Goal: Task Accomplishment & Management: Complete application form

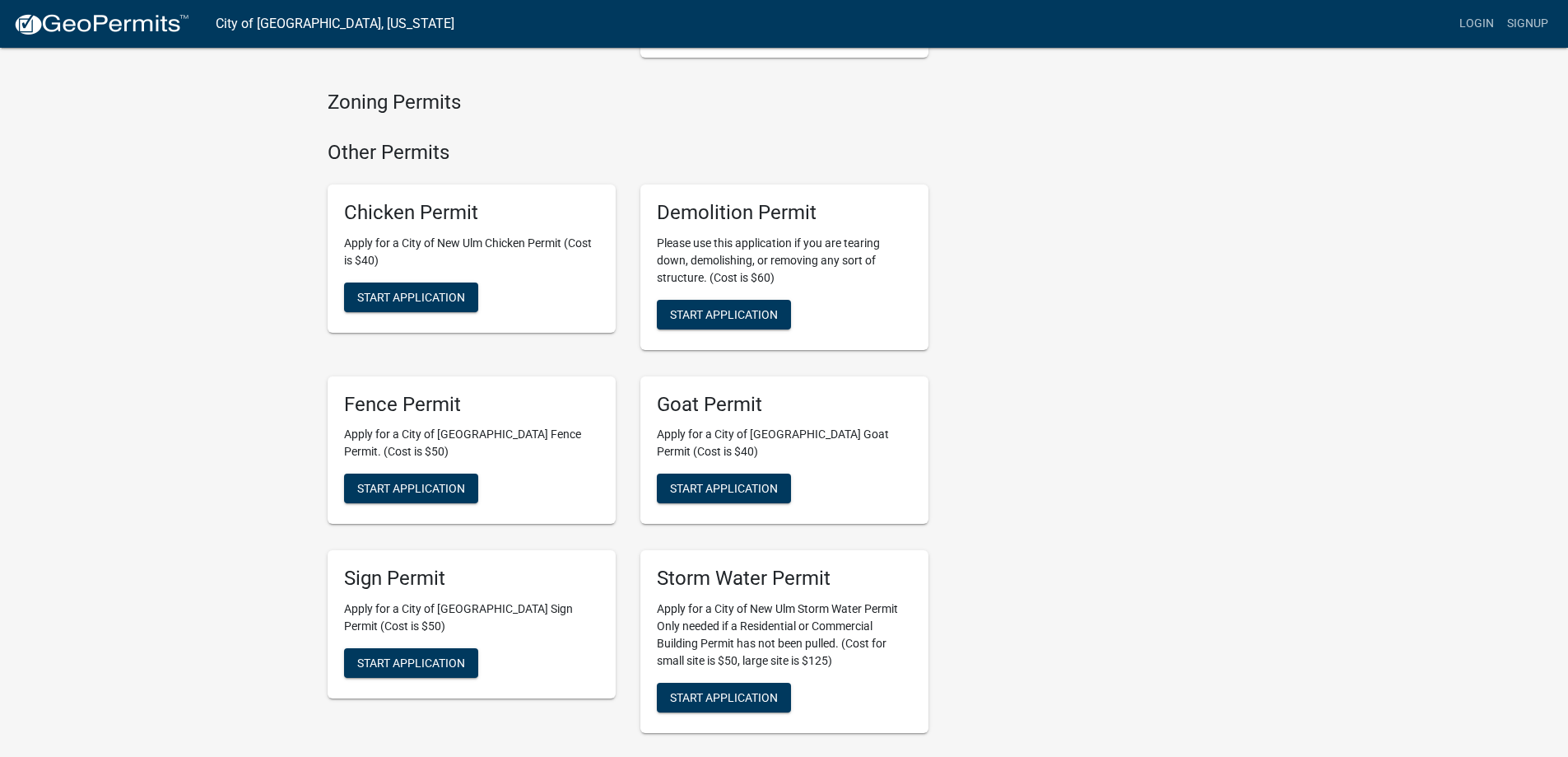
scroll to position [1317, 0]
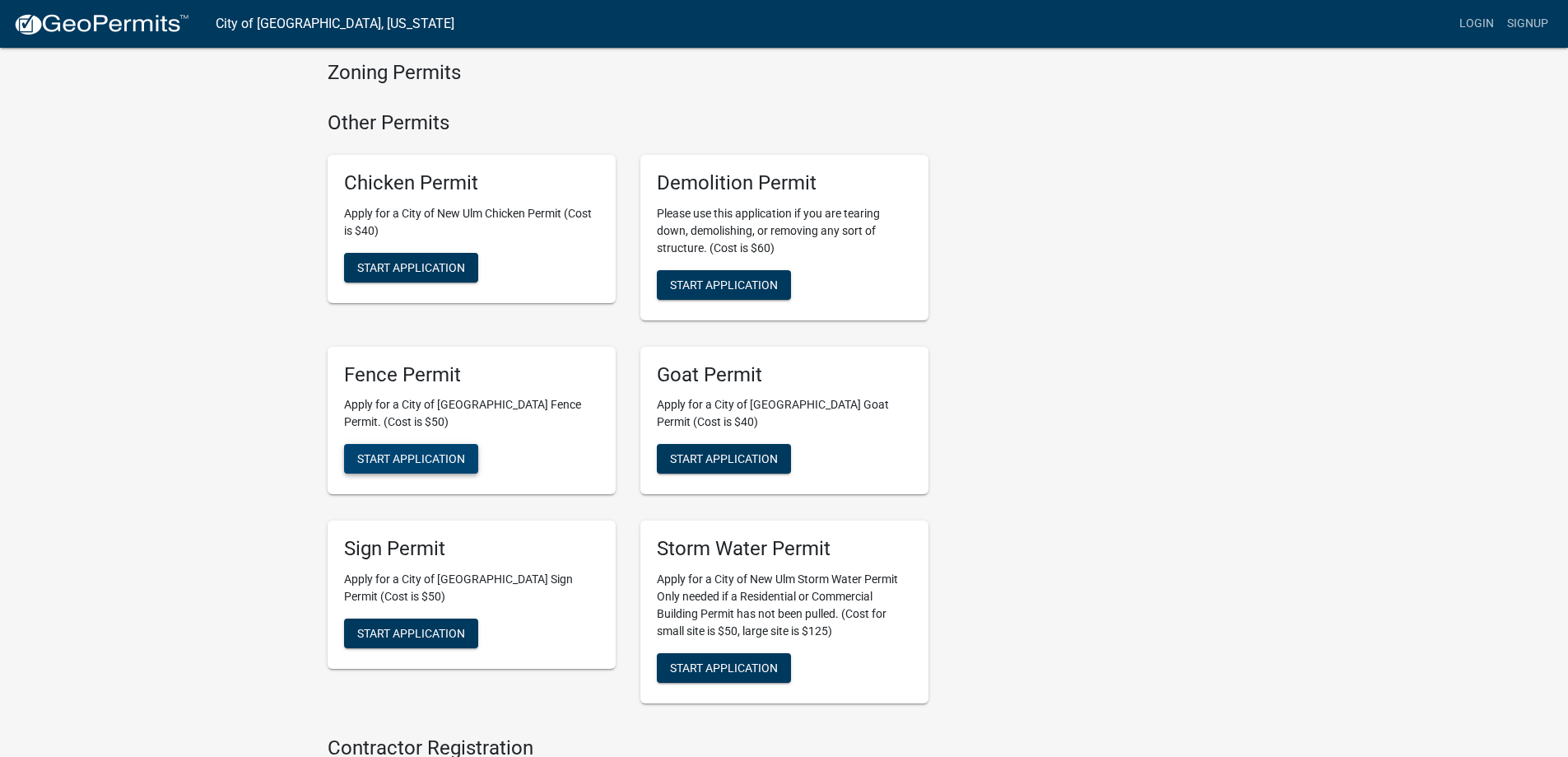
click at [456, 452] on span "Start Application" at bounding box center [411, 459] width 108 height 13
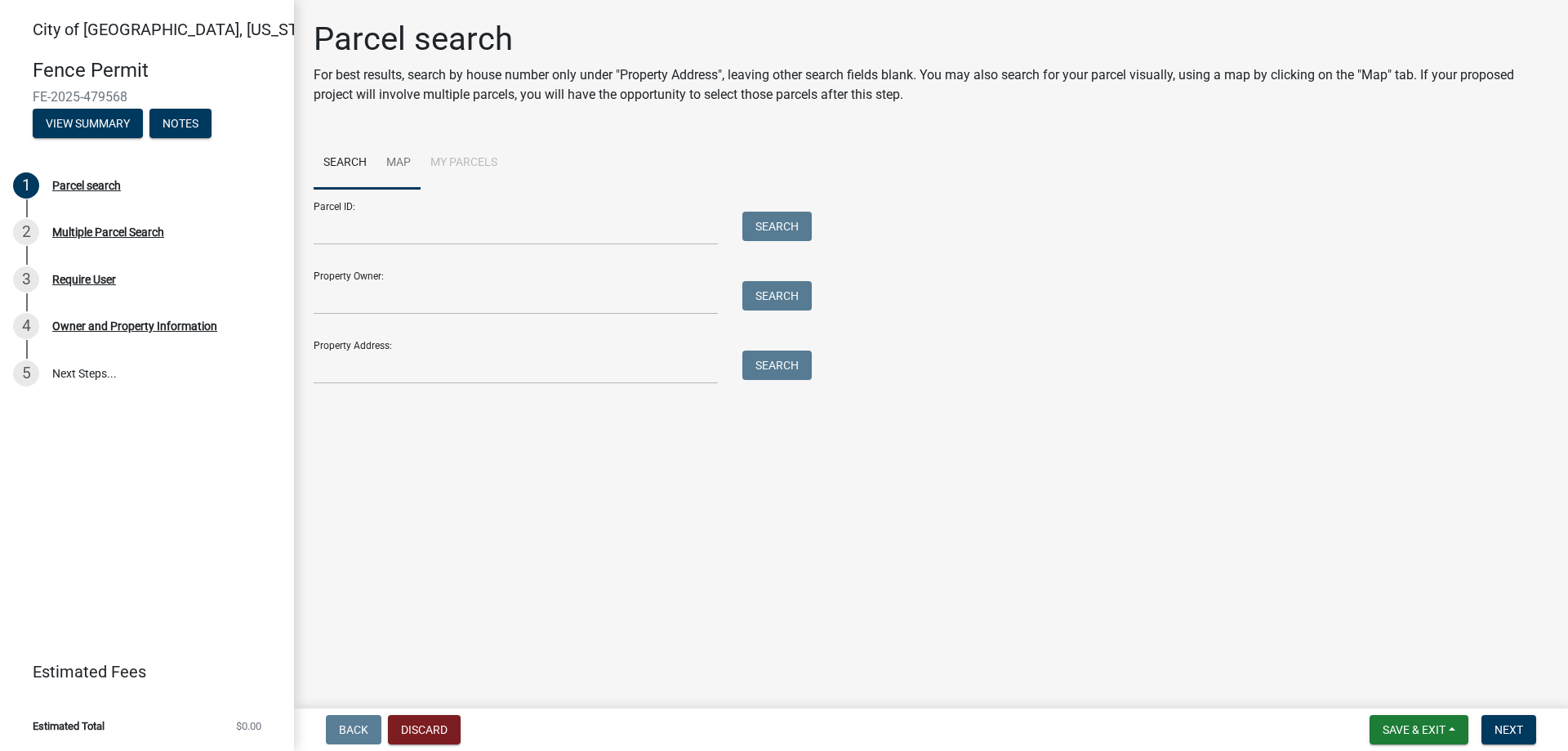
click at [402, 165] on link "Map" at bounding box center [399, 164] width 44 height 53
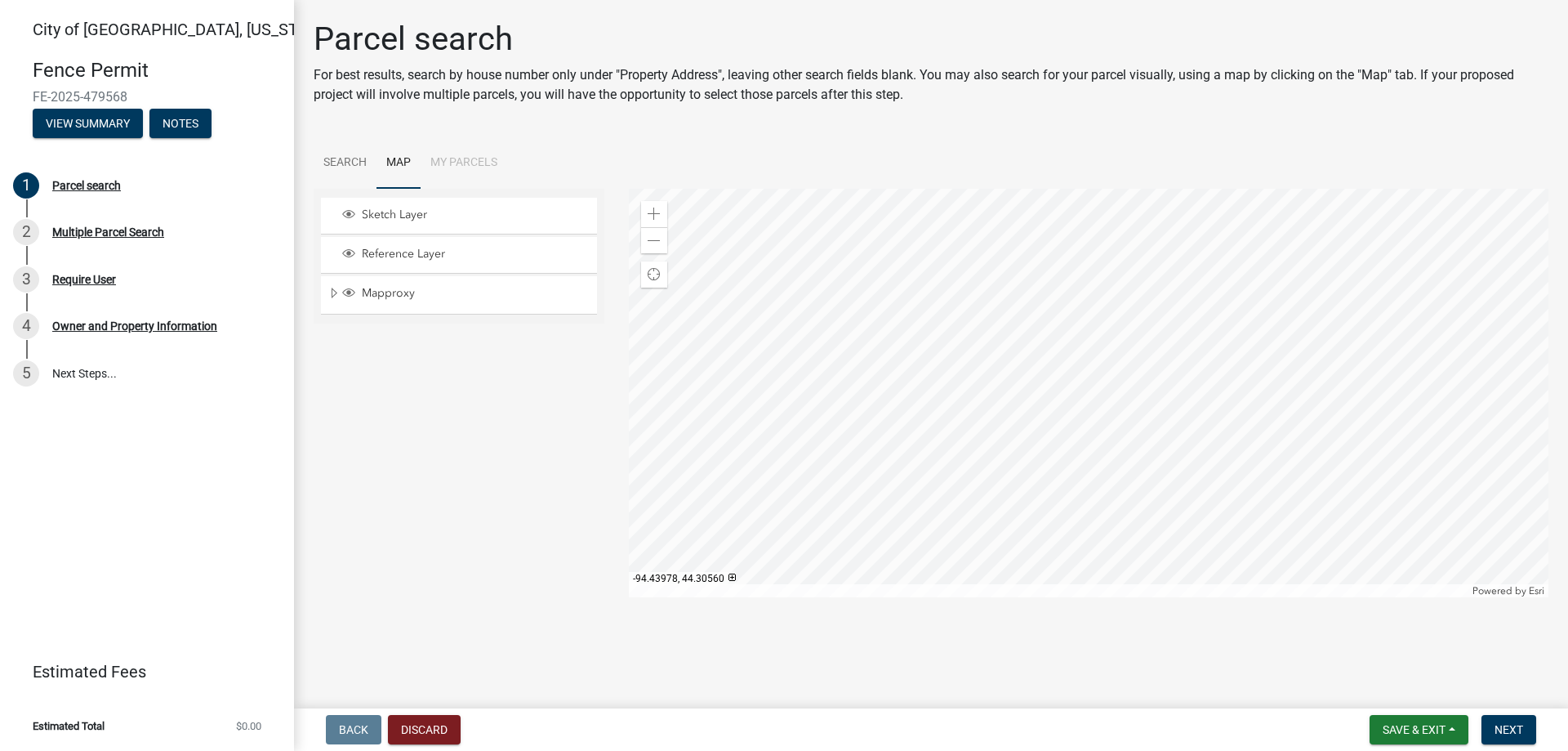
click at [1236, 374] on div at bounding box center [1089, 392] width 920 height 409
click at [1234, 390] on div at bounding box center [1089, 392] width 920 height 409
click at [1234, 394] on div at bounding box center [1089, 392] width 920 height 409
click at [650, 216] on span at bounding box center [654, 214] width 13 height 13
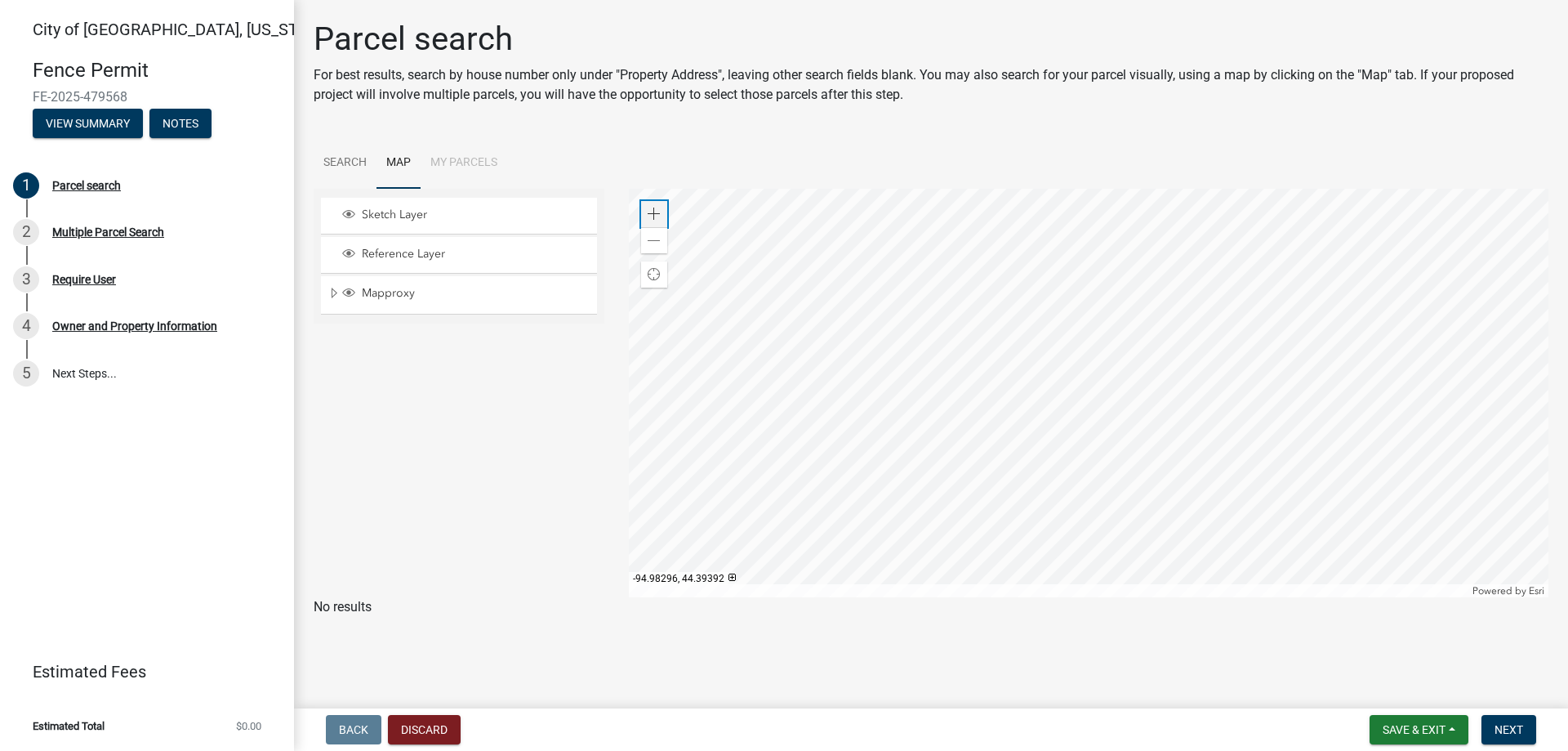
click at [650, 216] on span at bounding box center [654, 214] width 13 height 13
click at [658, 304] on div at bounding box center [1089, 392] width 920 height 409
click at [893, 381] on div at bounding box center [1089, 392] width 920 height 409
click at [653, 212] on span at bounding box center [654, 214] width 13 height 13
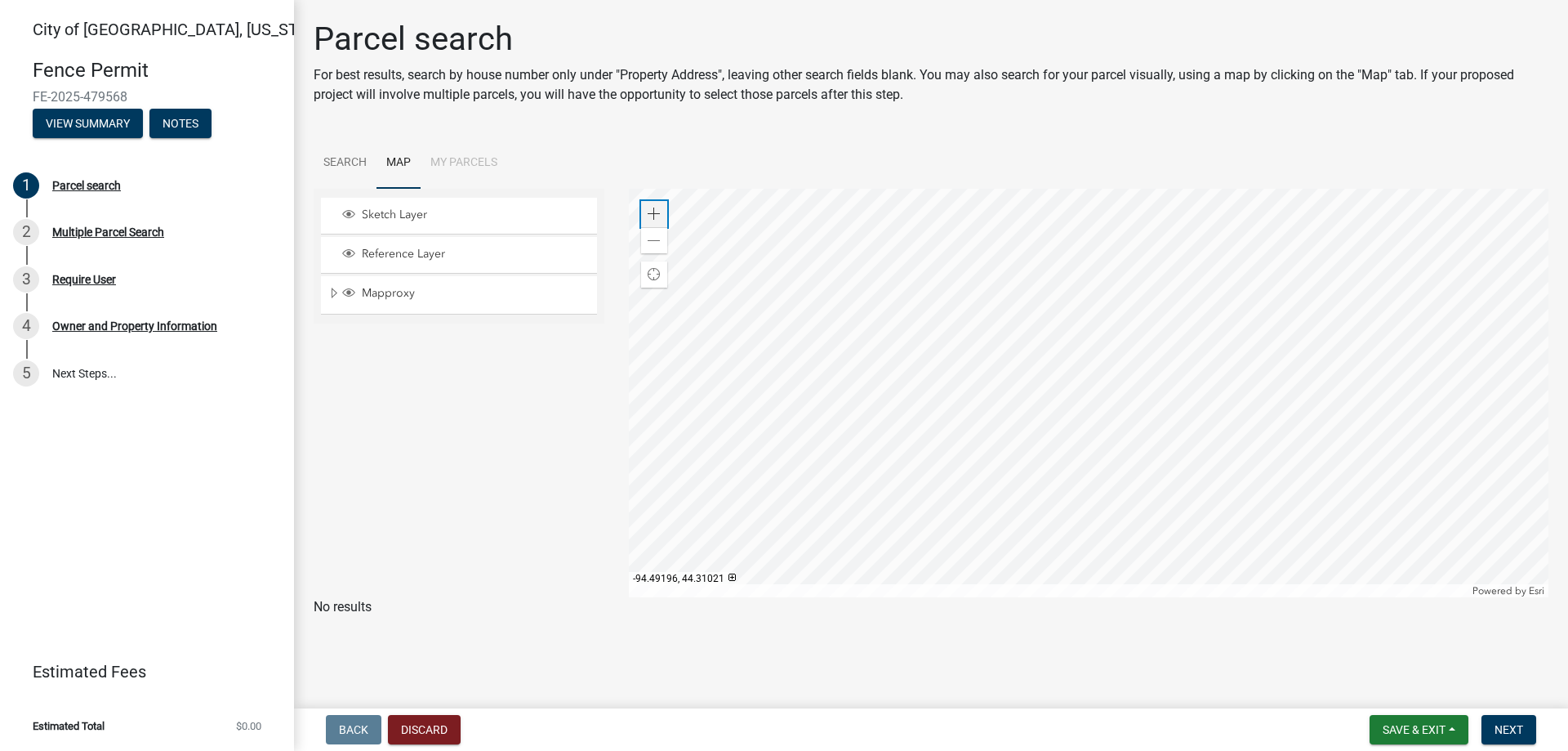
click at [653, 212] on span at bounding box center [654, 214] width 13 height 13
click at [1196, 479] on div at bounding box center [1089, 392] width 920 height 409
click at [341, 161] on link "Search" at bounding box center [345, 164] width 62 height 53
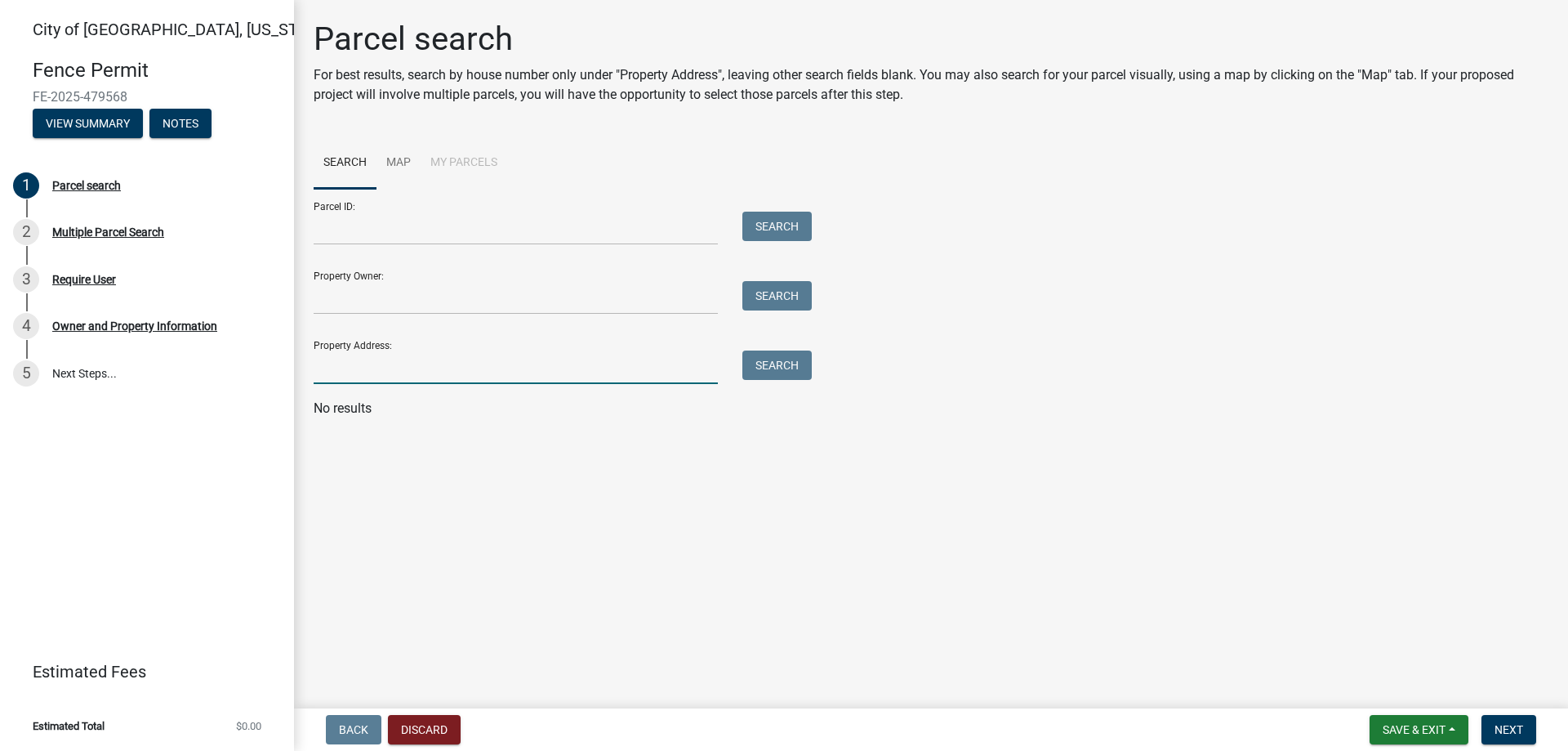
click at [381, 381] on input "Property Address:" at bounding box center [516, 367] width 405 height 34
type input "827 S broadway st"
click at [759, 363] on button "Search" at bounding box center [777, 365] width 69 height 30
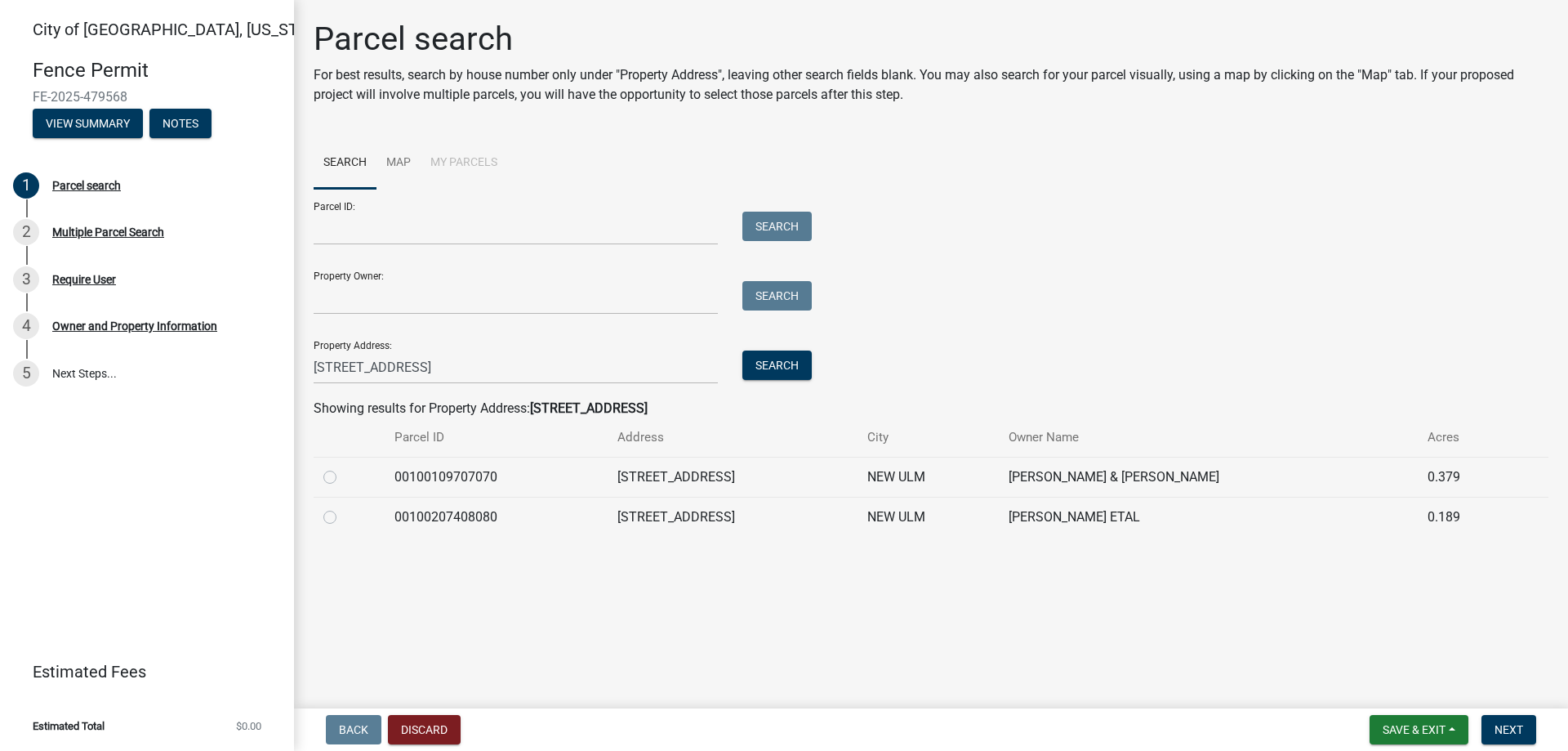
click at [594, 518] on td "00100207408080" at bounding box center [496, 517] width 223 height 40
click at [321, 517] on td at bounding box center [349, 517] width 71 height 40
click at [343, 508] on label at bounding box center [343, 508] width 0 height 0
click at [343, 516] on input "radio" at bounding box center [348, 512] width 11 height 11
radio input "true"
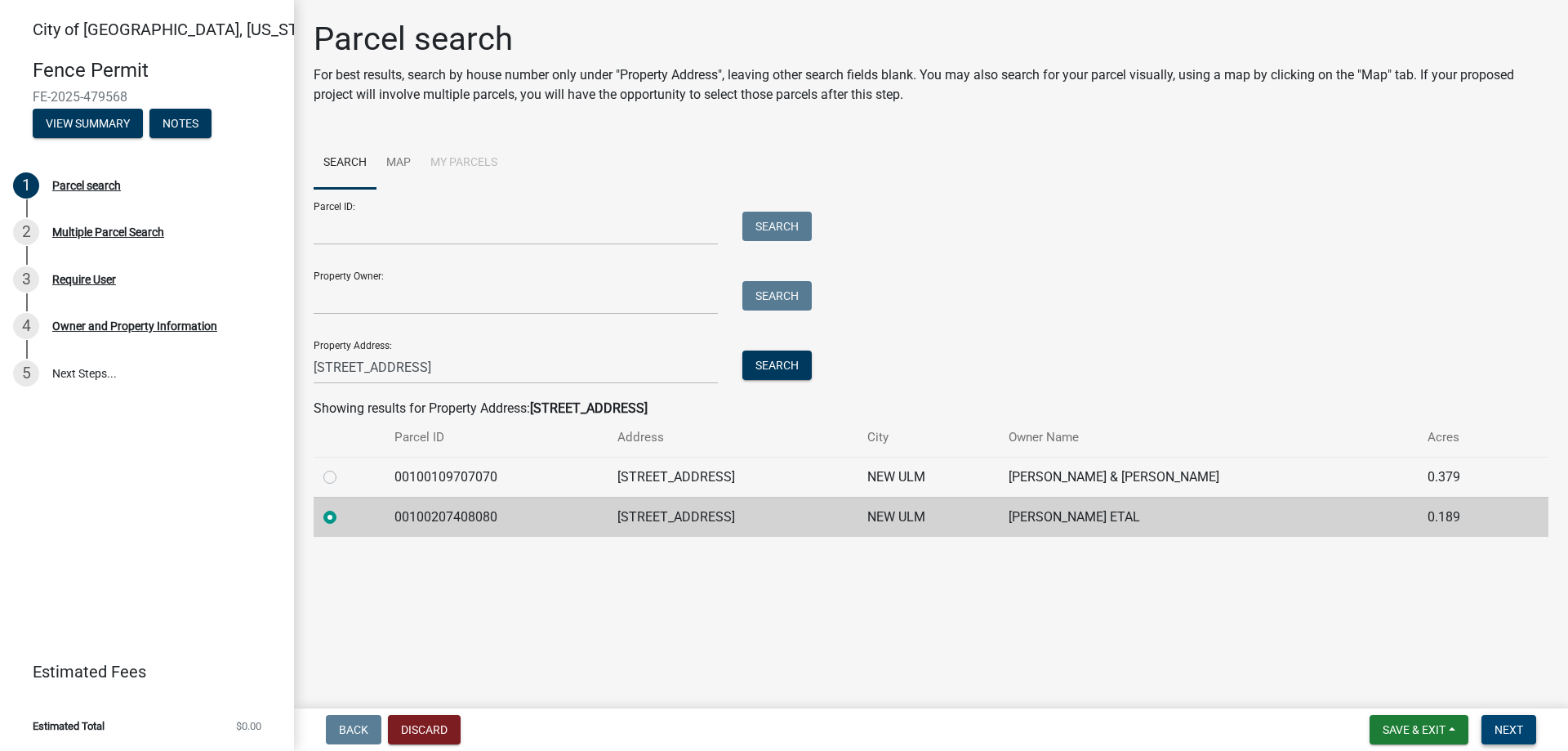
click at [1510, 730] on span "Next" at bounding box center [1509, 730] width 29 height 13
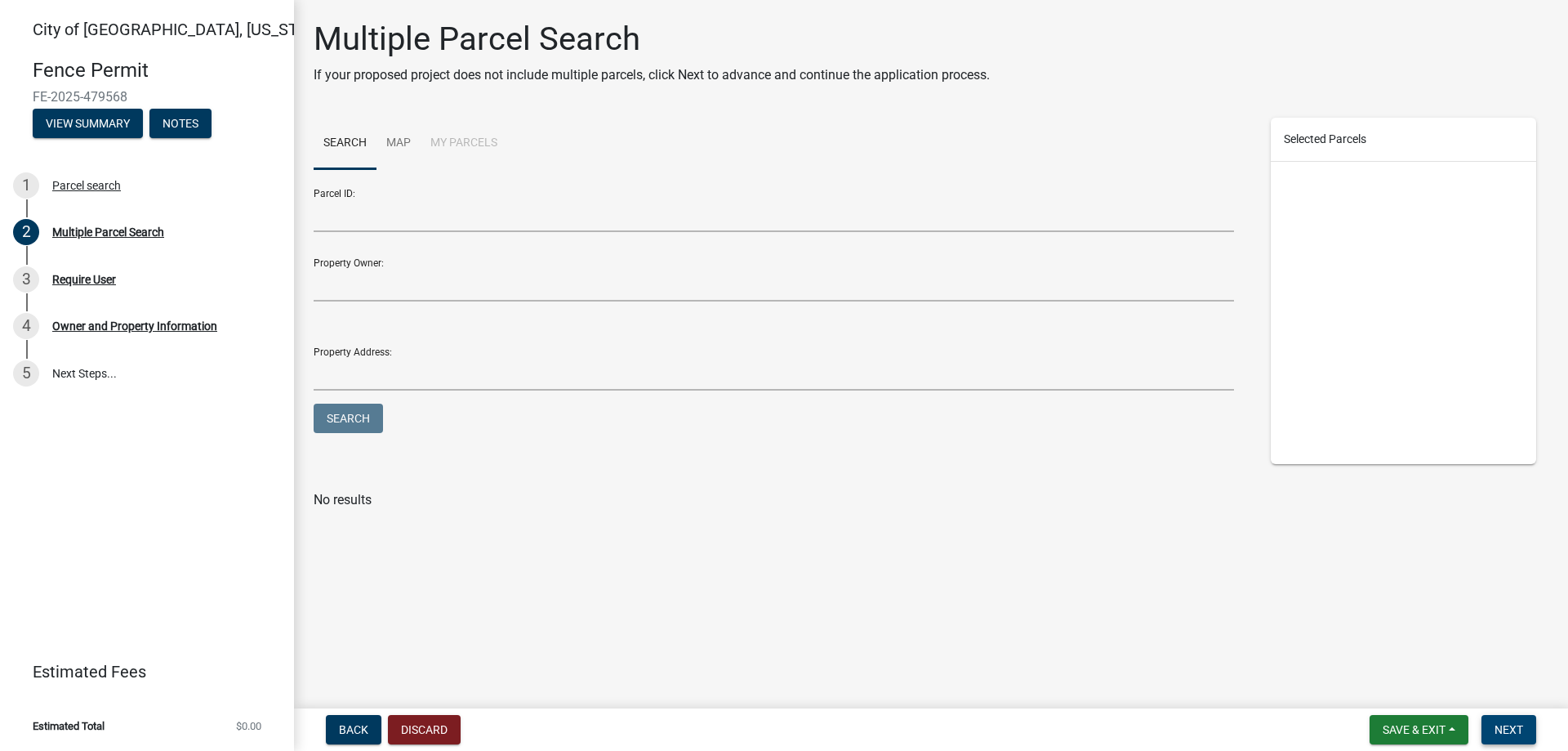
click at [1512, 728] on span "Next" at bounding box center [1509, 730] width 29 height 13
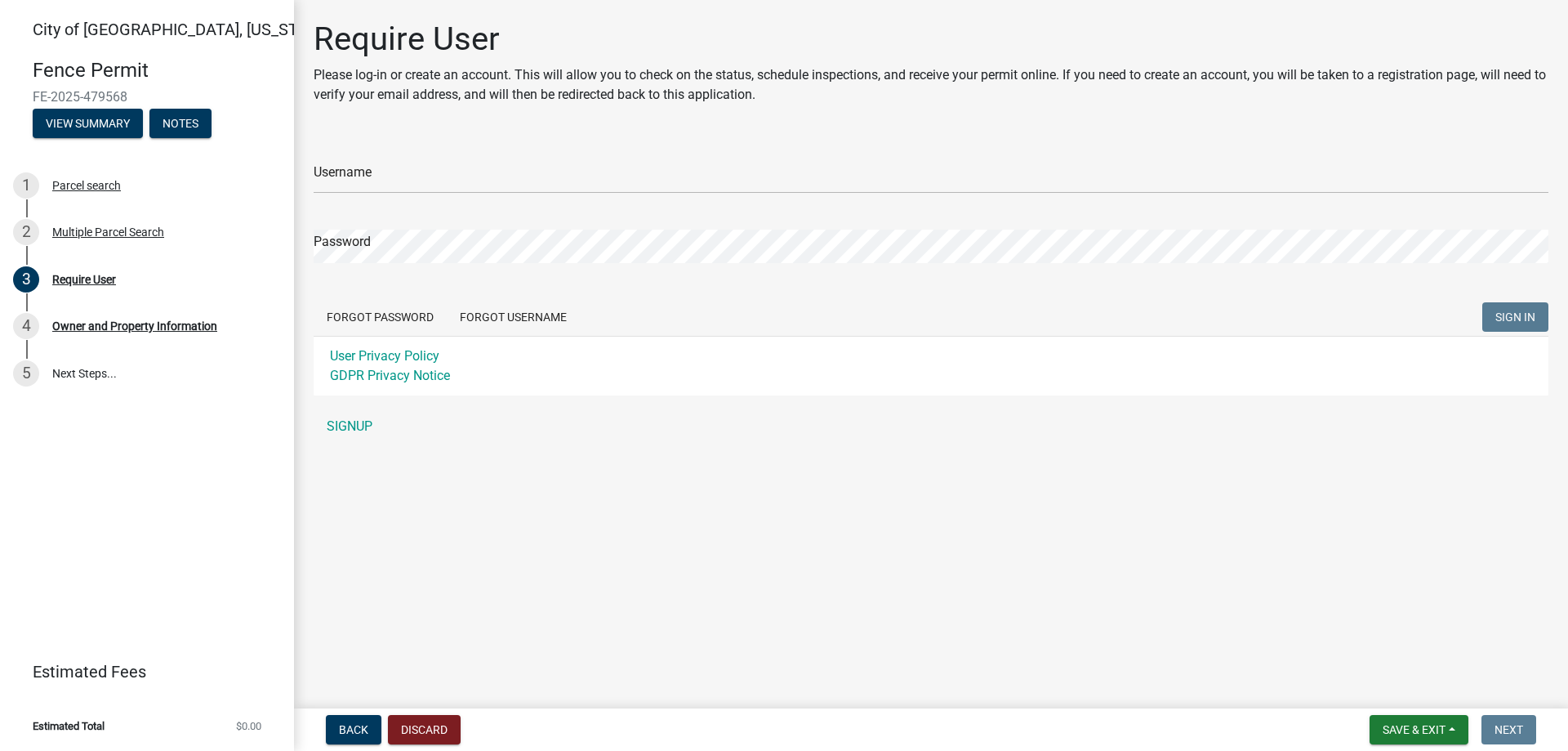
click at [423, 228] on div "Password" at bounding box center [931, 234] width 1235 height 57
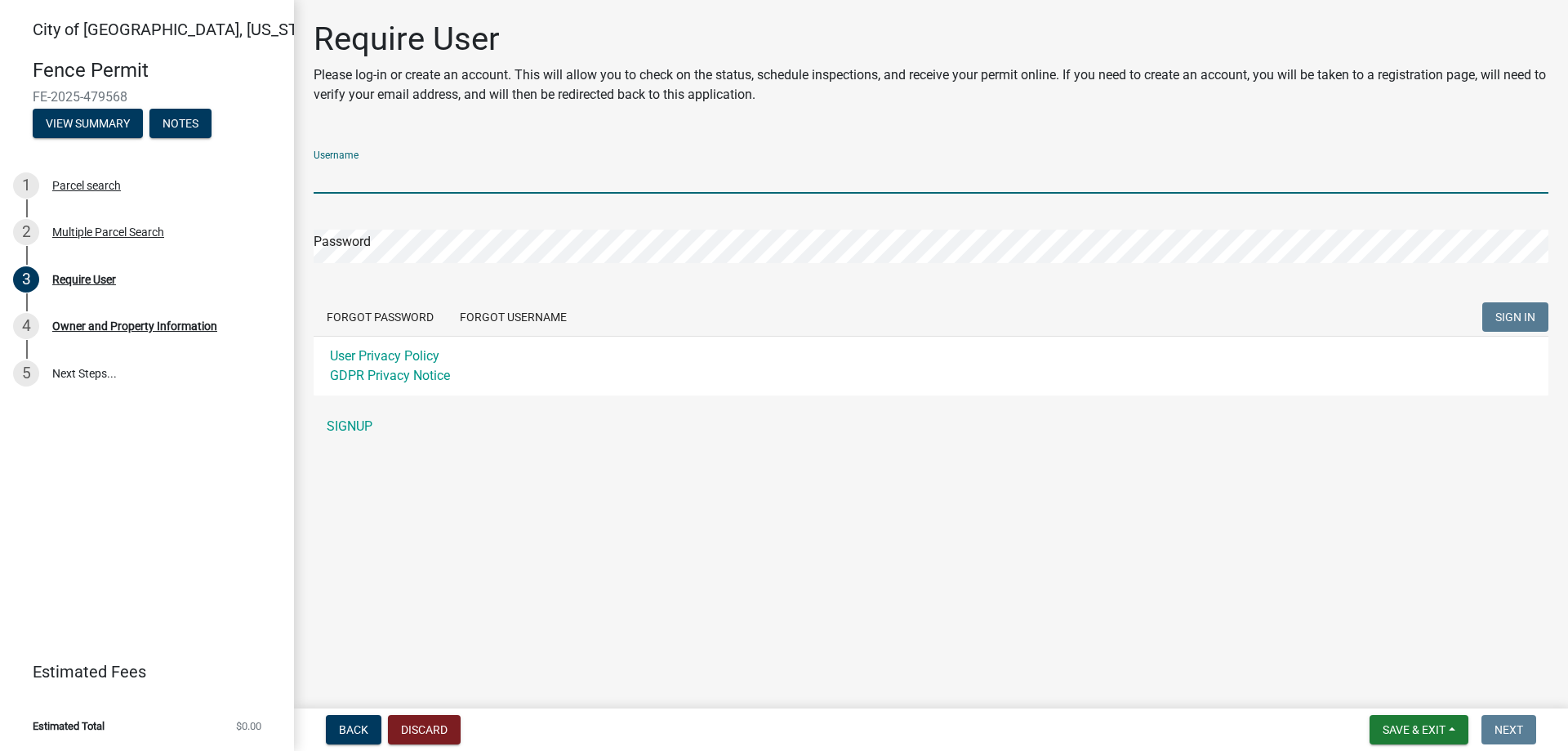
click at [410, 185] on input "Username" at bounding box center [931, 177] width 1235 height 34
click at [402, 173] on input "Username" at bounding box center [931, 177] width 1235 height 34
type input "jdrumm12"
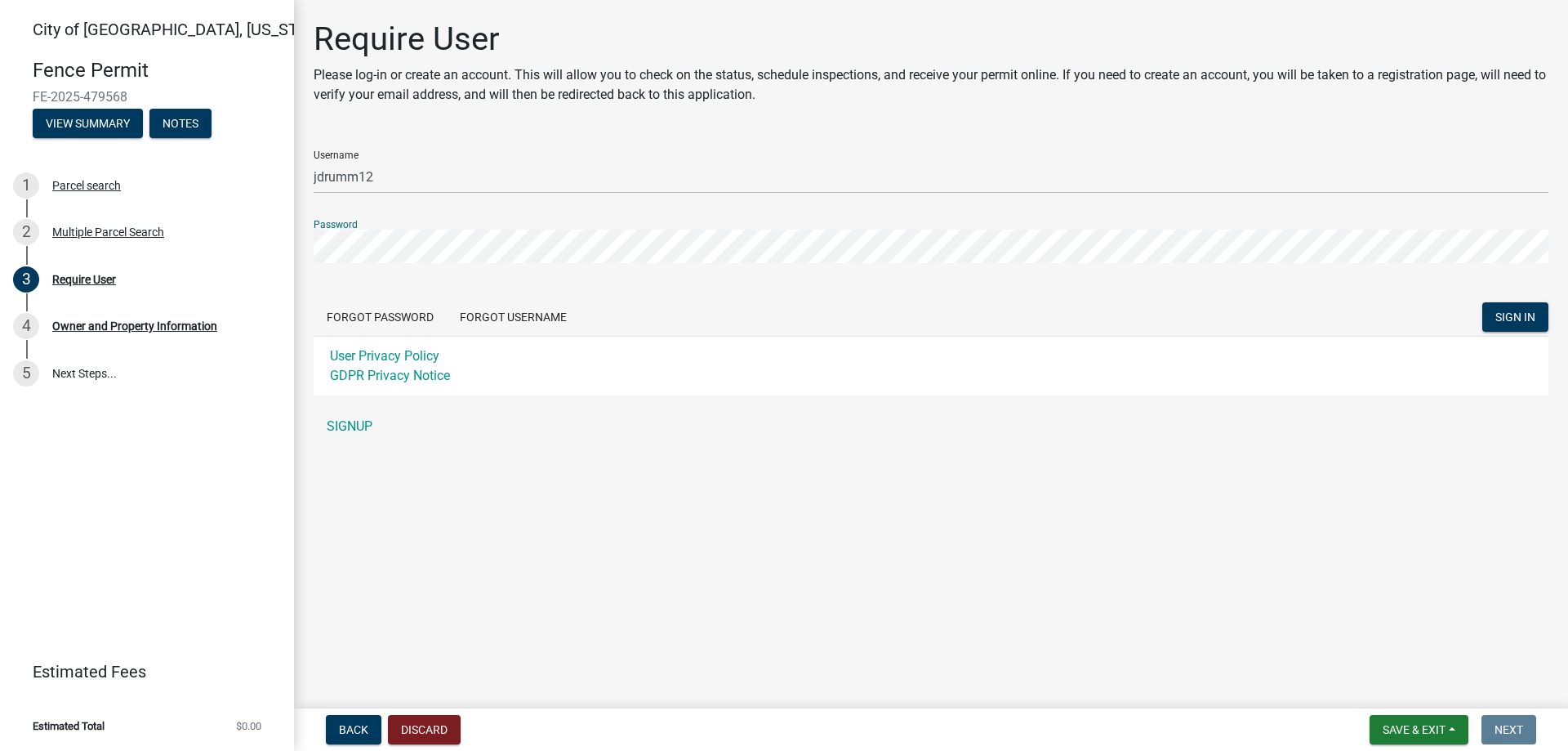
click at [1482, 303] on button "SIGN IN" at bounding box center [1515, 318] width 66 height 30
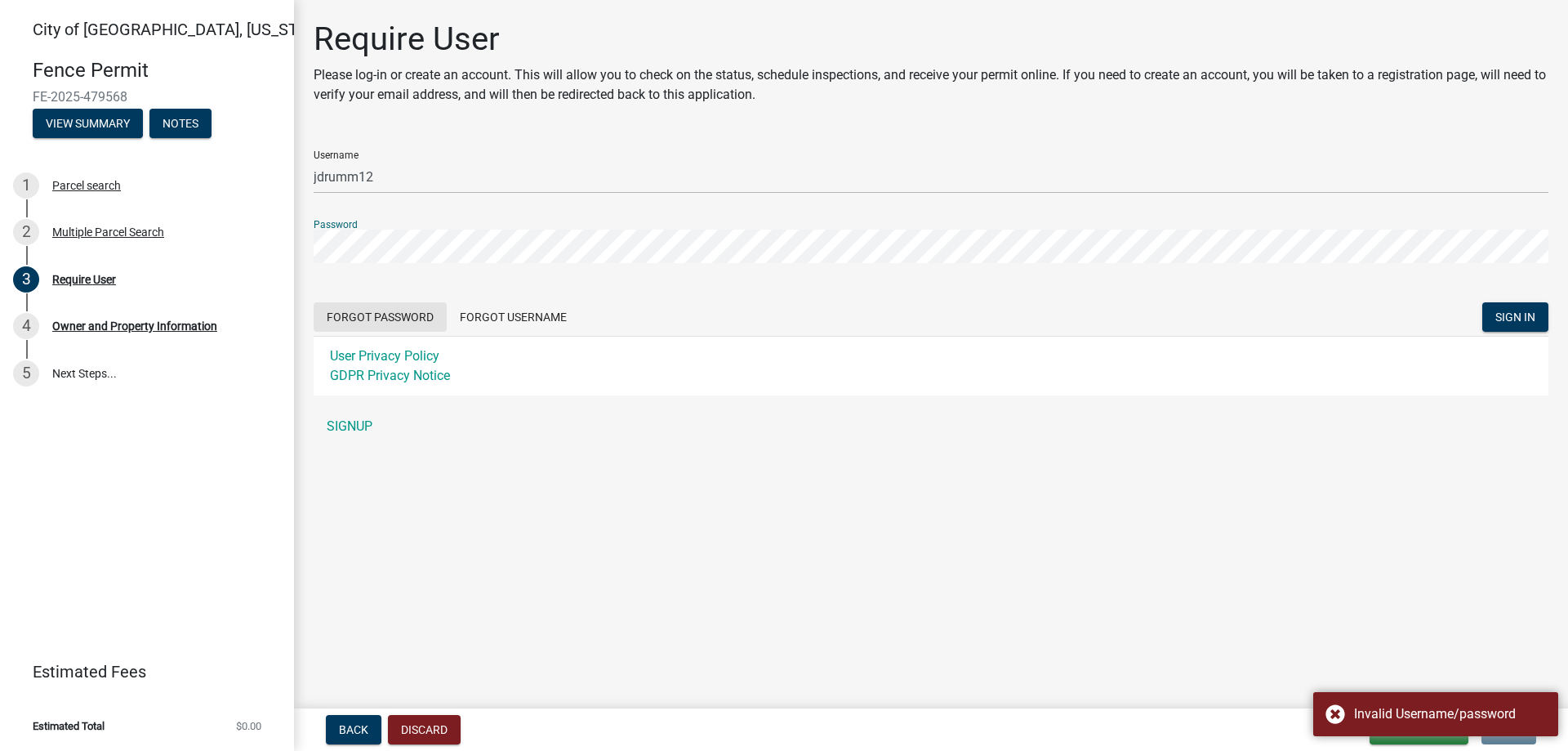
click at [414, 321] on button "Forgot Password" at bounding box center [380, 318] width 133 height 30
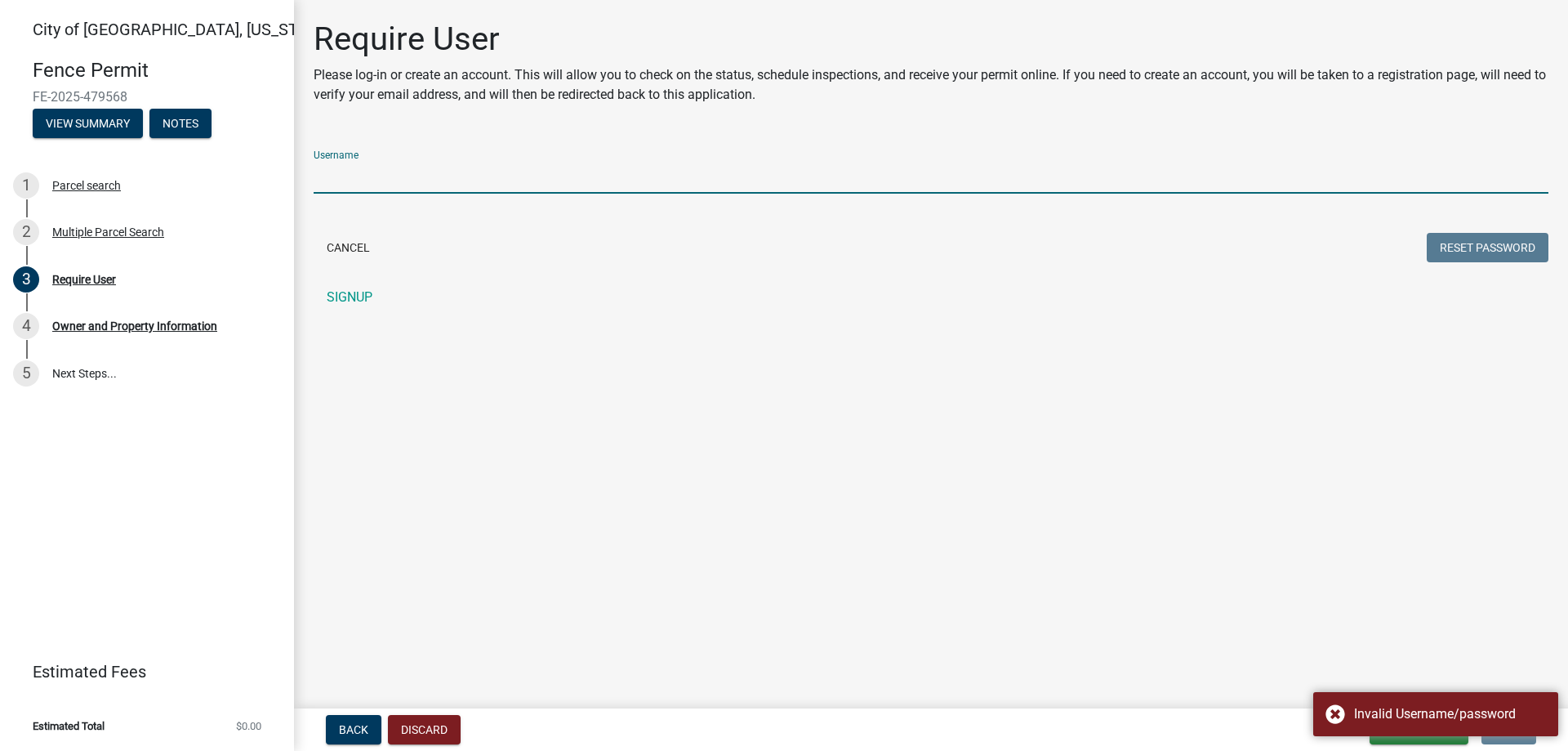
click at [582, 182] on input "Username" at bounding box center [931, 177] width 1235 height 34
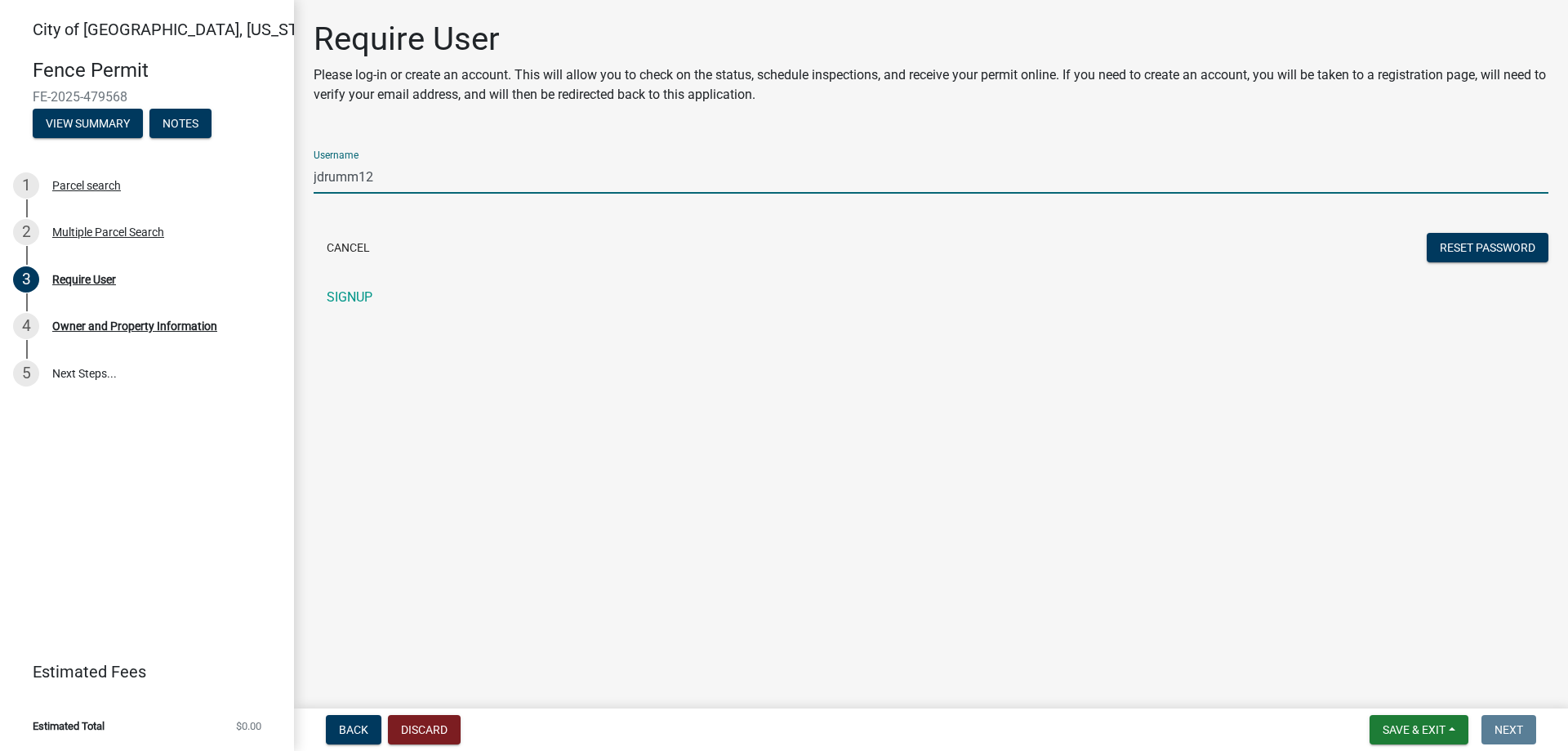
type input "jdrumm12"
click at [1427, 233] on button "Reset Password" at bounding box center [1487, 248] width 122 height 30
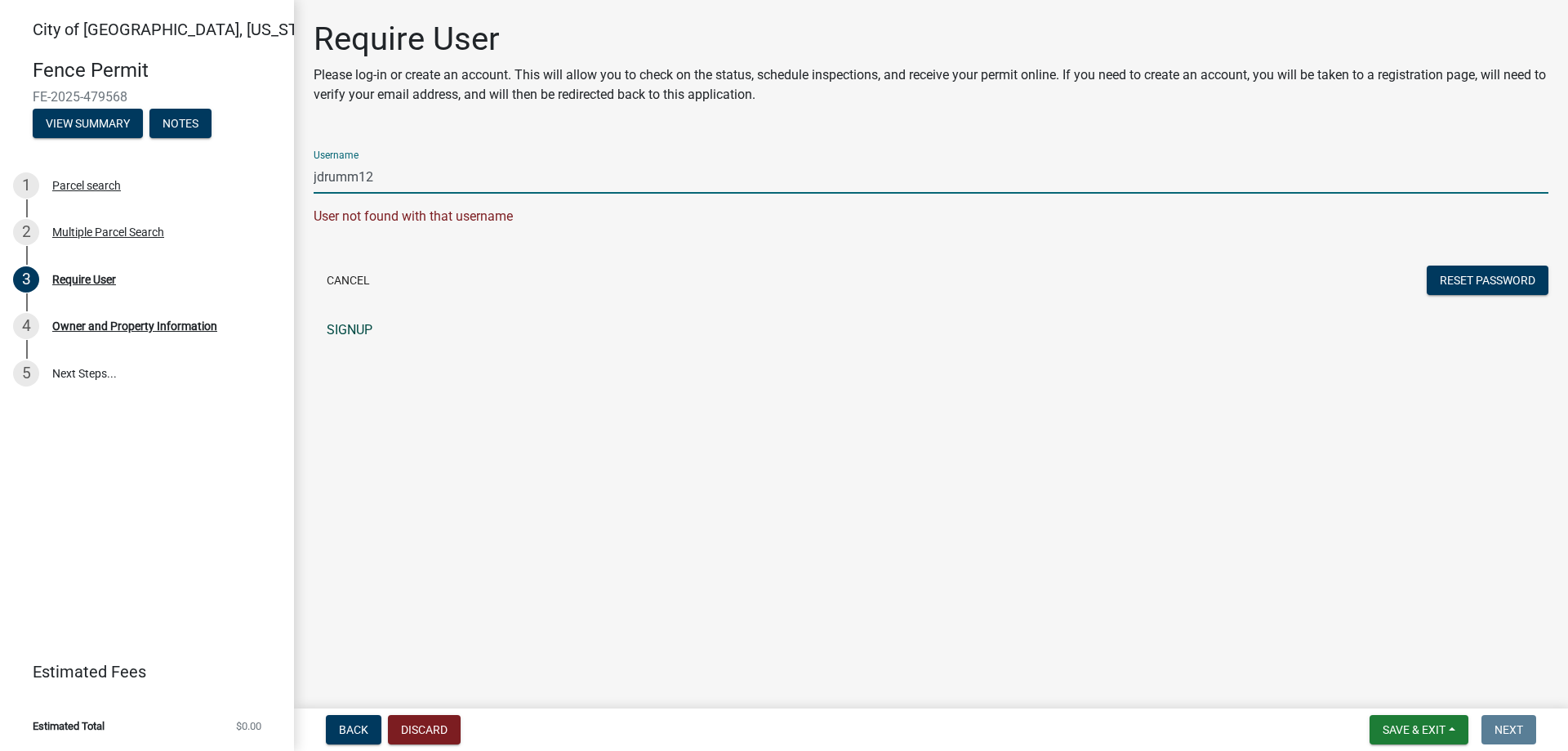
click at [335, 337] on link "SIGNUP" at bounding box center [931, 330] width 1235 height 33
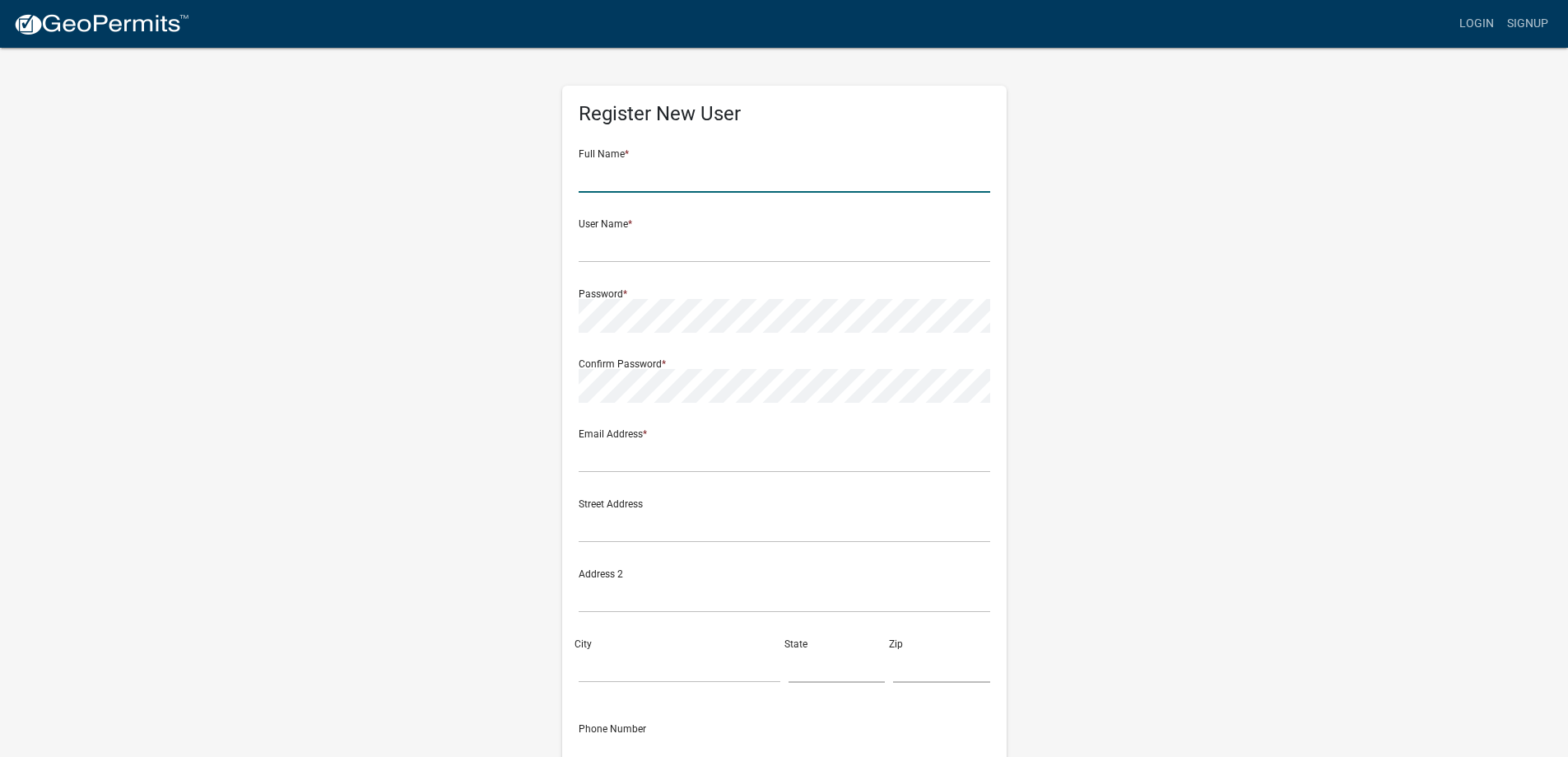
click at [651, 179] on input "text" at bounding box center [784, 176] width 412 height 34
type input "Jacob J Drummer"
type input "[EMAIL_ADDRESS][DOMAIN_NAME]"
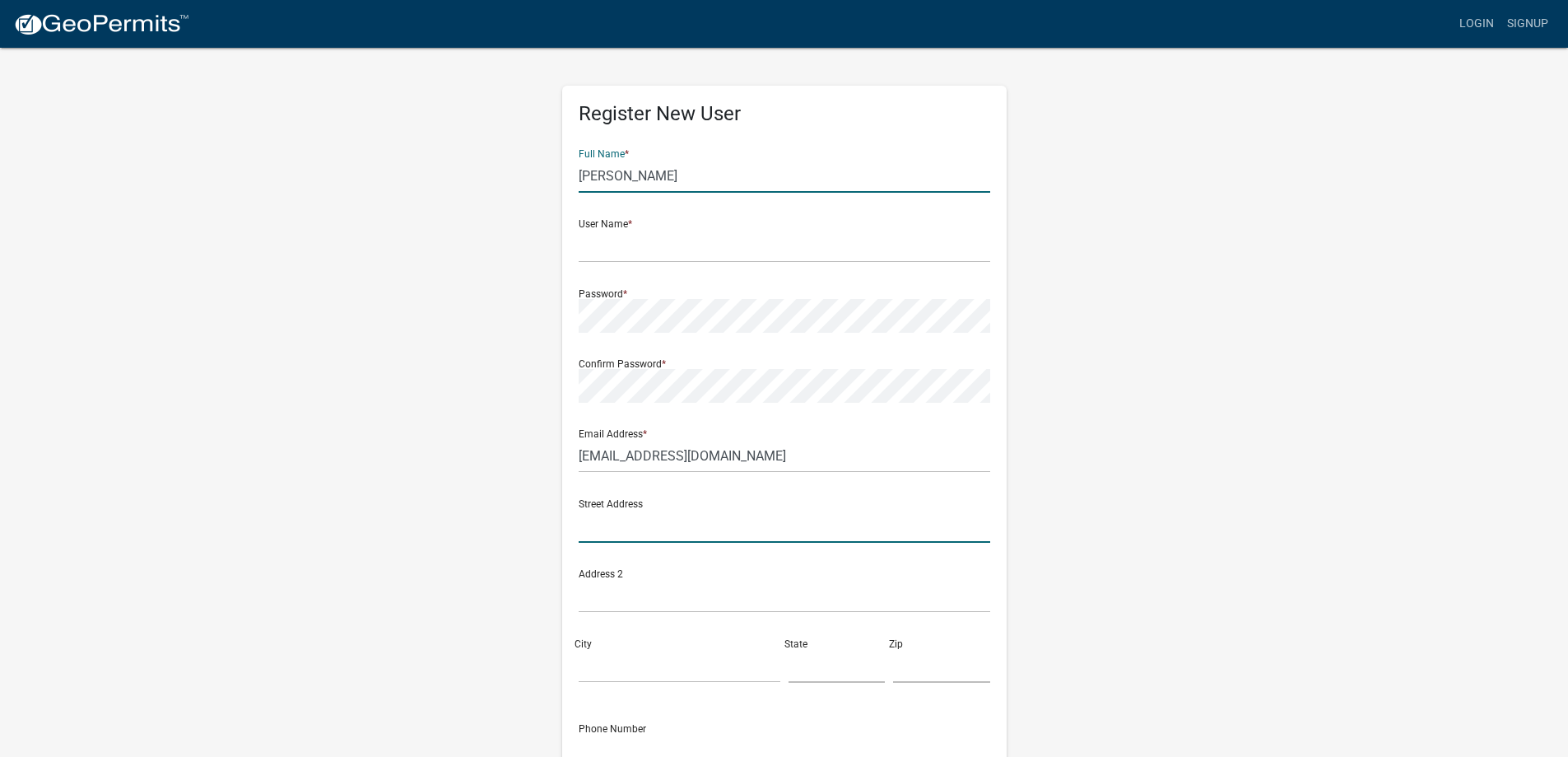
type input "20127 599th ave"
type input "Mankato"
type input "MN"
type input "56001"
type input "5075085558"
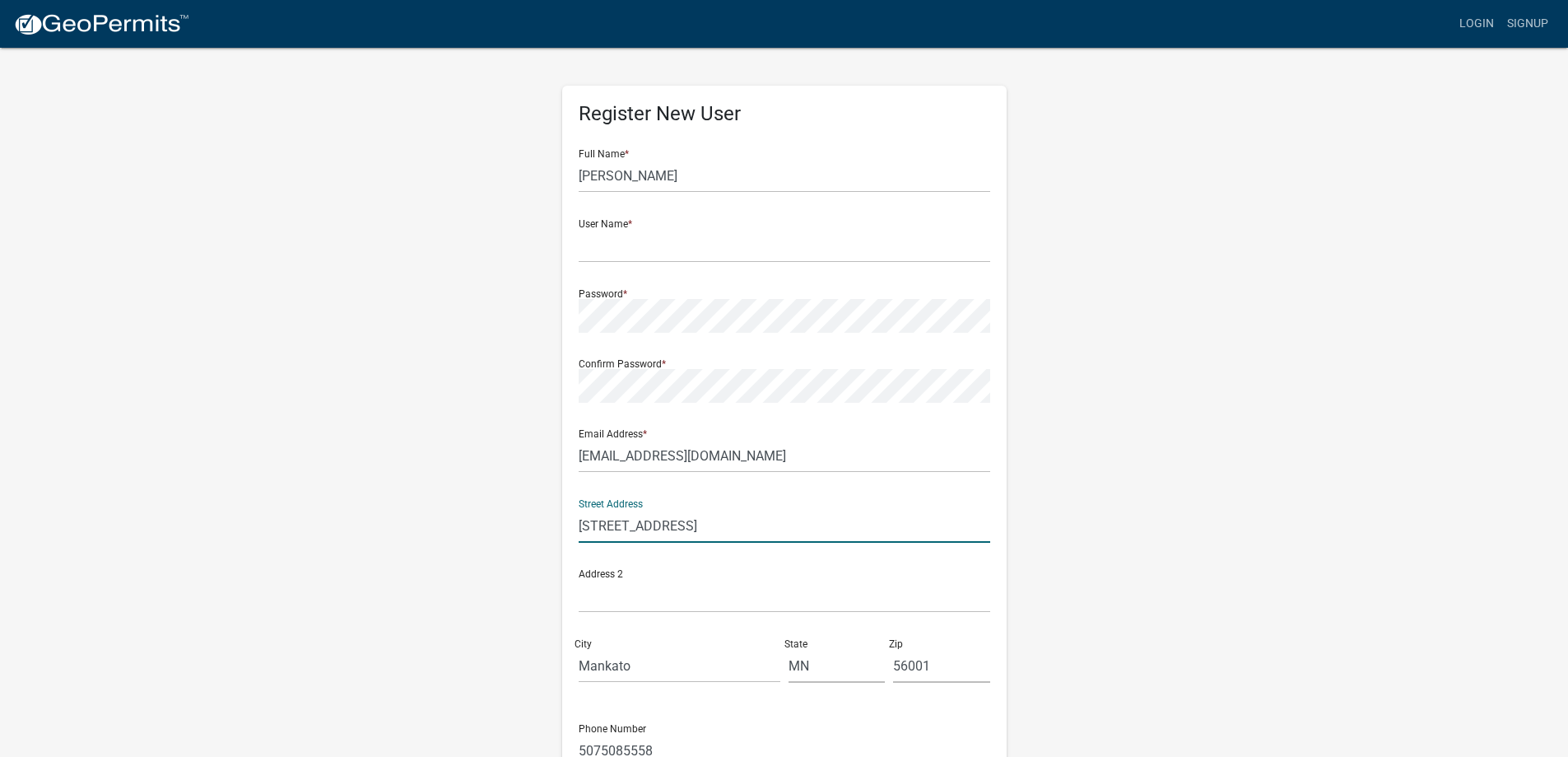
drag, startPoint x: 750, startPoint y: 541, endPoint x: 522, endPoint y: 526, distance: 228.5
click at [522, 526] on div "Register New User Full Name * Jacob J Drummer User Name * Password * Confirm Pa…" at bounding box center [784, 487] width 938 height 881
type input "827 S Broadway St"
drag, startPoint x: 705, startPoint y: 672, endPoint x: 416, endPoint y: 636, distance: 291.2
click at [416, 636] on div "Register New User Full Name * Jacob J Drummer User Name * Password * Confirm Pa…" at bounding box center [784, 487] width 938 height 881
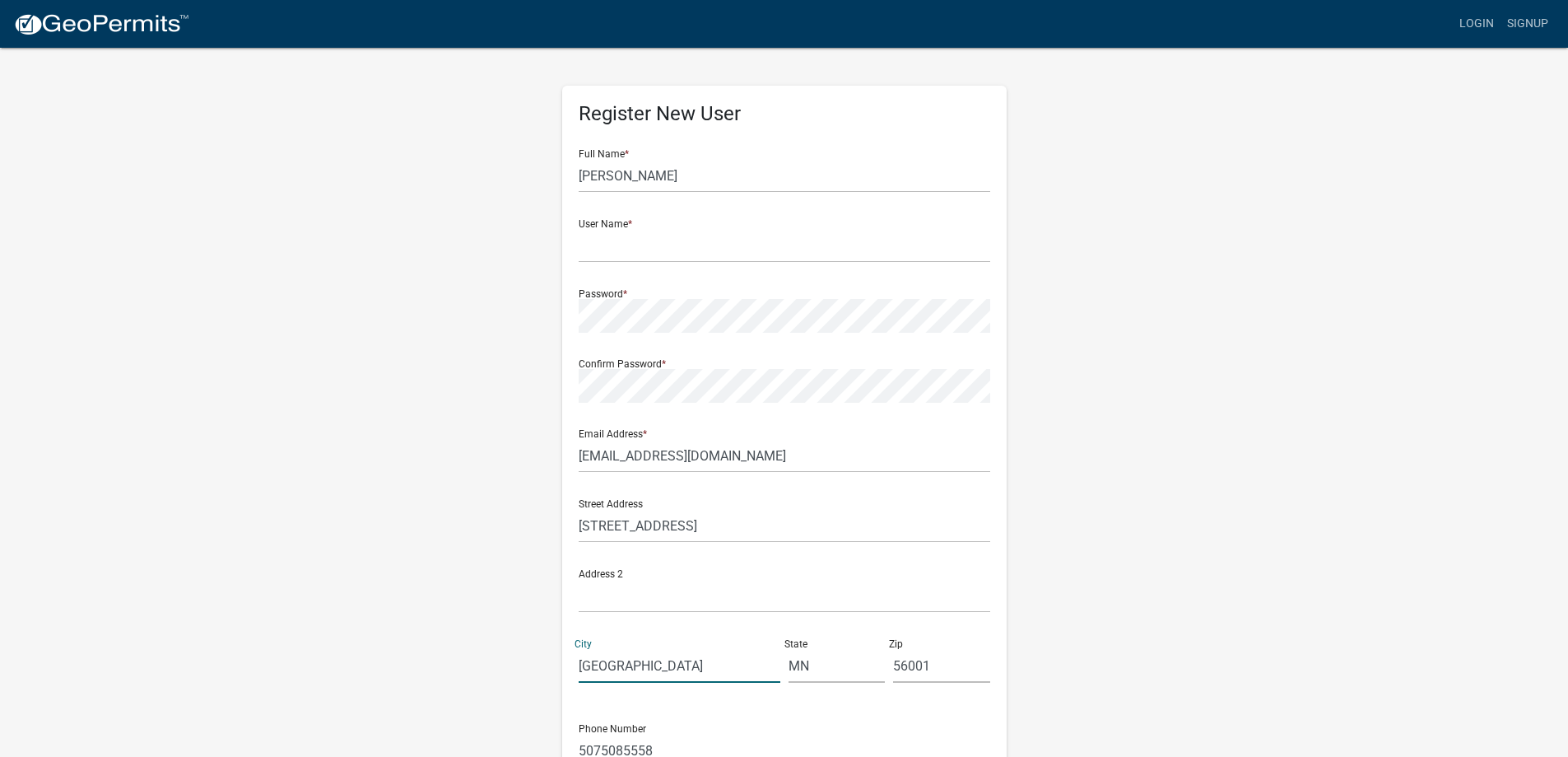
type input "New Ulm"
click at [969, 661] on input "56001" at bounding box center [941, 666] width 97 height 34
type input "56073"
click at [1169, 588] on div "Register New User Full Name * Jacob J Drummer User Name * Password * Confirm Pa…" at bounding box center [784, 487] width 938 height 881
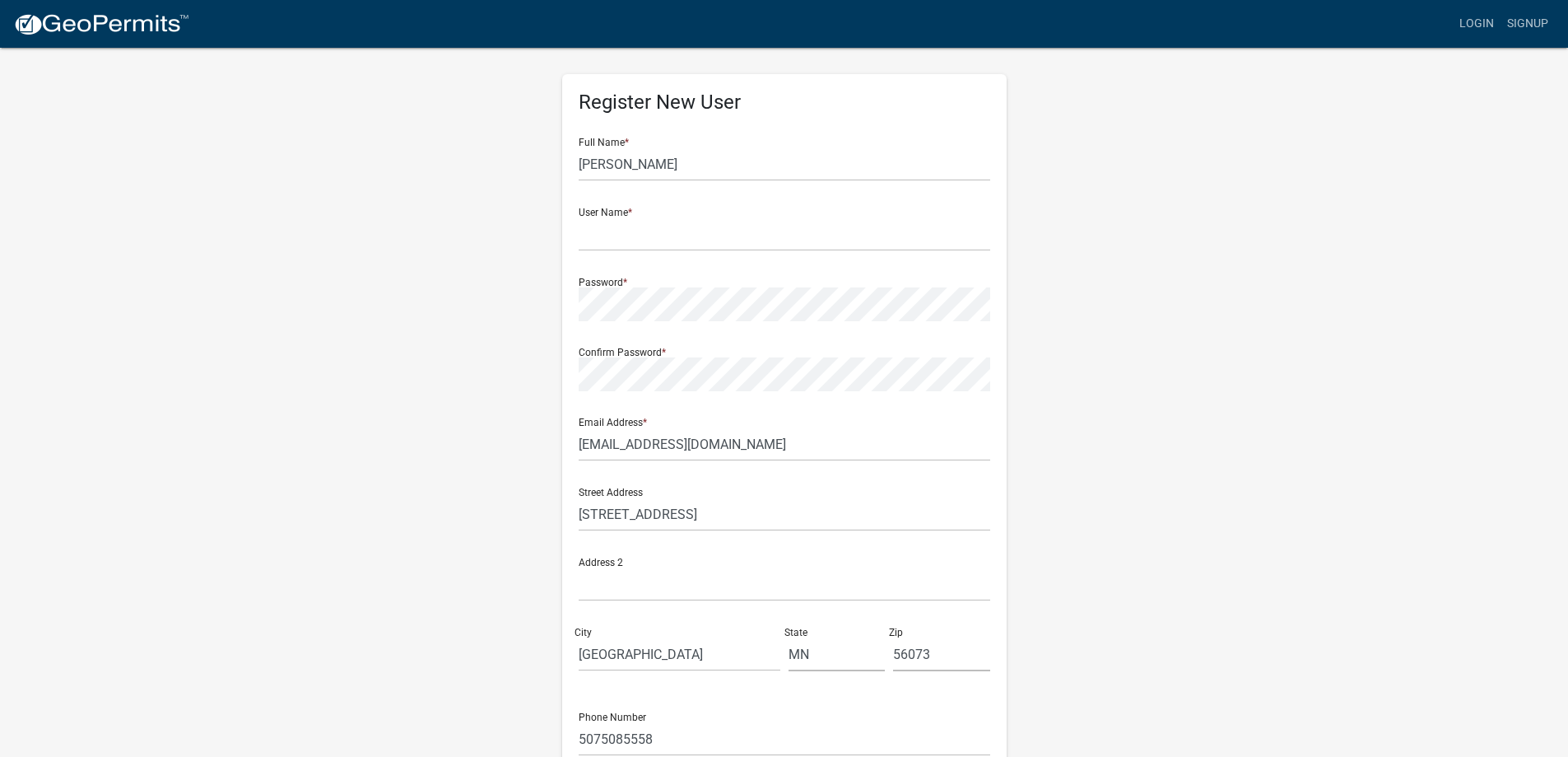
scroll to position [6, 0]
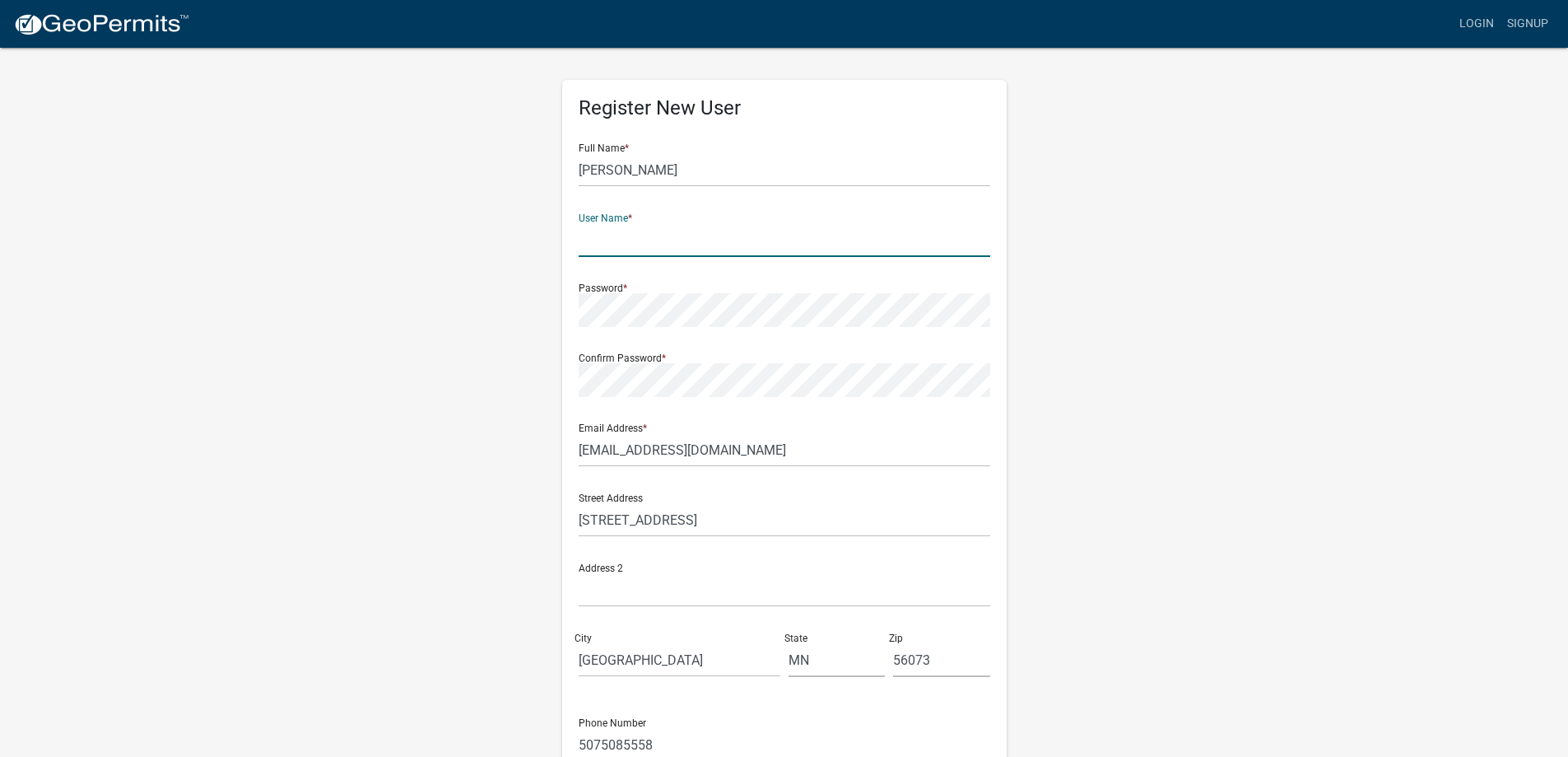
click at [655, 248] on input "text" at bounding box center [784, 240] width 412 height 34
type input "jdrumm12"
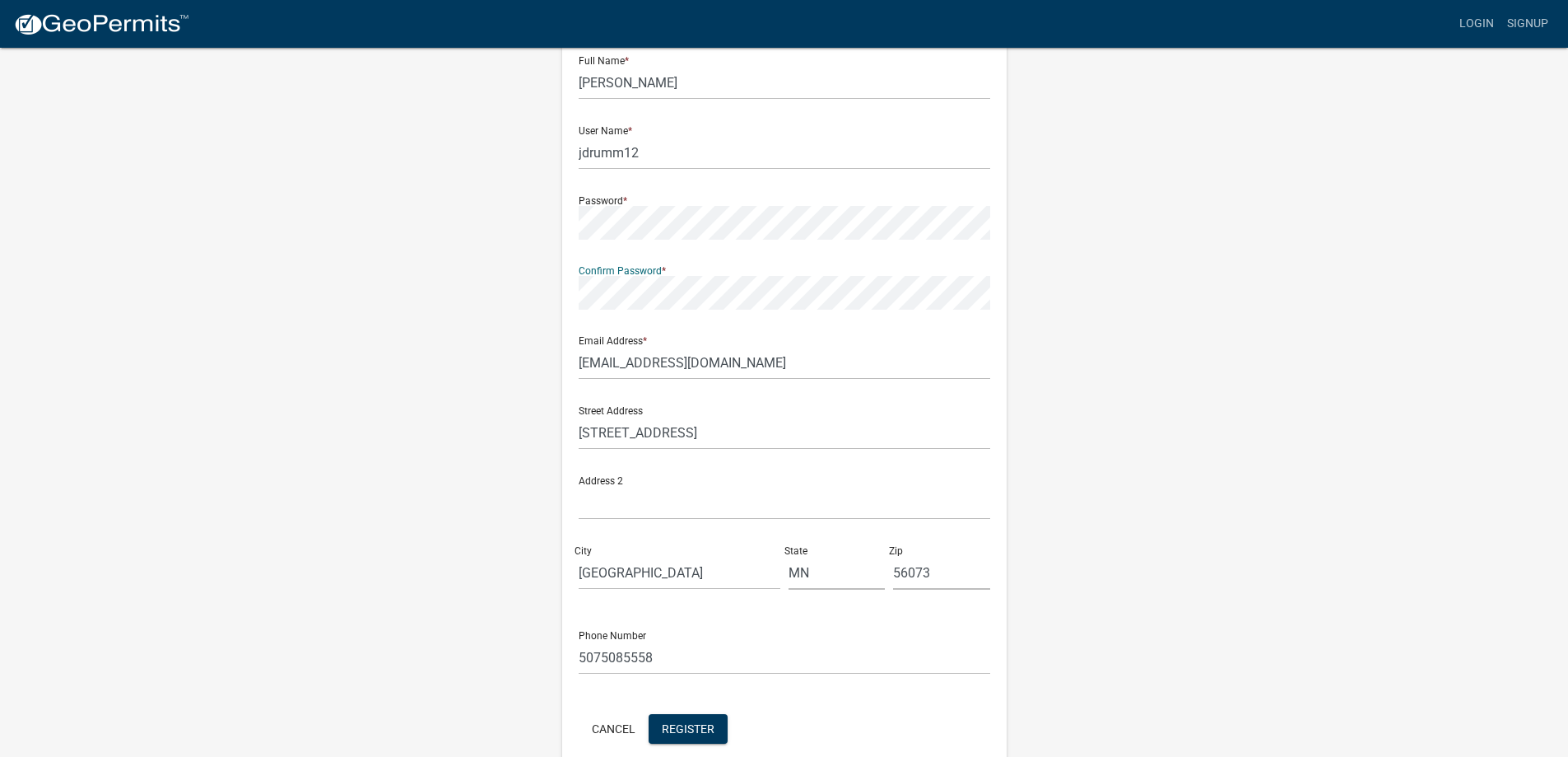
scroll to position [171, 0]
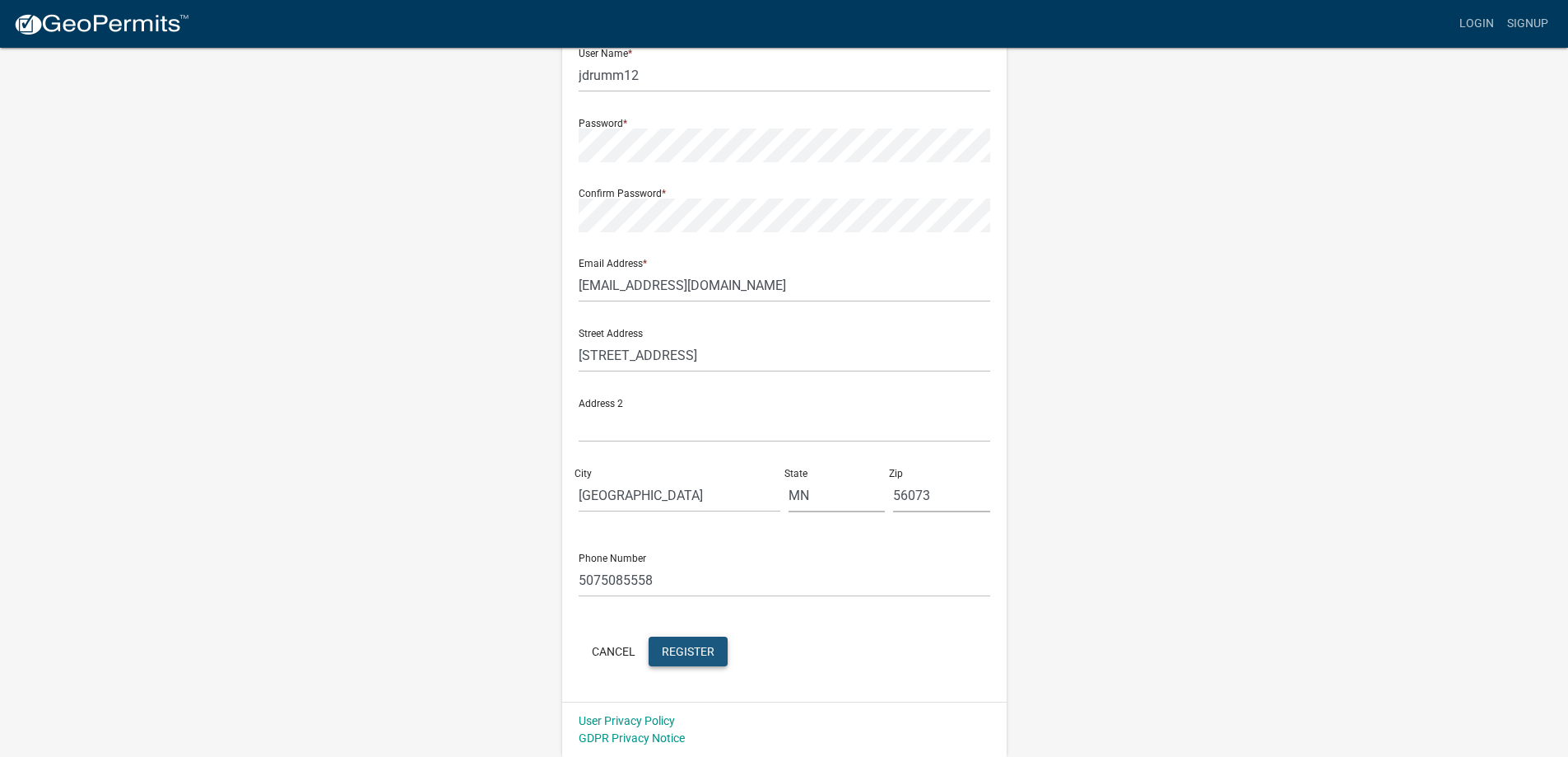
click at [677, 656] on span "Register" at bounding box center [689, 651] width 53 height 13
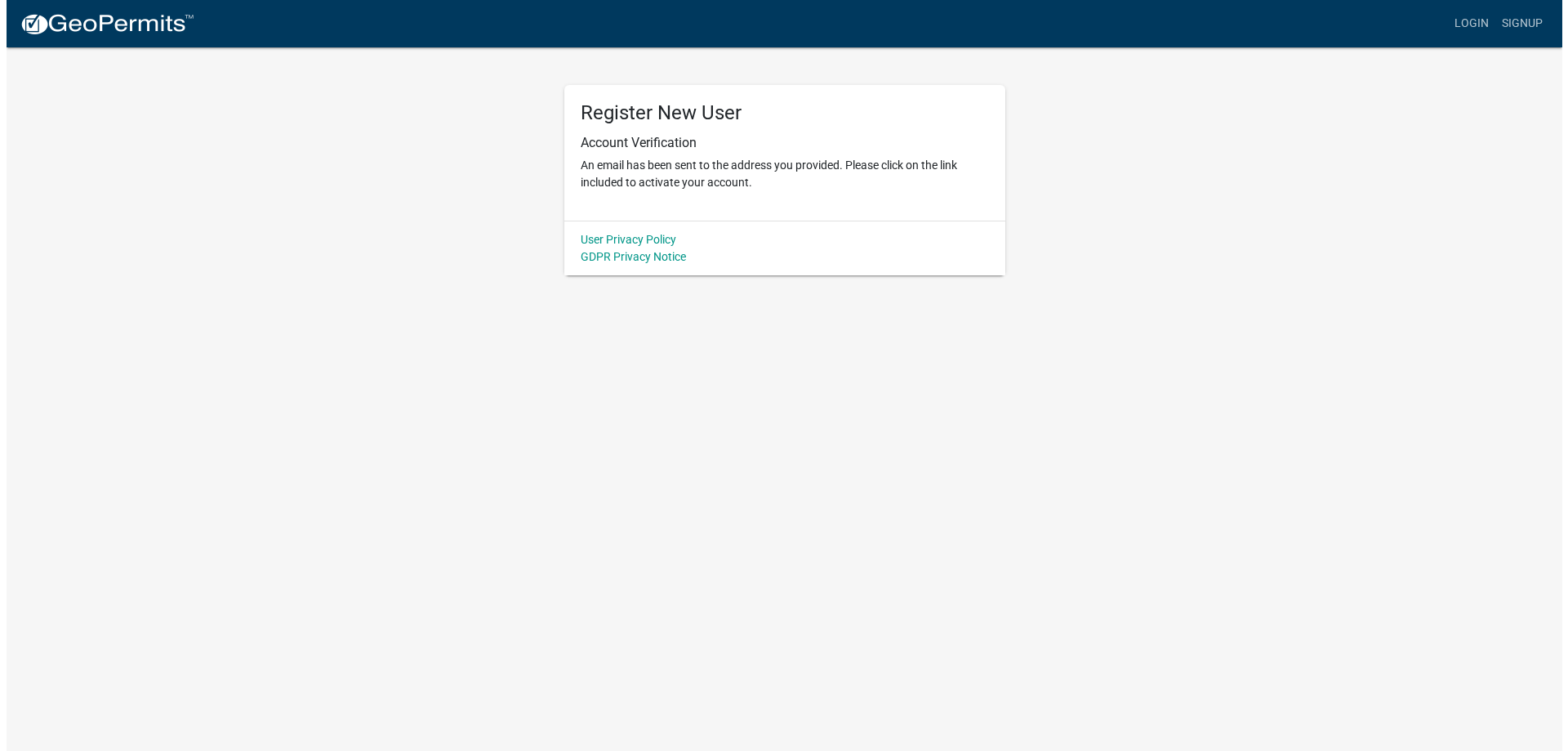
scroll to position [0, 0]
click at [1468, 19] on link "Login" at bounding box center [1478, 24] width 48 height 31
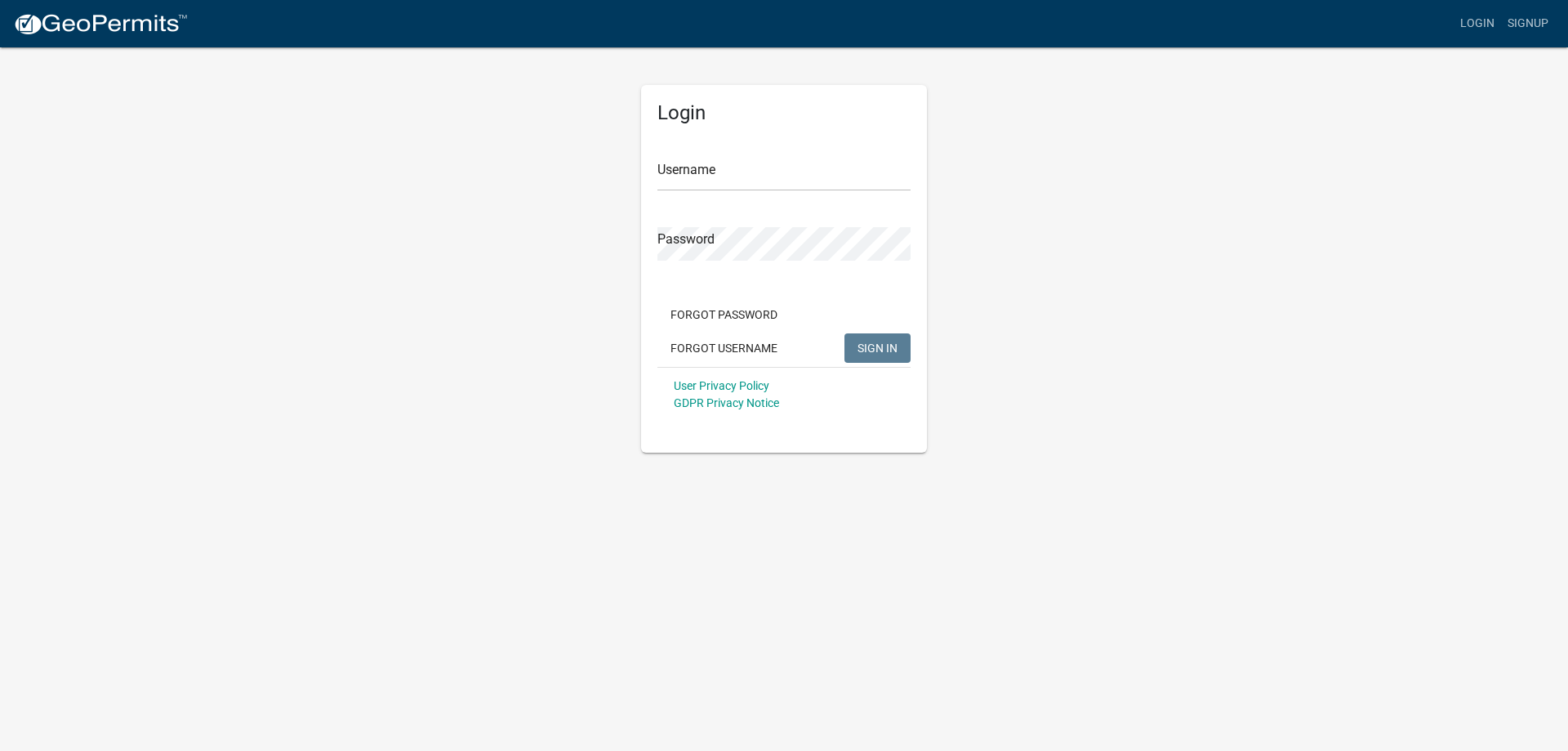
click at [763, 193] on form "Username Password Forgot Password Forgot Username SIGN IN User Privacy Policy G…" at bounding box center [784, 278] width 253 height 287
click at [763, 185] on input "Username" at bounding box center [784, 174] width 253 height 34
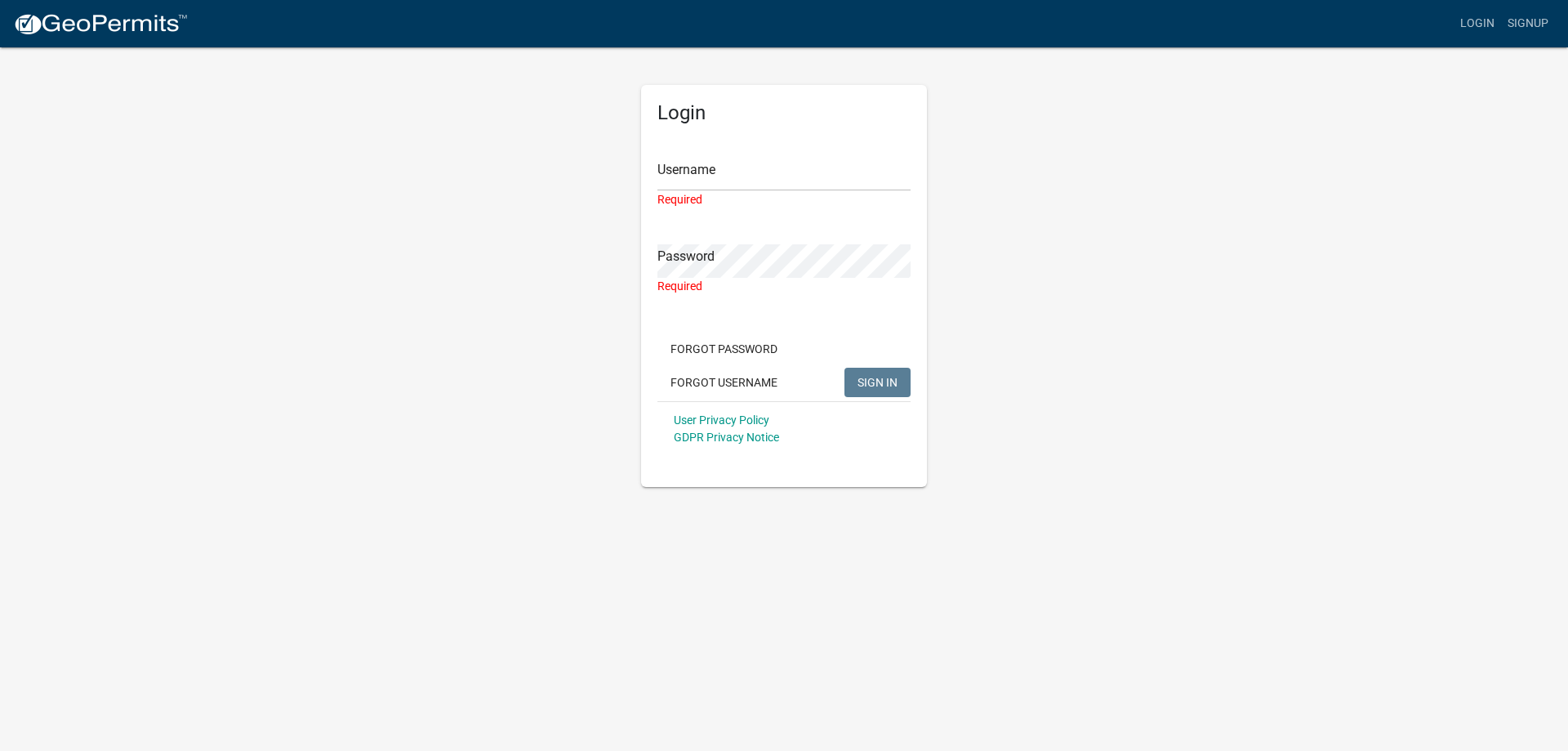
drag, startPoint x: 754, startPoint y: 157, endPoint x: 753, endPoint y: 183, distance: 26.0
click at [754, 160] on div "Username Required" at bounding box center [784, 171] width 253 height 73
click at [756, 183] on input "Username" at bounding box center [784, 174] width 253 height 34
click at [775, 165] on input "Username" at bounding box center [784, 174] width 253 height 34
type input "jdrumm12"
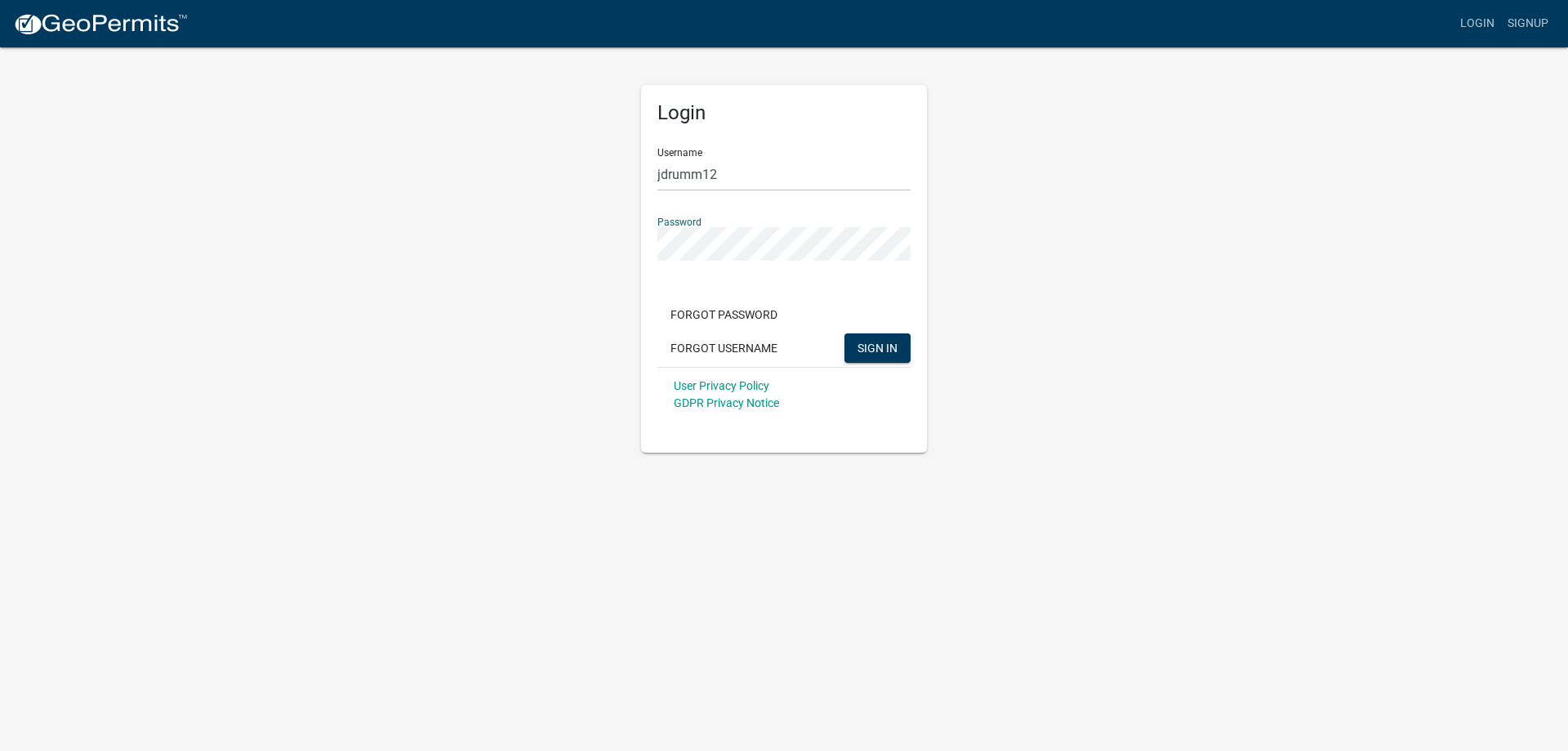
click at [844, 333] on button "SIGN IN" at bounding box center [877, 348] width 66 height 30
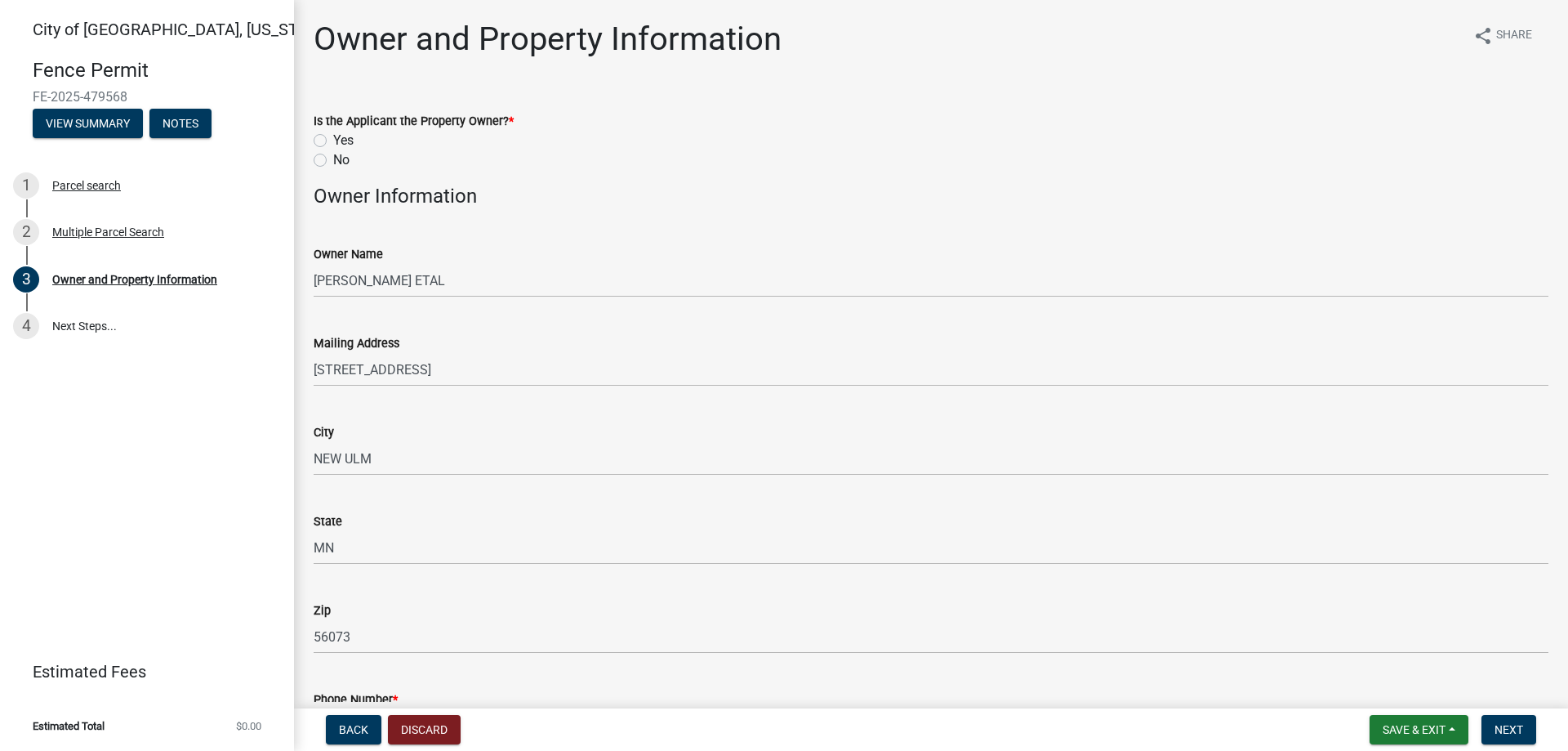
click at [333, 138] on label "Yes" at bounding box center [343, 141] width 21 height 20
click at [333, 138] on input "Yes" at bounding box center [338, 136] width 11 height 11
radio input "true"
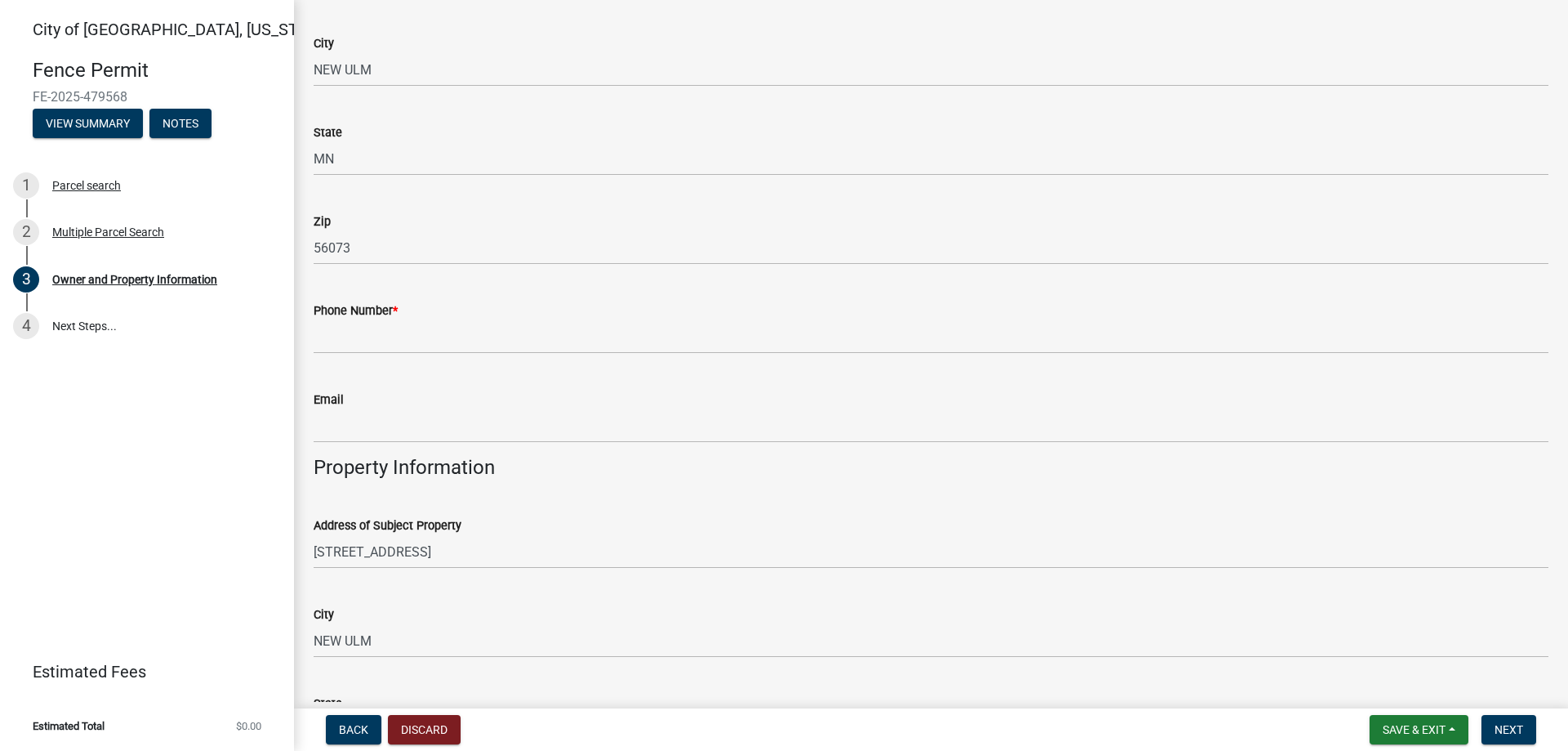
scroll to position [409, 0]
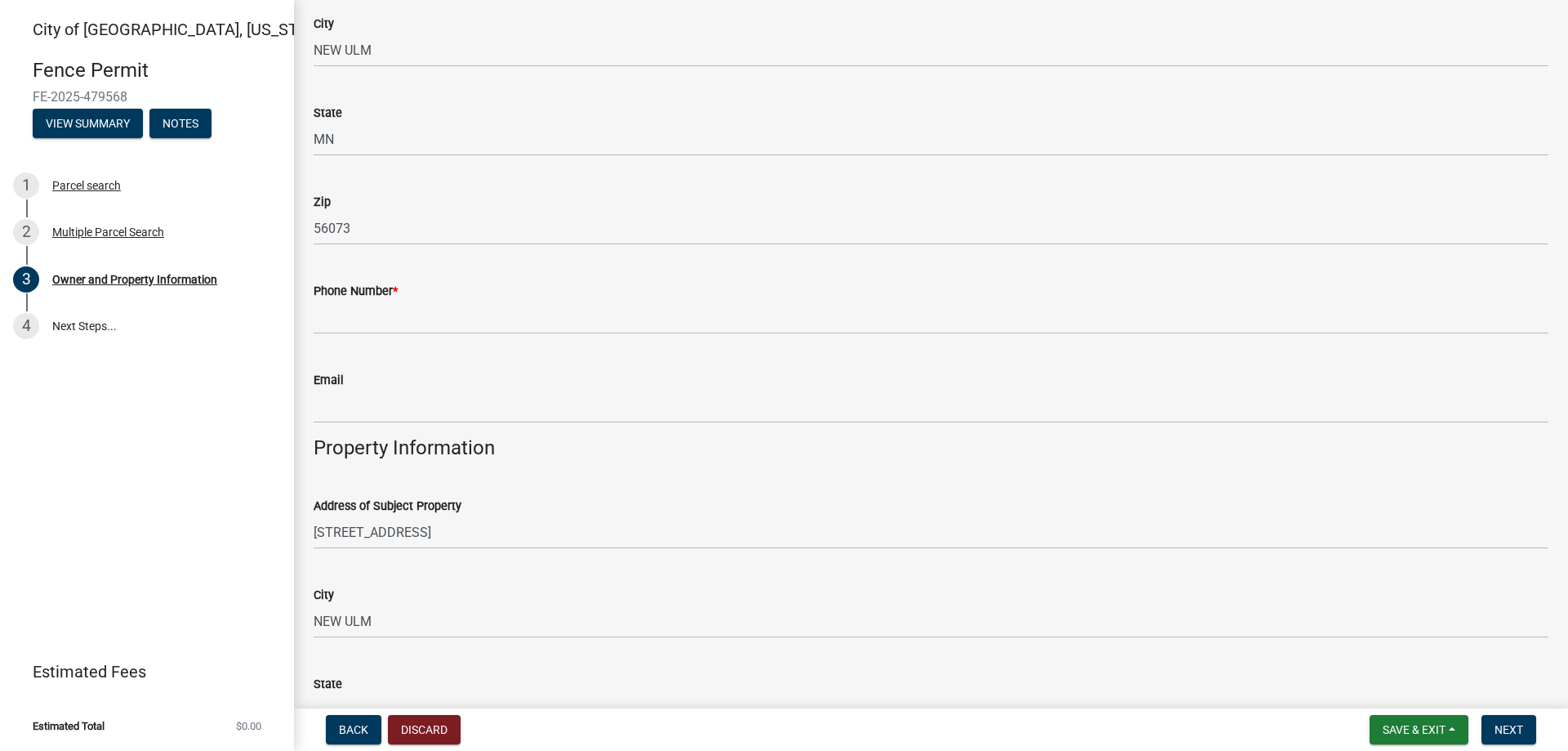
click at [354, 334] on wm-data-entity-input "Phone Number *" at bounding box center [931, 303] width 1235 height 89
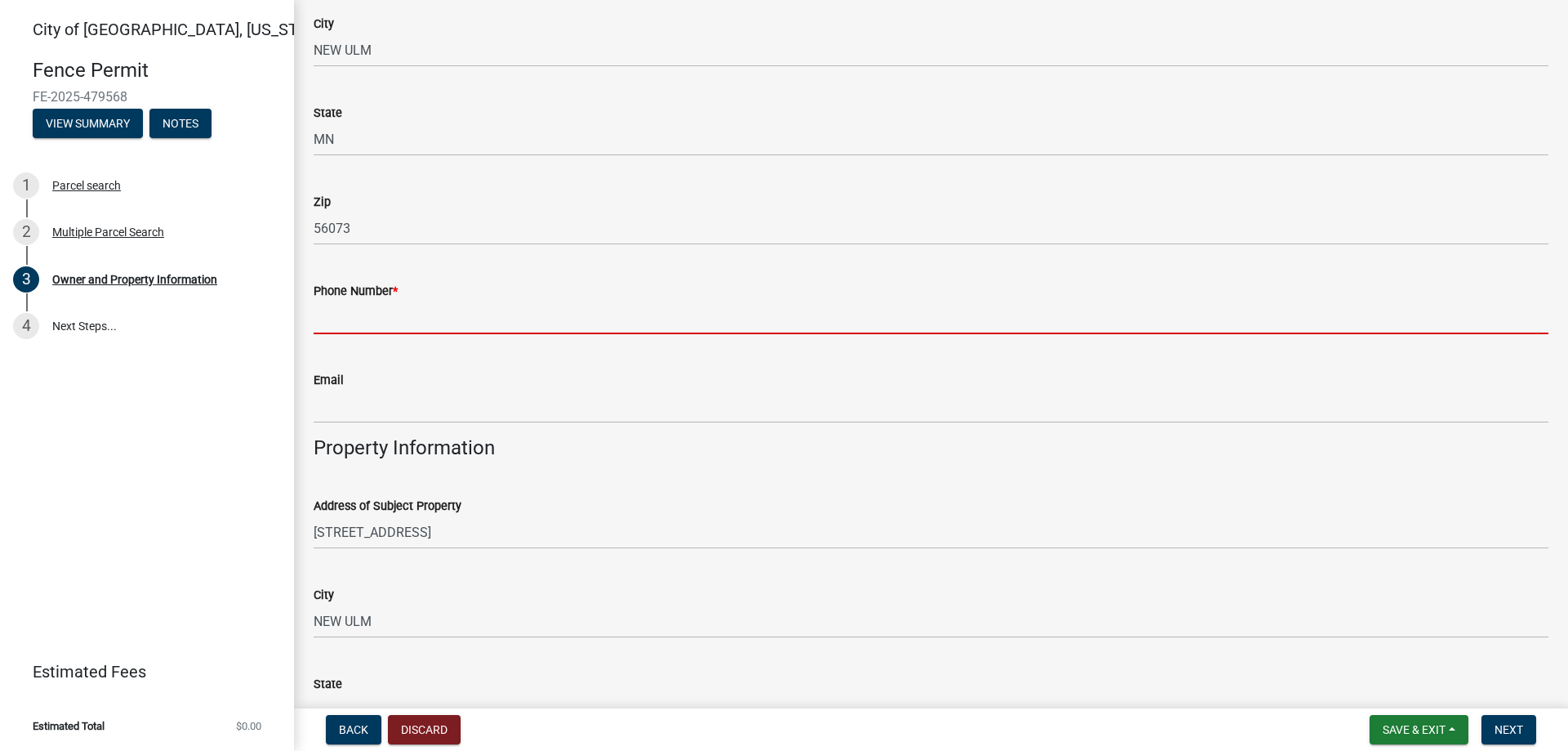
click at [368, 318] on input "Phone Number *" at bounding box center [931, 318] width 1235 height 34
type input "5075085558"
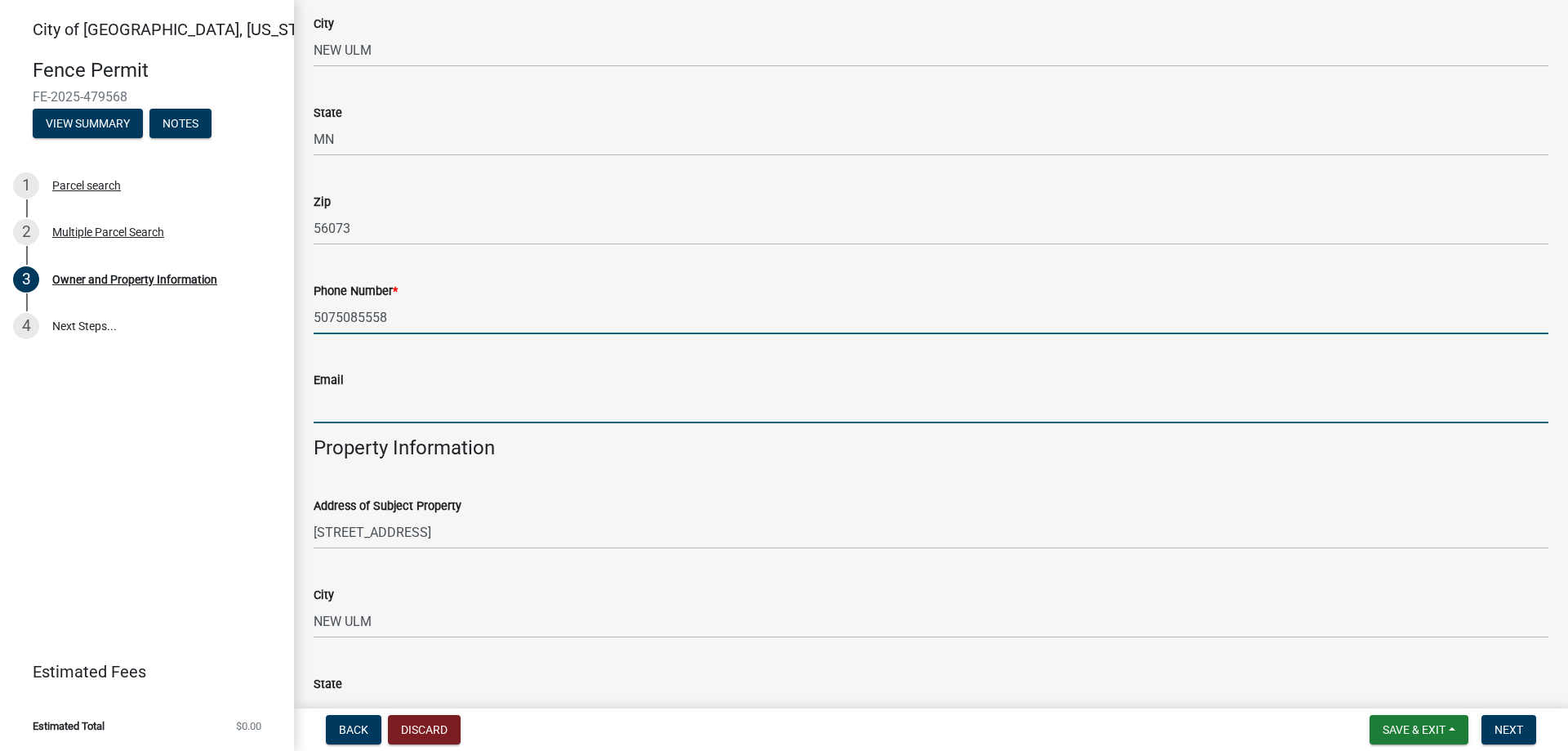
click at [389, 400] on input "Email" at bounding box center [931, 406] width 1235 height 34
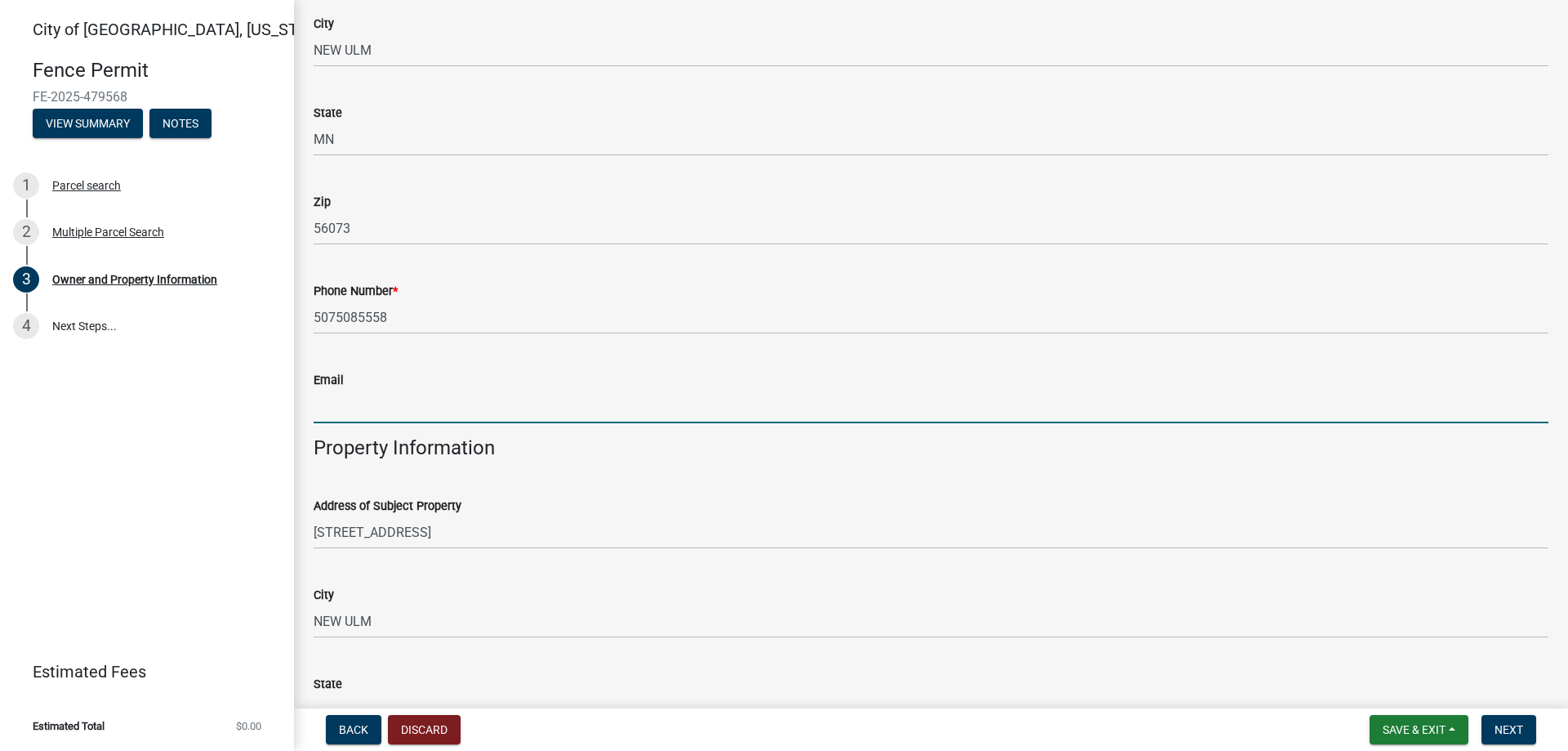
type input "[EMAIL_ADDRESS][DOMAIN_NAME]"
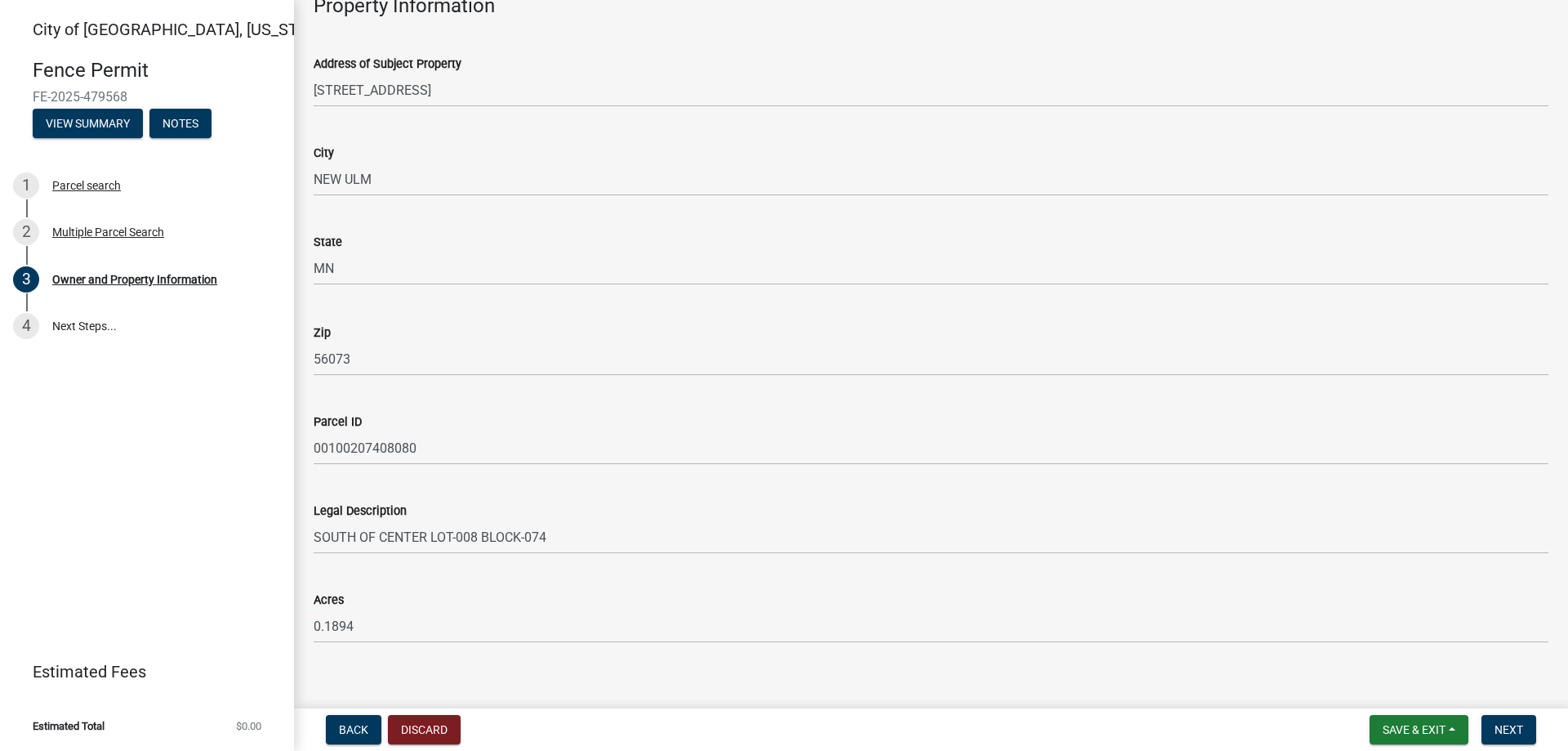
scroll to position [869, 0]
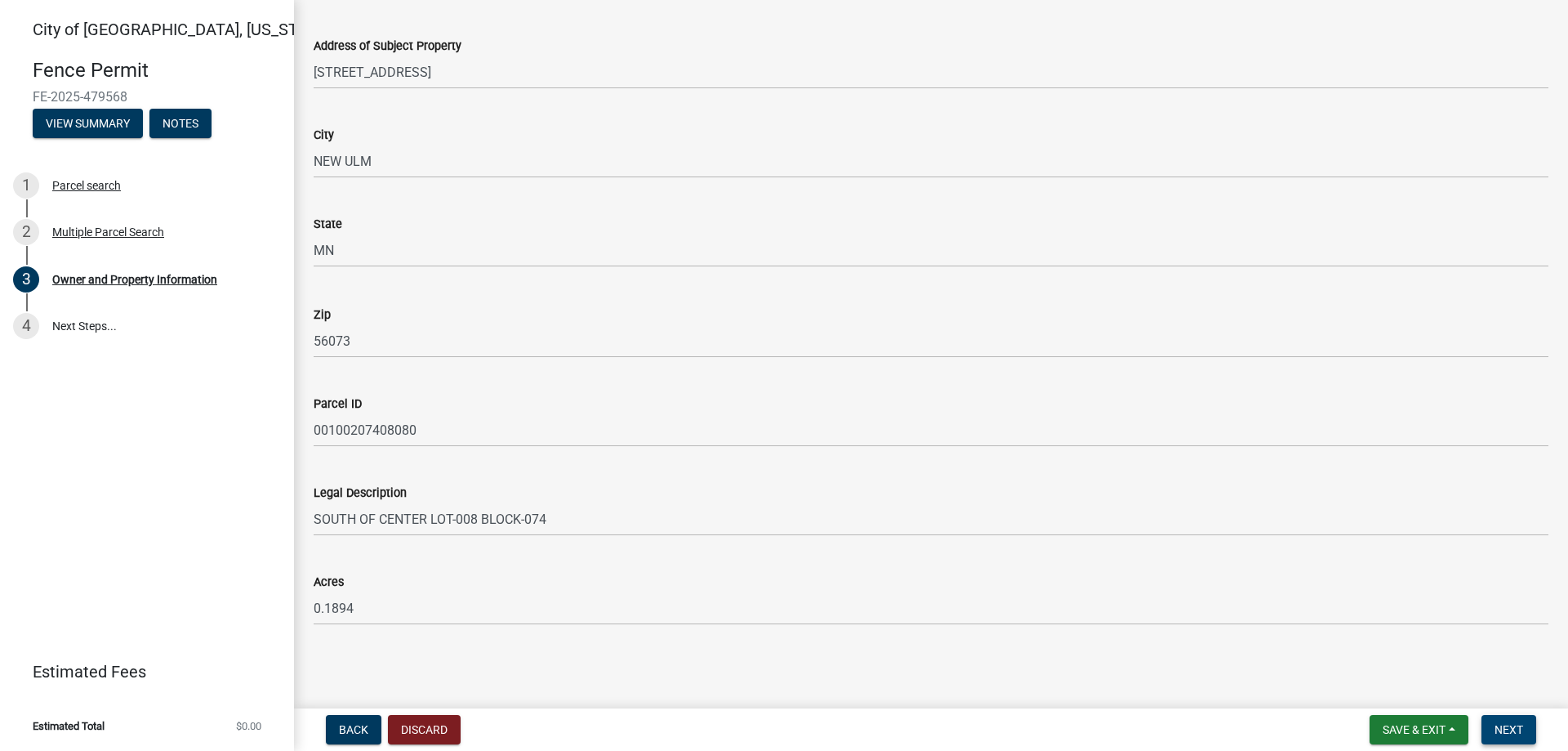
click at [1495, 737] on button "Next" at bounding box center [1509, 730] width 55 height 30
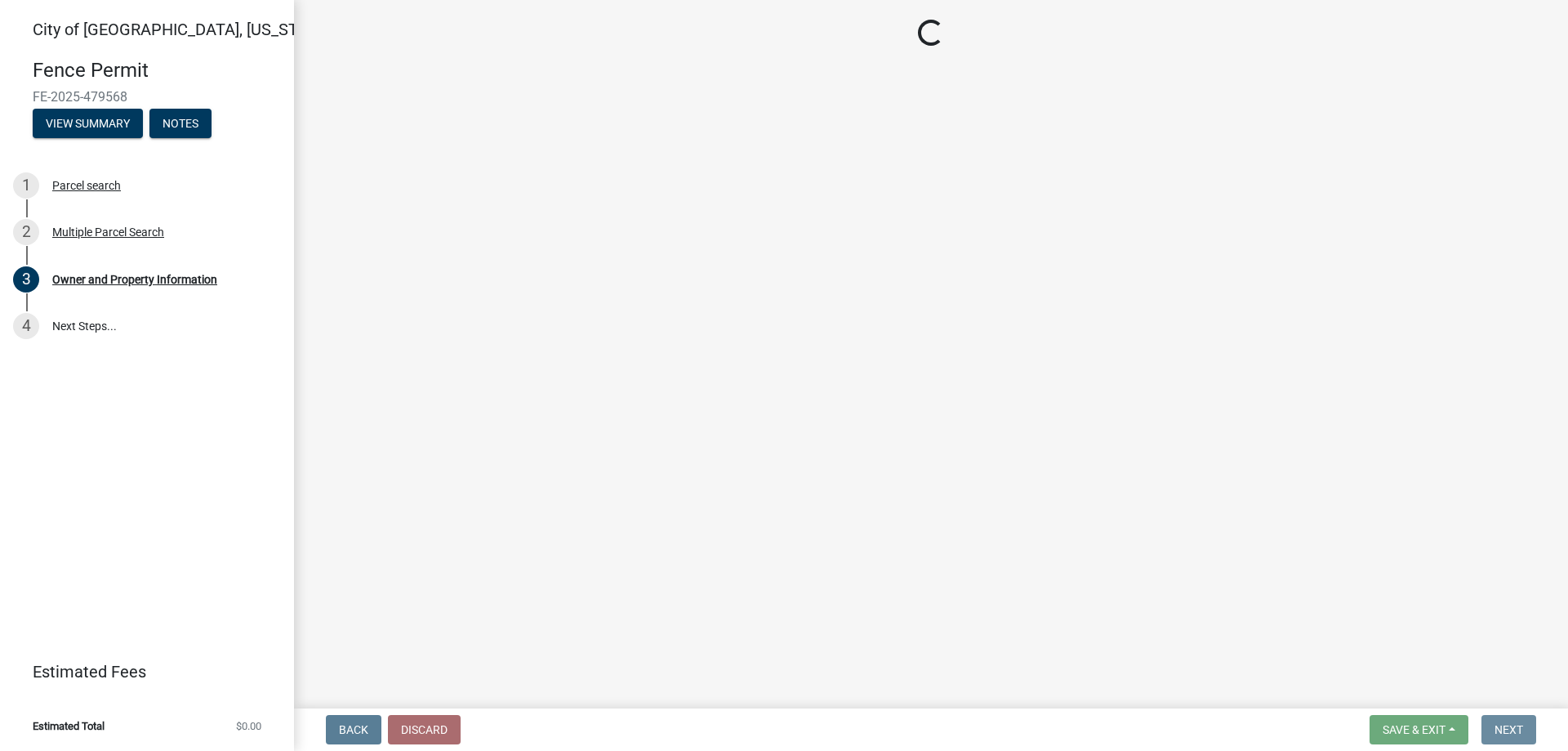
scroll to position [0, 0]
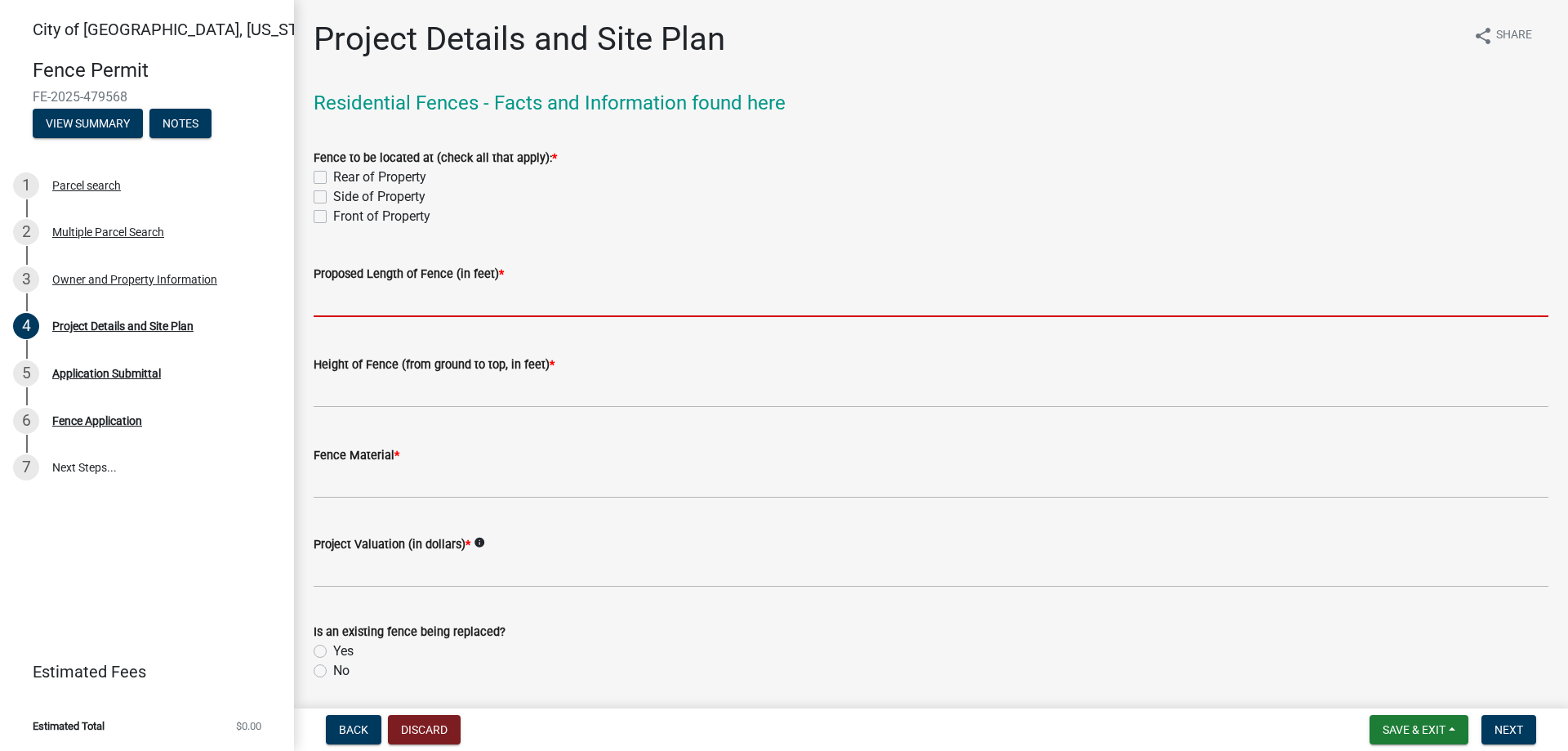
click at [492, 301] on input "text" at bounding box center [931, 300] width 1235 height 34
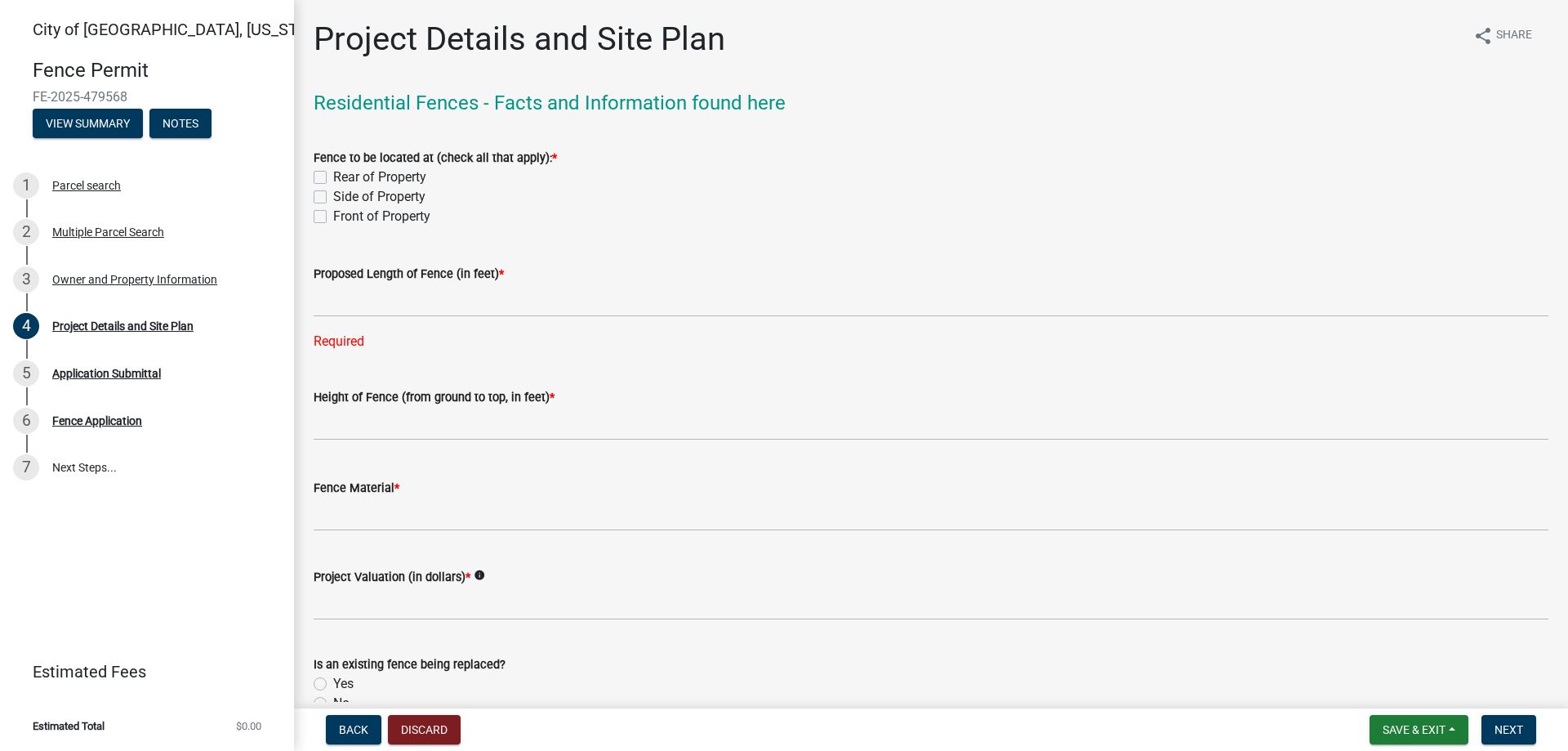
click at [372, 219] on label "Front of Property" at bounding box center [382, 216] width 97 height 20
click at [344, 217] on input "Front of Property" at bounding box center [338, 211] width 11 height 11
checkbox input "true"
checkbox input "false"
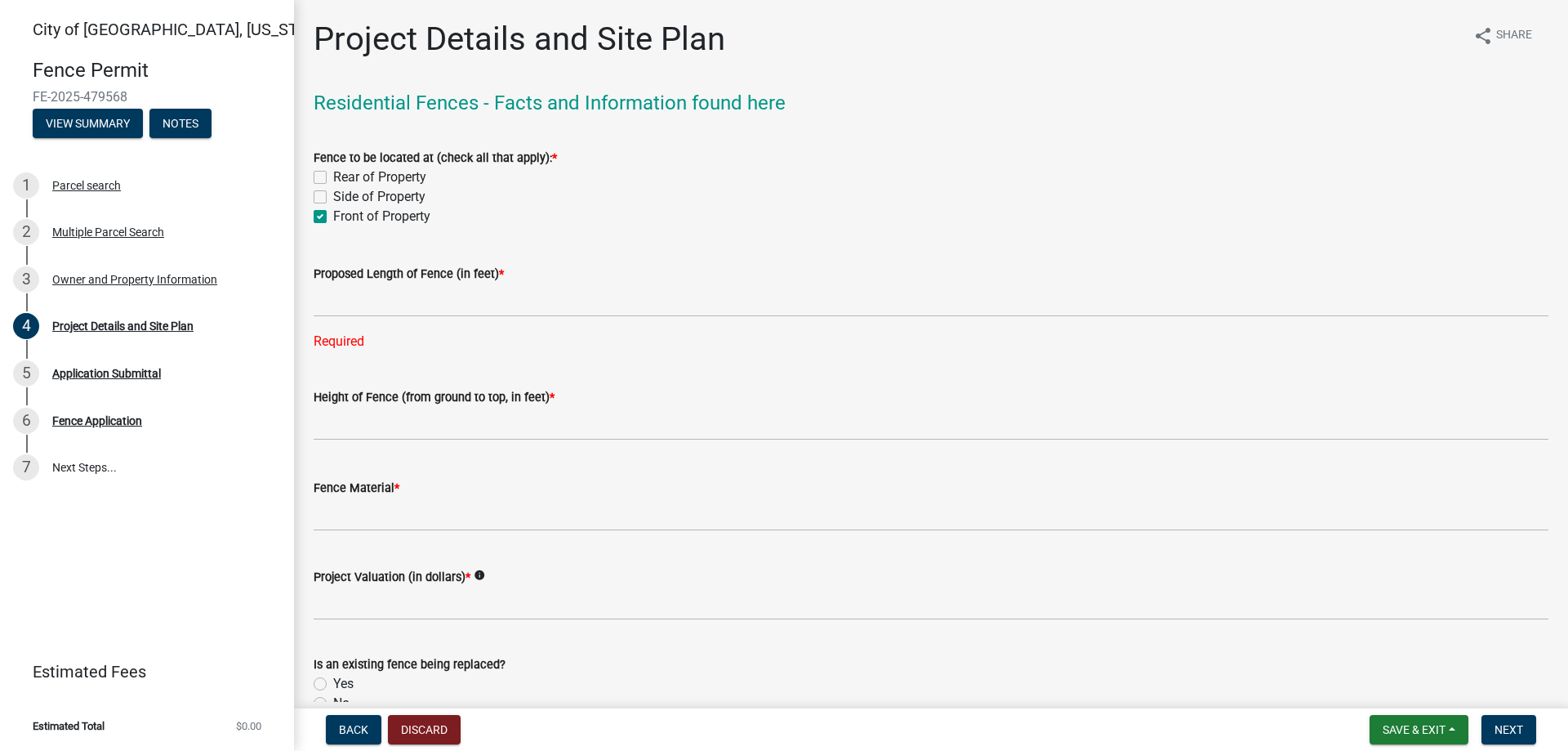
checkbox input "true"
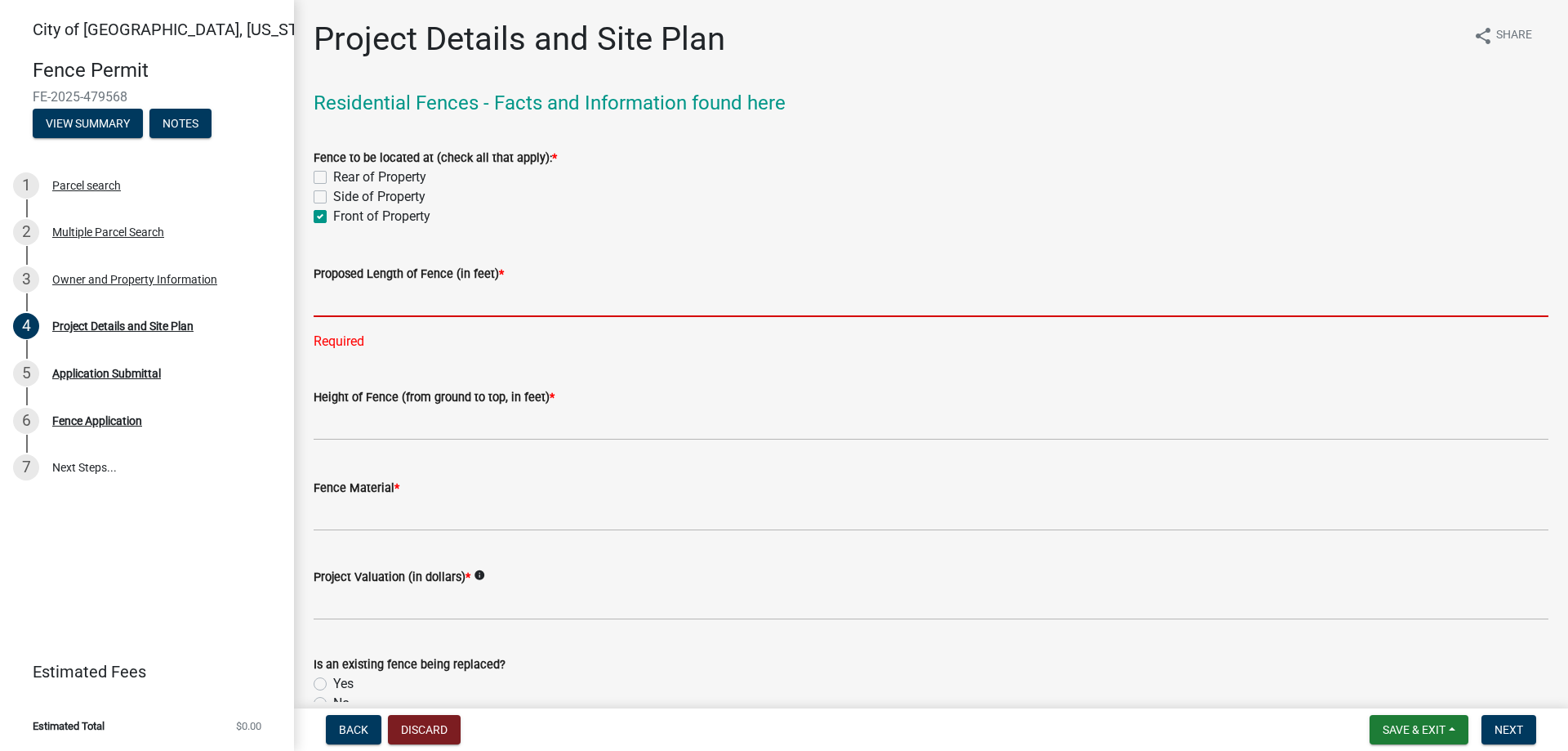
click at [394, 306] on input "text" at bounding box center [931, 300] width 1235 height 34
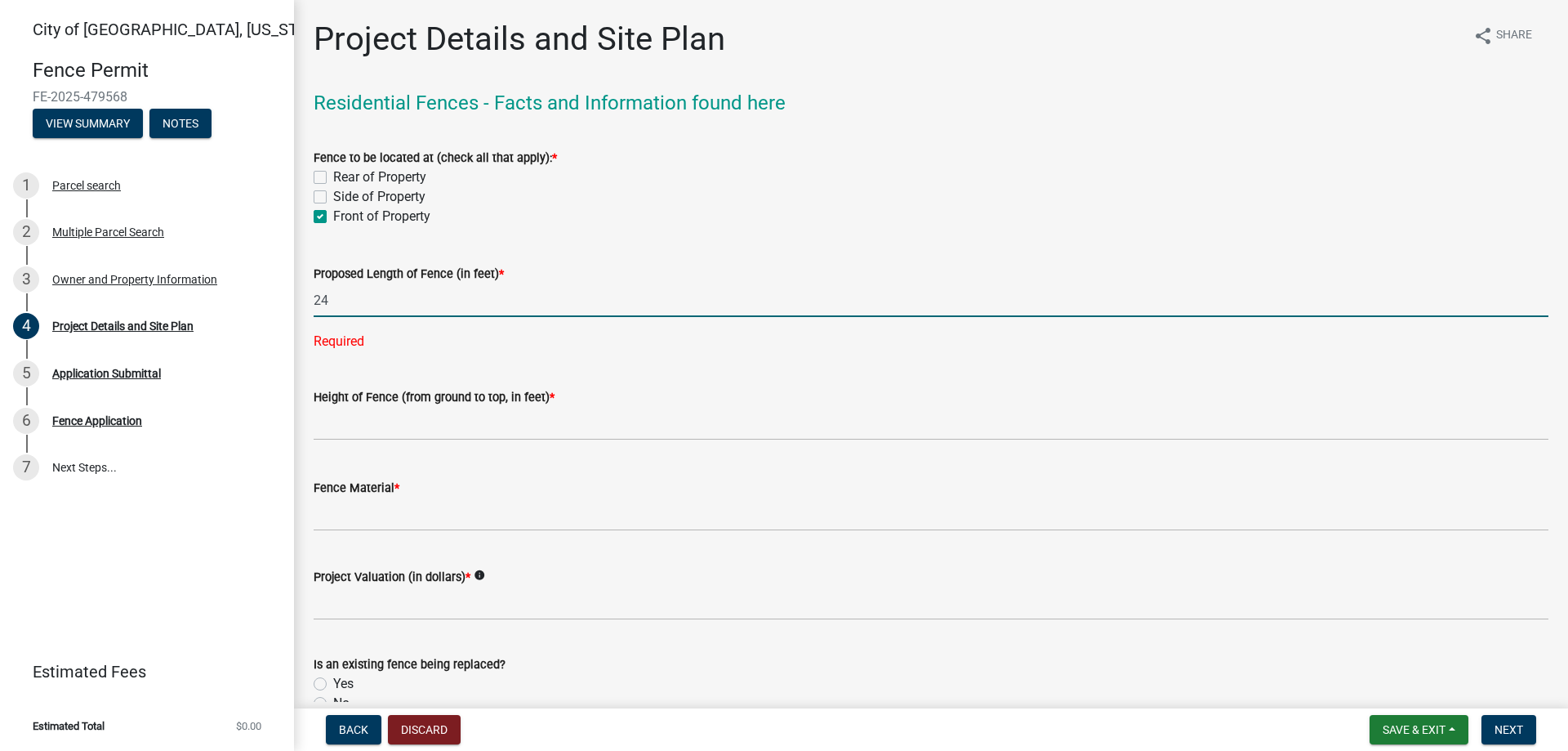
type input "24"
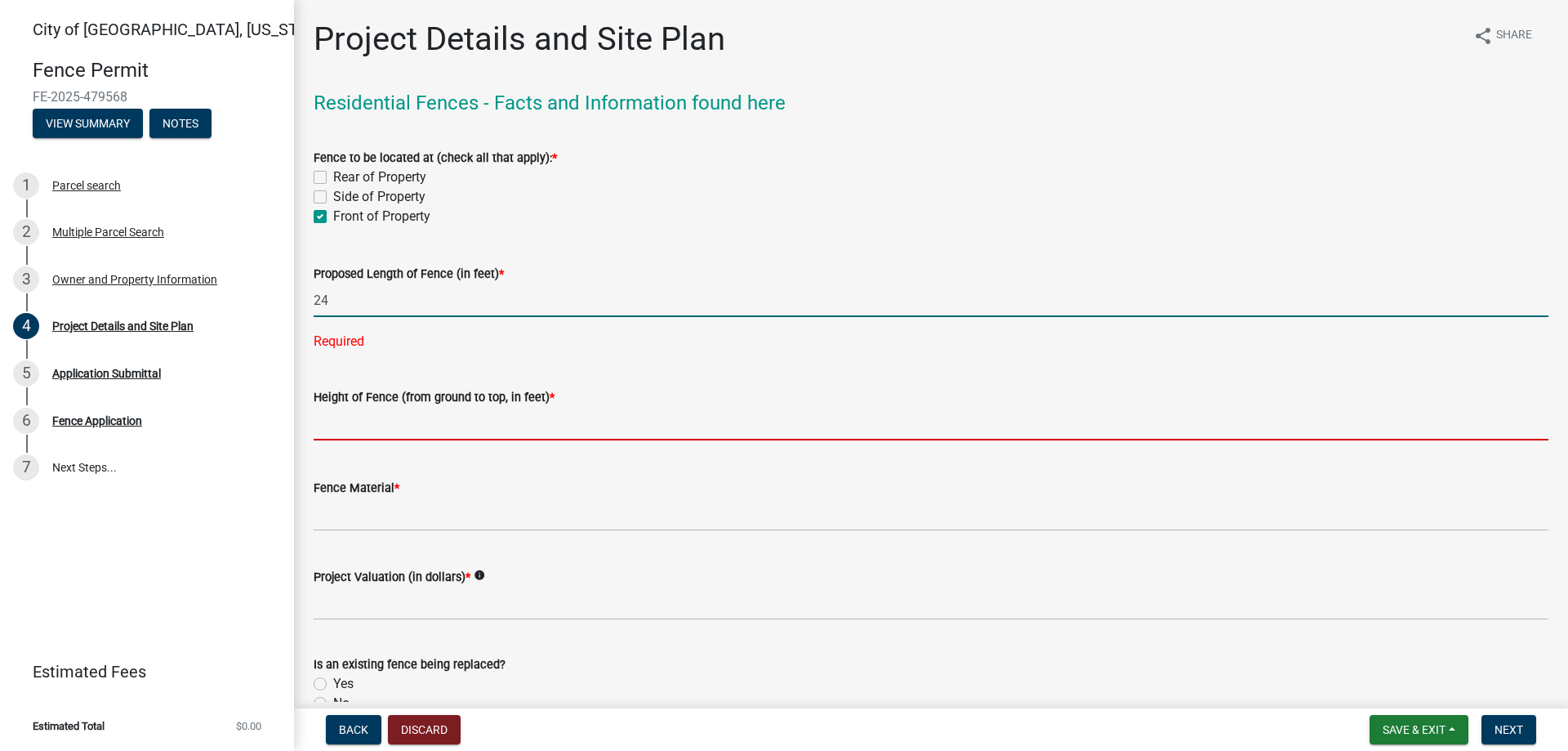
click at [450, 419] on wm-data-entity-input "Height of Fence (from ground to top, in feet) *" at bounding box center [931, 410] width 1235 height 90
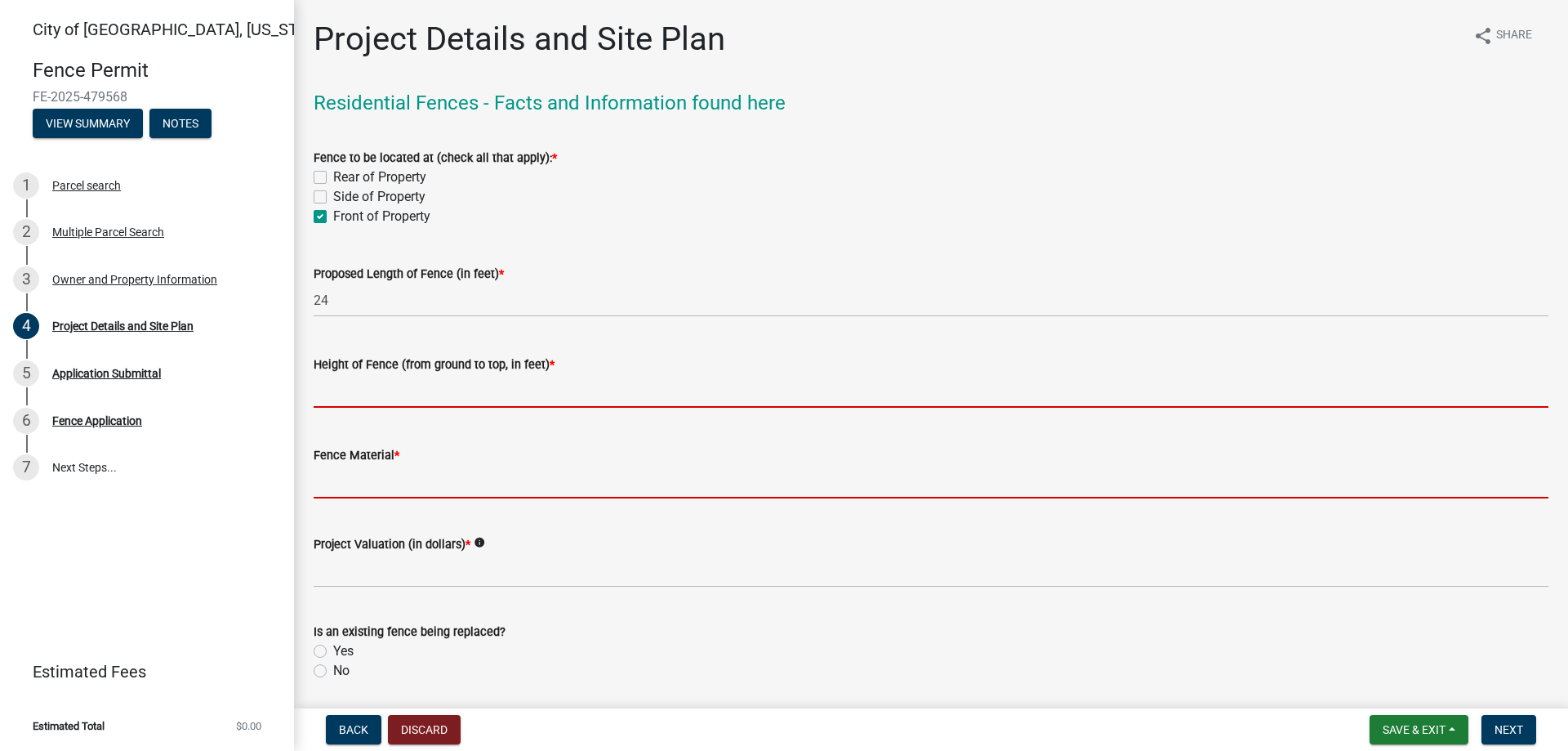
click at [492, 489] on form "Fence Material *" at bounding box center [931, 471] width 1235 height 53
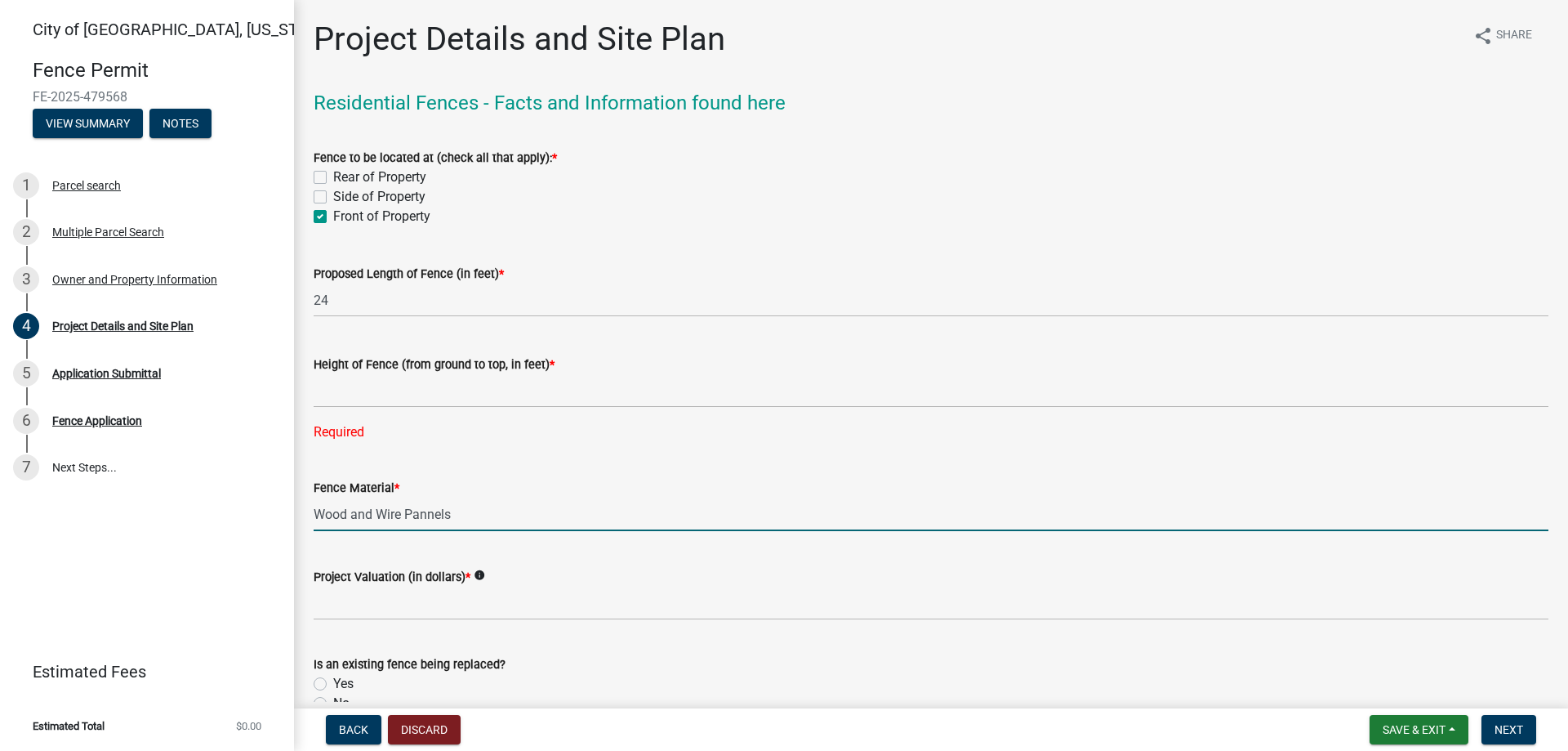
click at [451, 520] on input "Wood and Wire Pannels" at bounding box center [931, 514] width 1235 height 34
type input "Wood and Wire Panels"
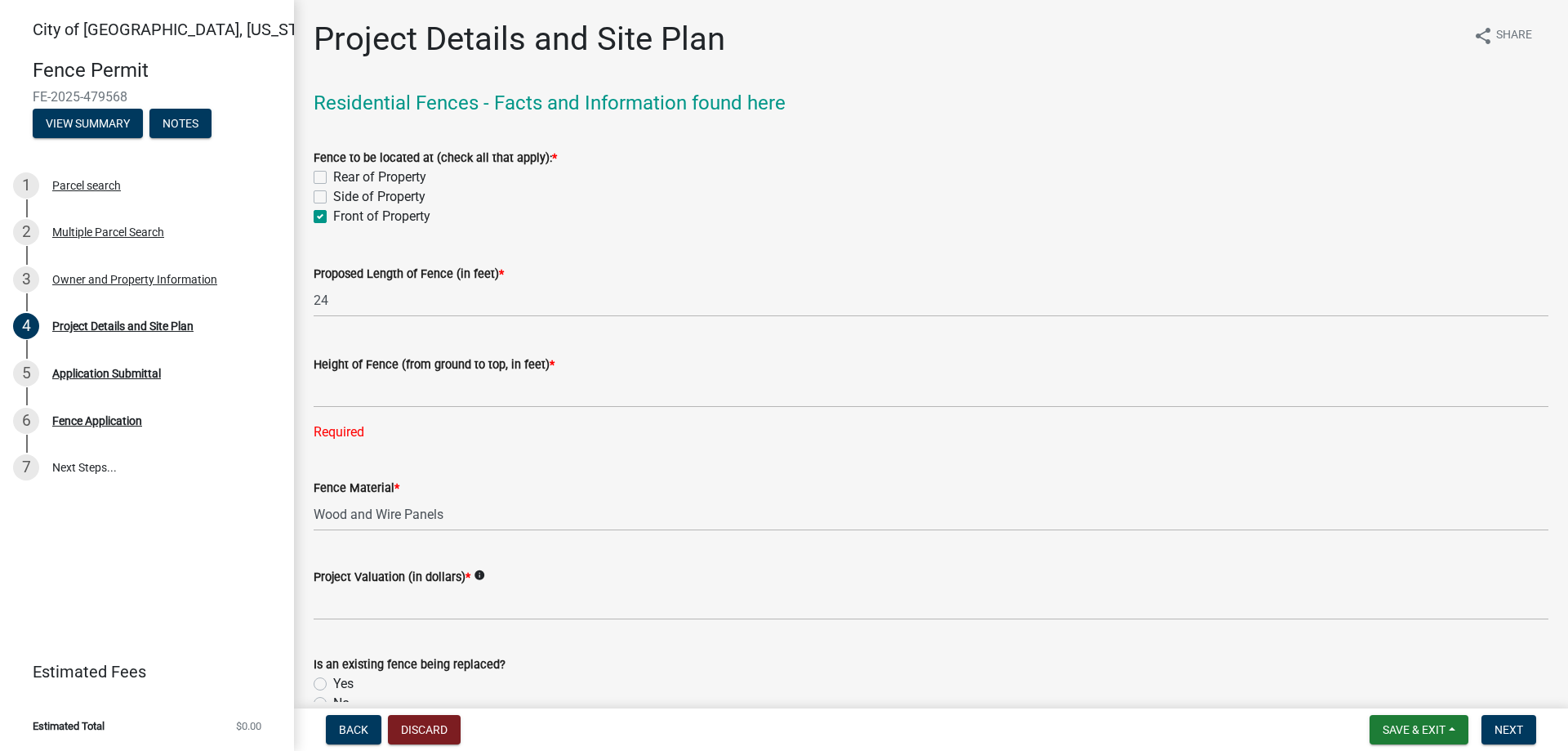
drag, startPoint x: 403, startPoint y: 410, endPoint x: 406, endPoint y: 397, distance: 13.3
click at [404, 408] on div "Height of Fence (from ground to top, in feet) * Required" at bounding box center [931, 387] width 1235 height 110
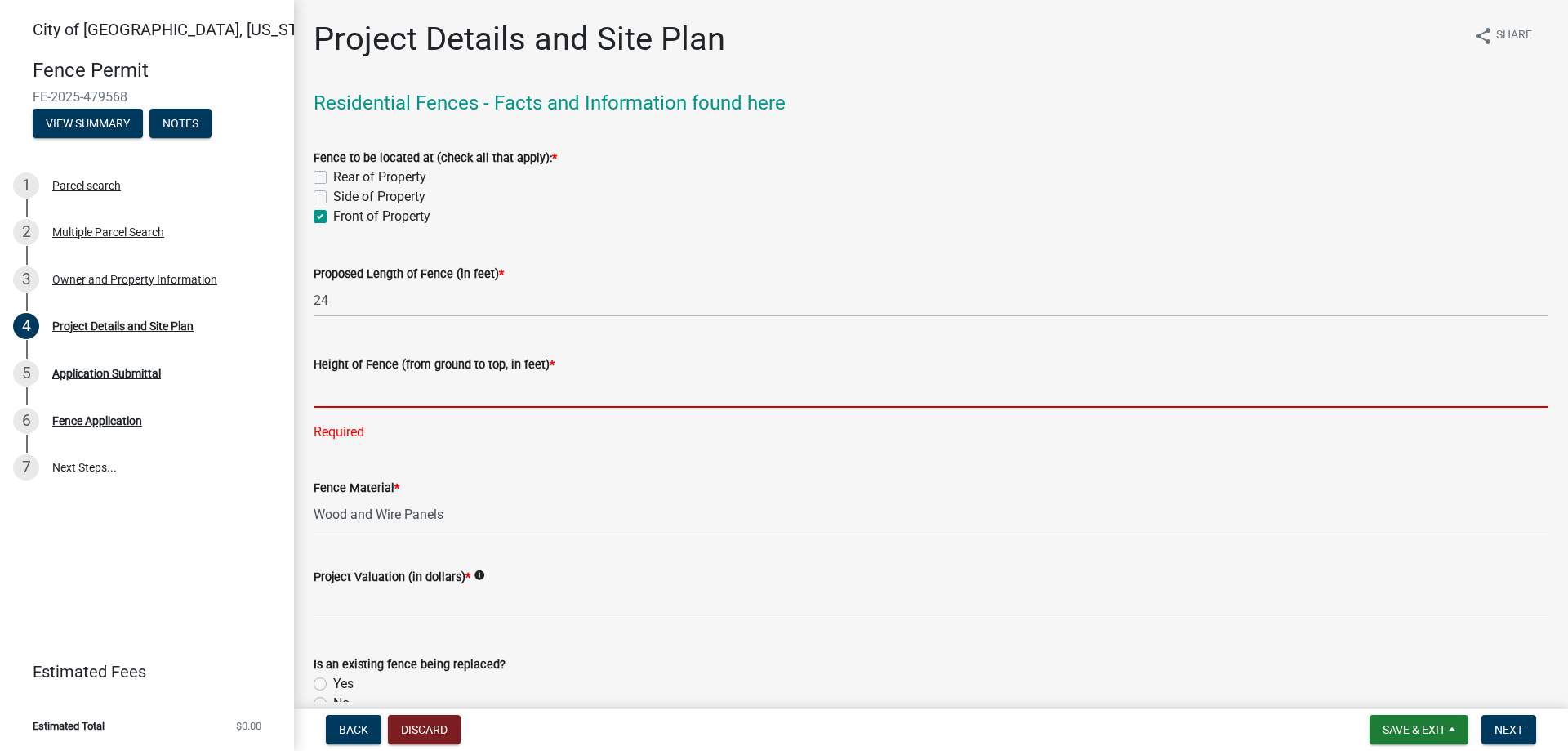
click at [405, 397] on input "text" at bounding box center [931, 391] width 1235 height 34
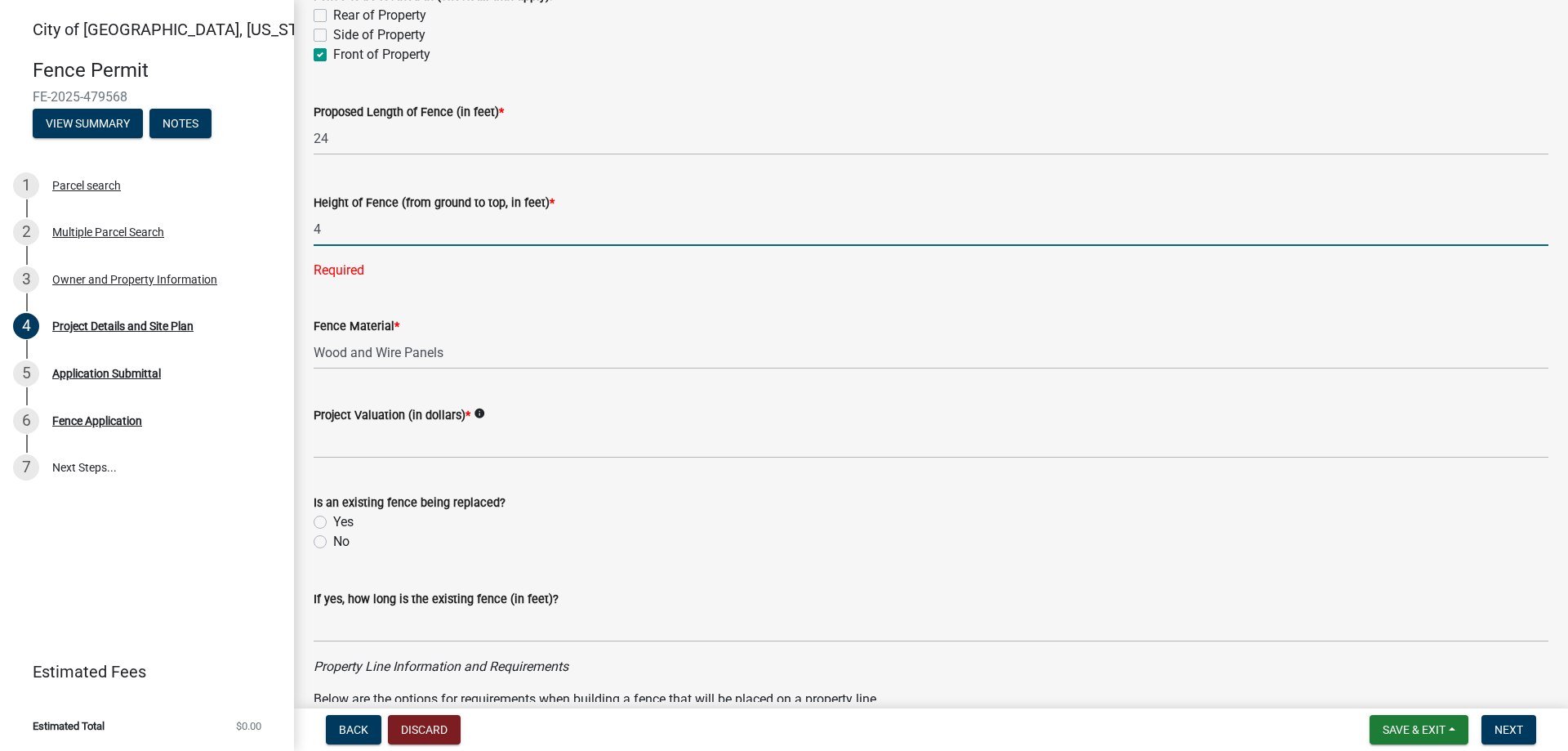
scroll to position [164, 0]
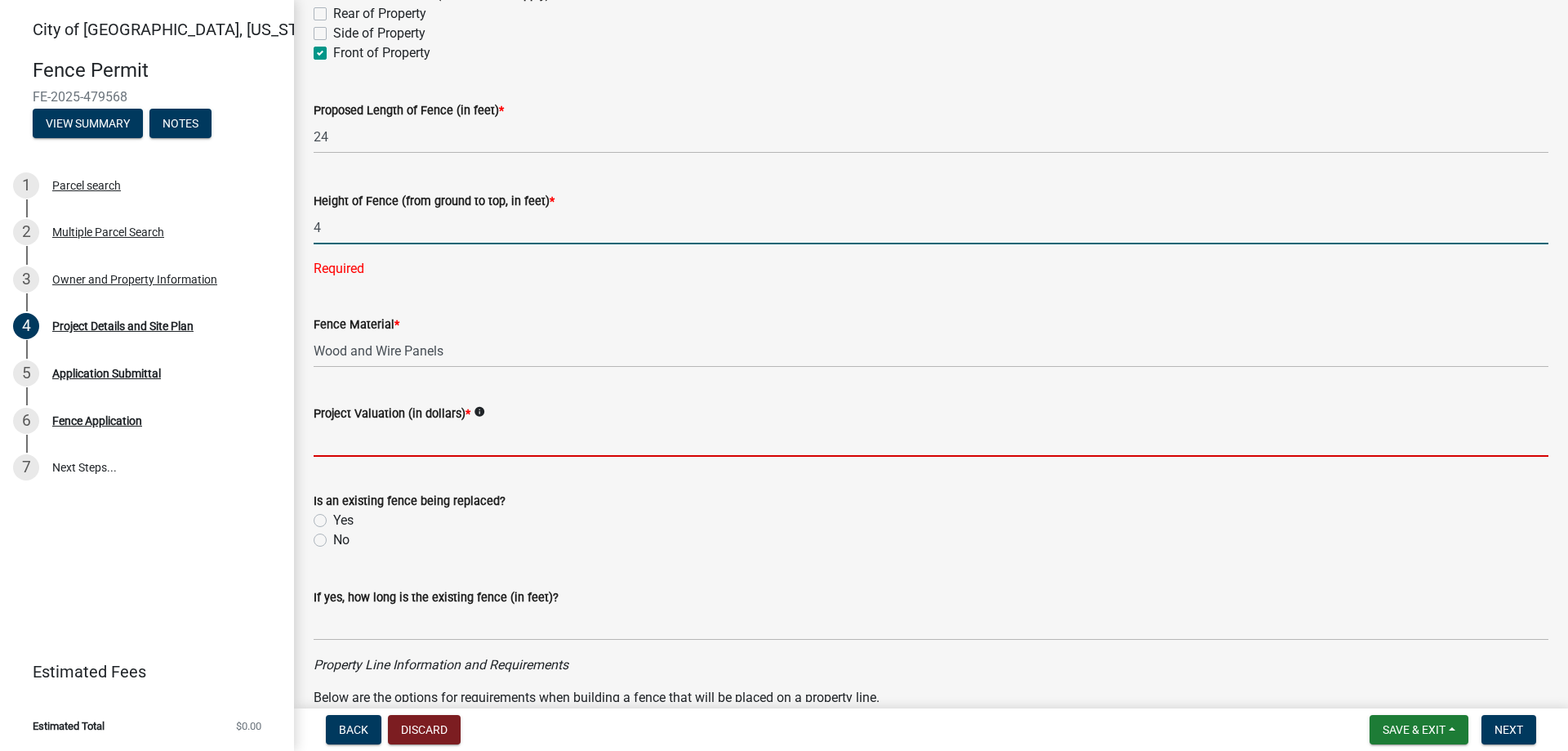
type input "4"
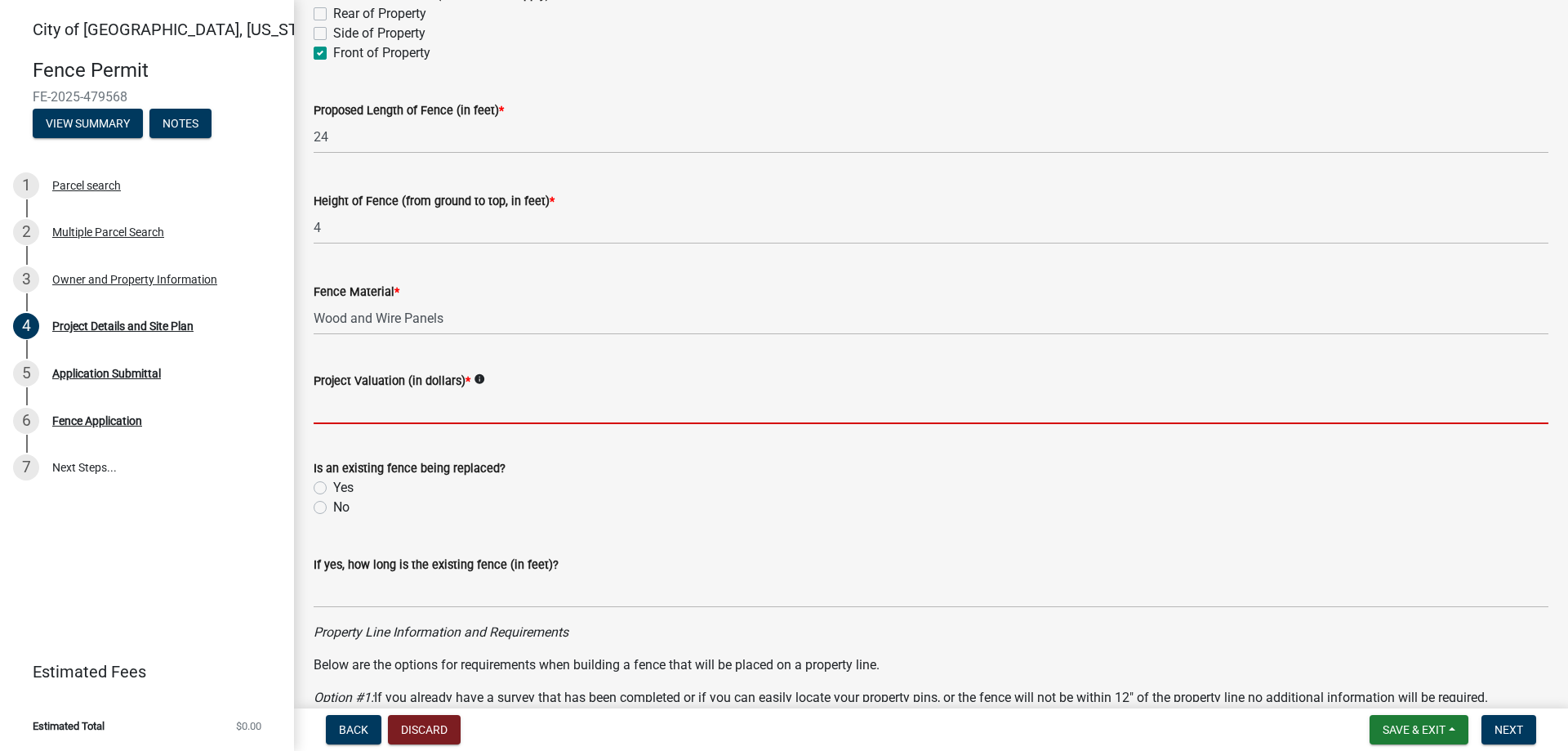
click at [479, 375] on icon "info" at bounding box center [479, 379] width 12 height 12
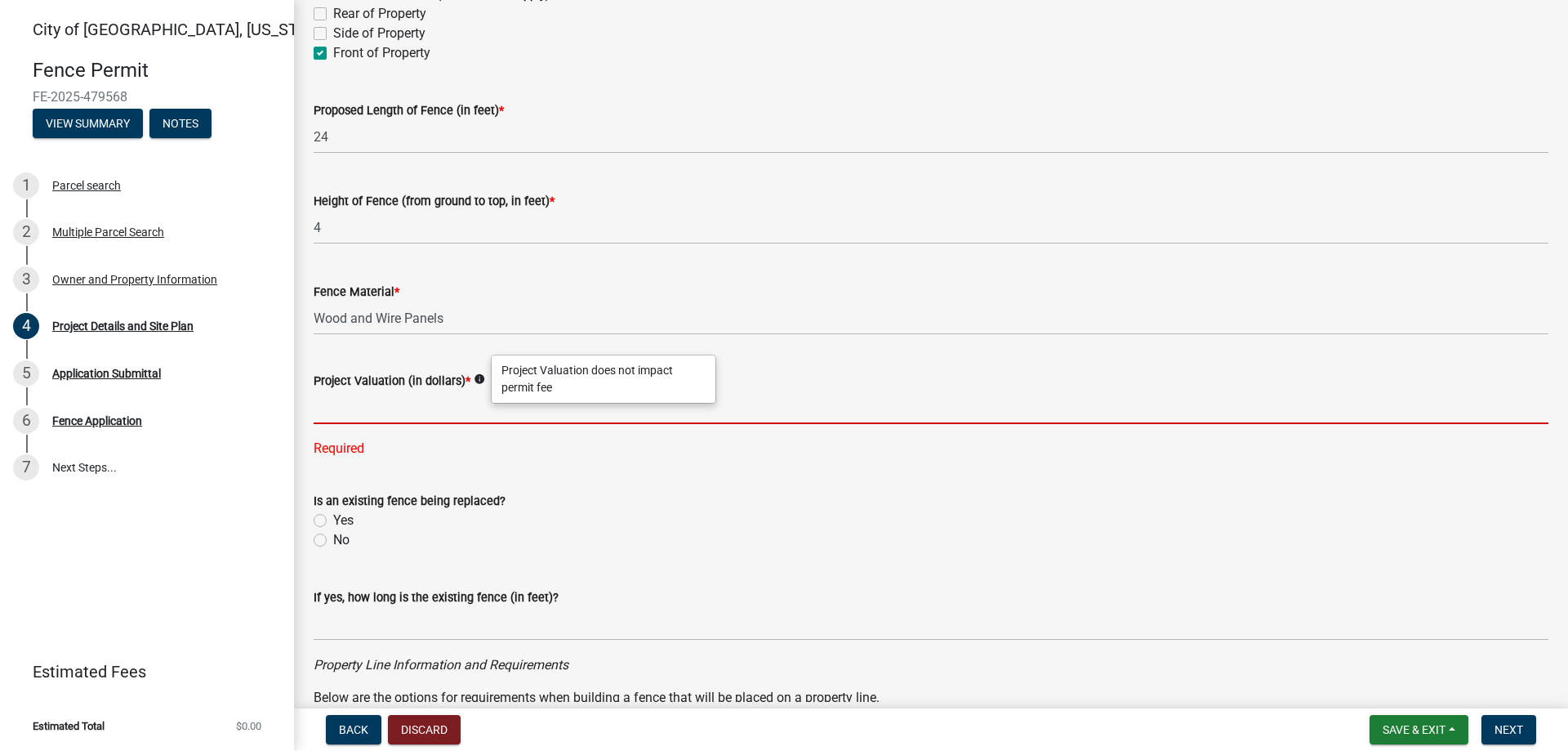
drag, startPoint x: 464, startPoint y: 398, endPoint x: 459, endPoint y: 409, distance: 12.1
click at [460, 409] on input "text" at bounding box center [931, 407] width 1235 height 34
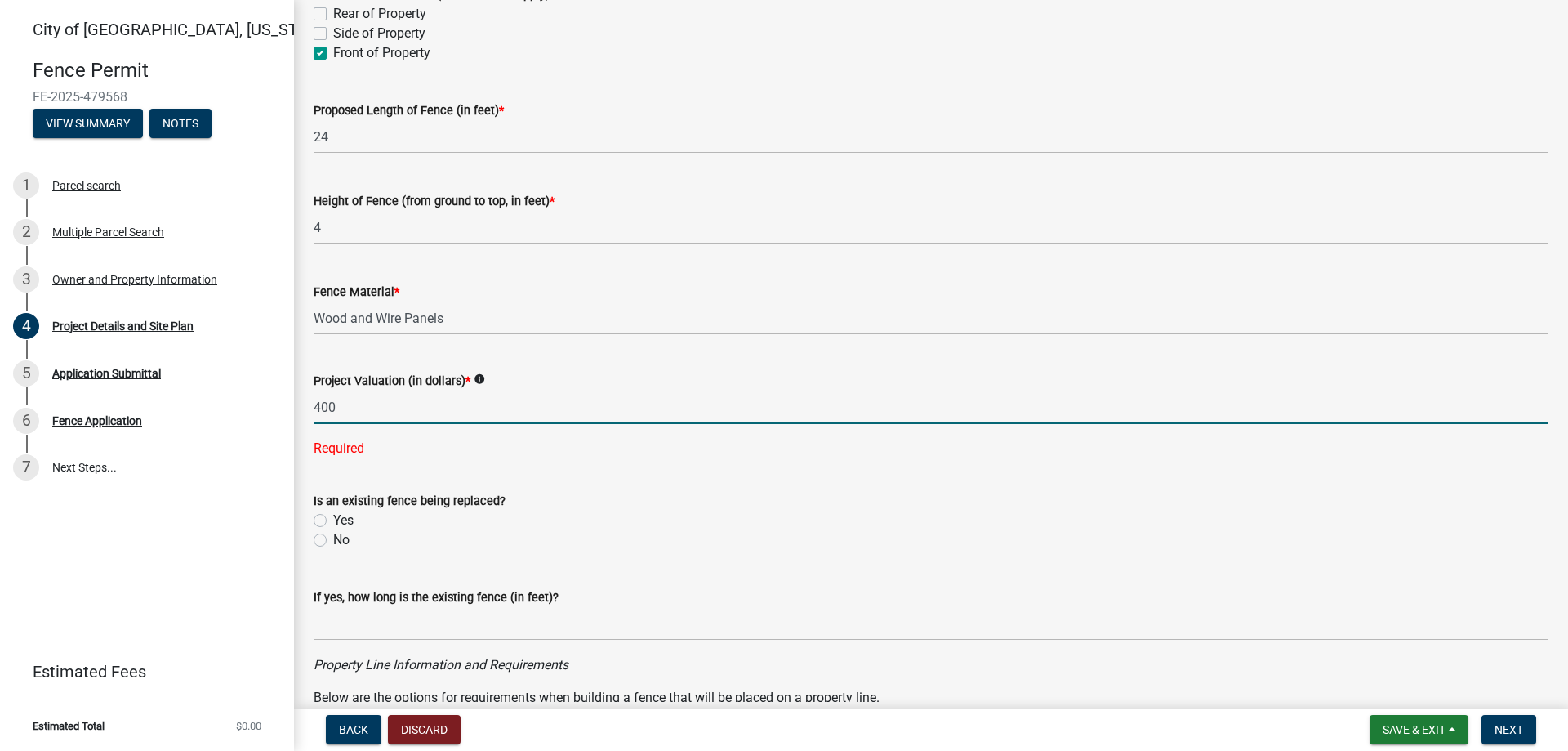
type input "400"
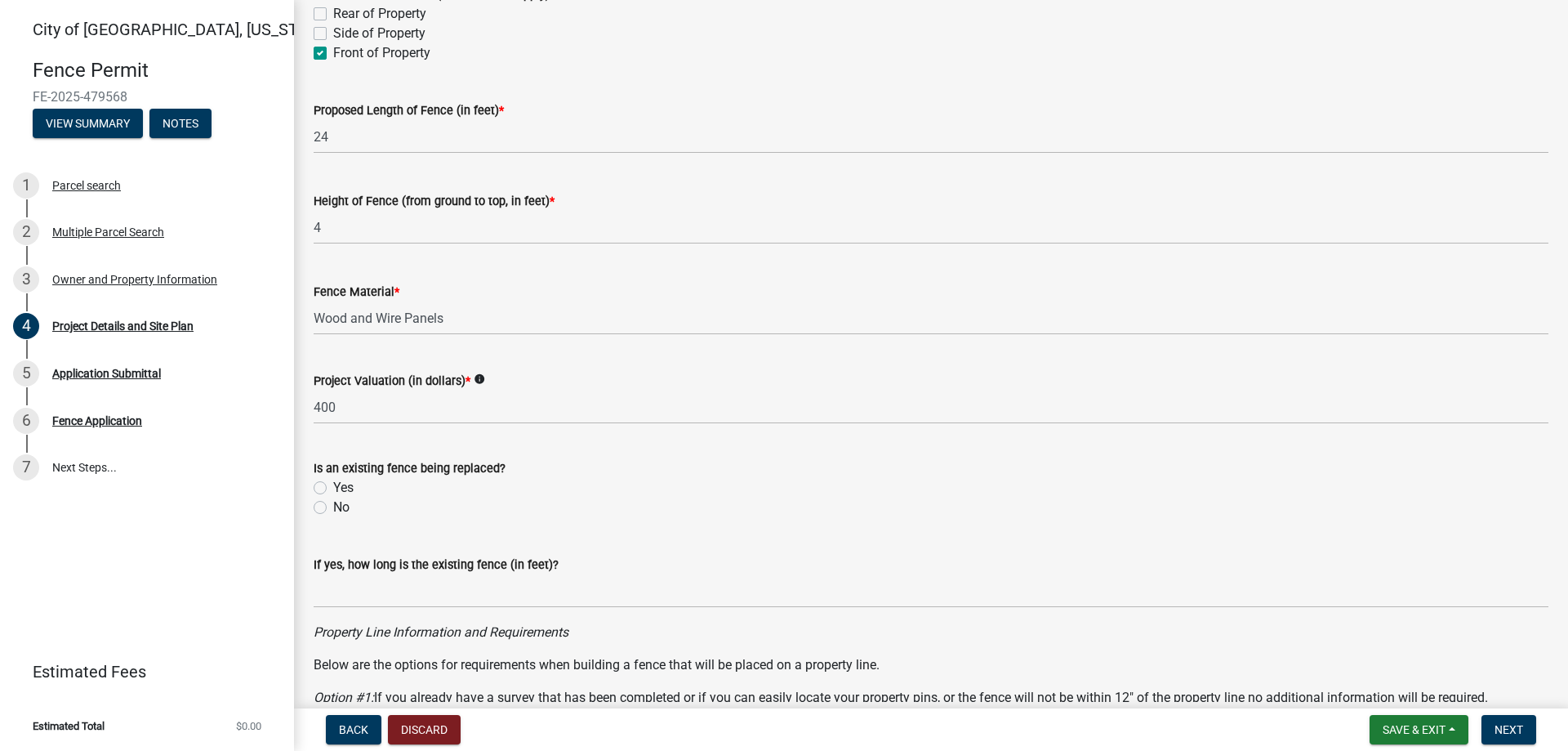
click at [336, 504] on label "No" at bounding box center [341, 508] width 16 height 20
click at [336, 504] on input "No" at bounding box center [338, 503] width 11 height 11
radio input "true"
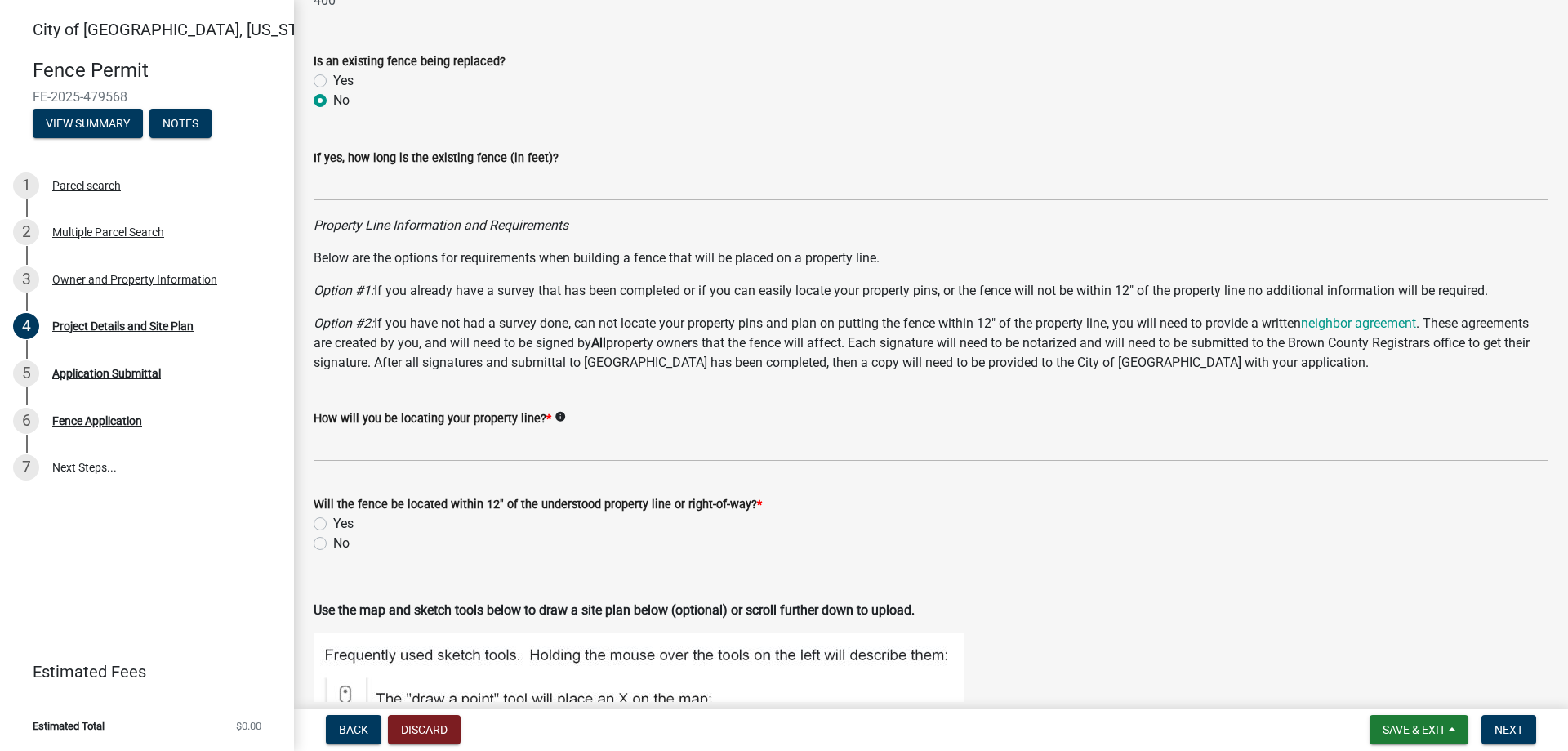
scroll to position [572, 0]
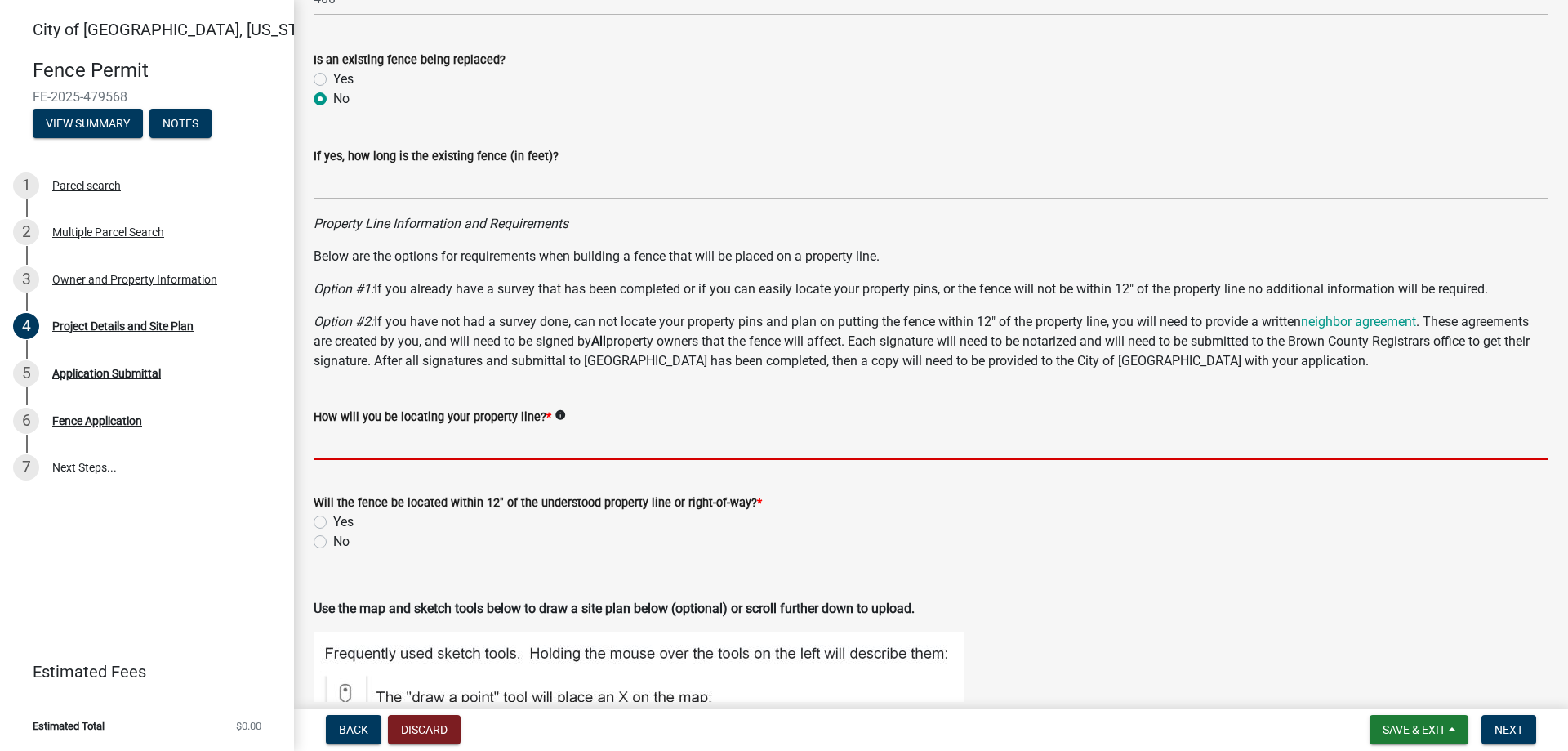
click at [458, 457] on input "How will you be locating your property line? *" at bounding box center [931, 443] width 1235 height 34
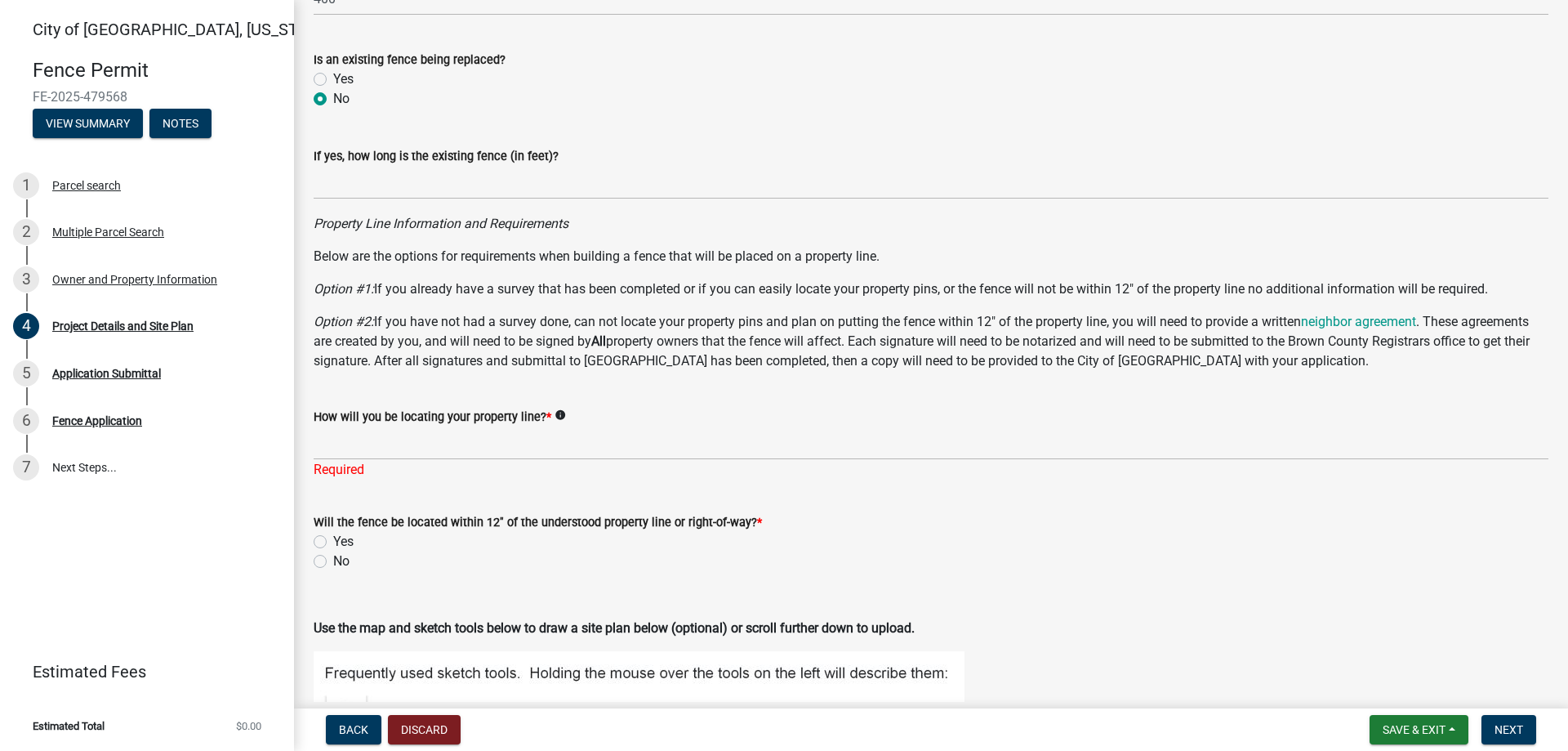
click at [562, 416] on icon "info" at bounding box center [560, 415] width 12 height 12
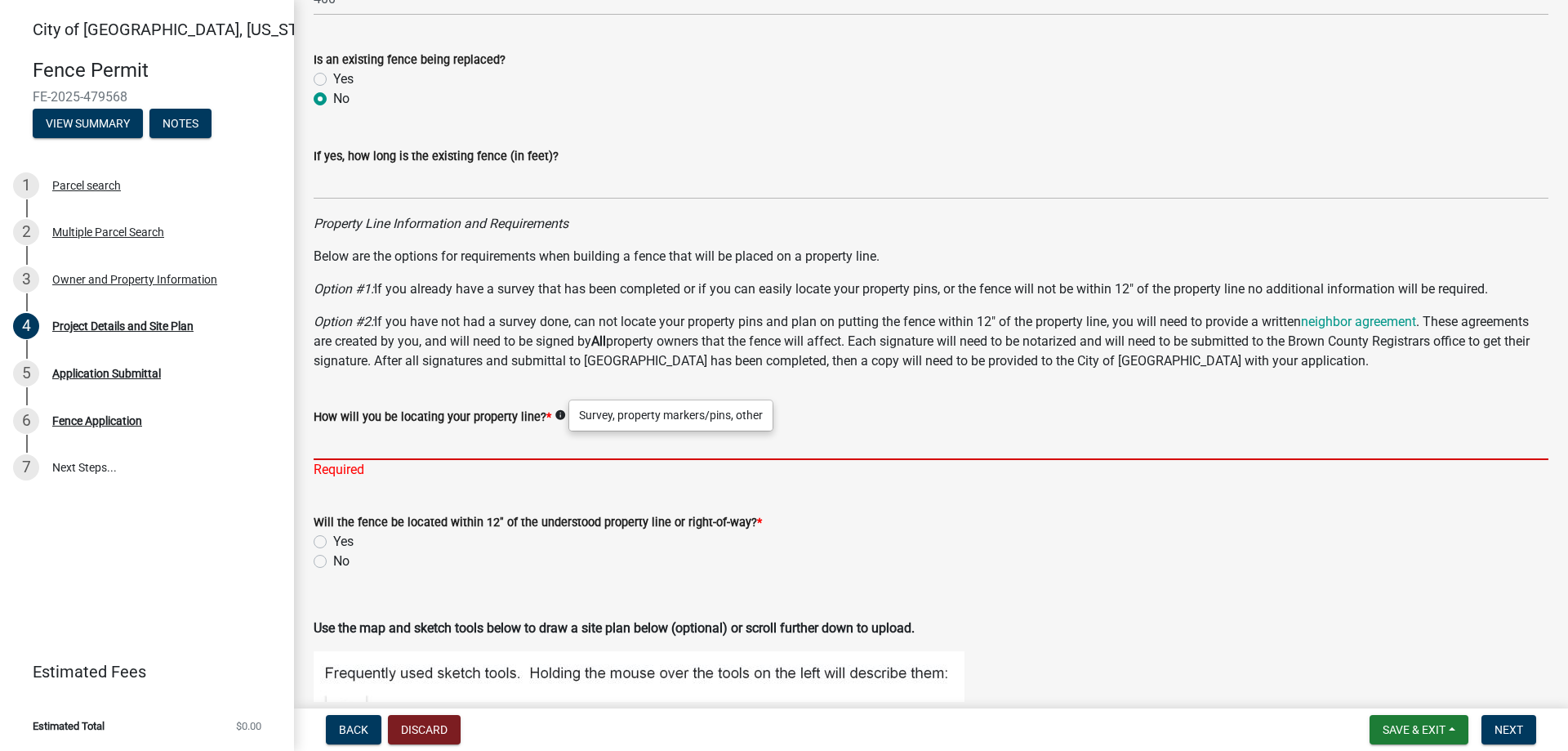
click at [483, 451] on input "How will you be locating your property line? *" at bounding box center [931, 443] width 1235 height 34
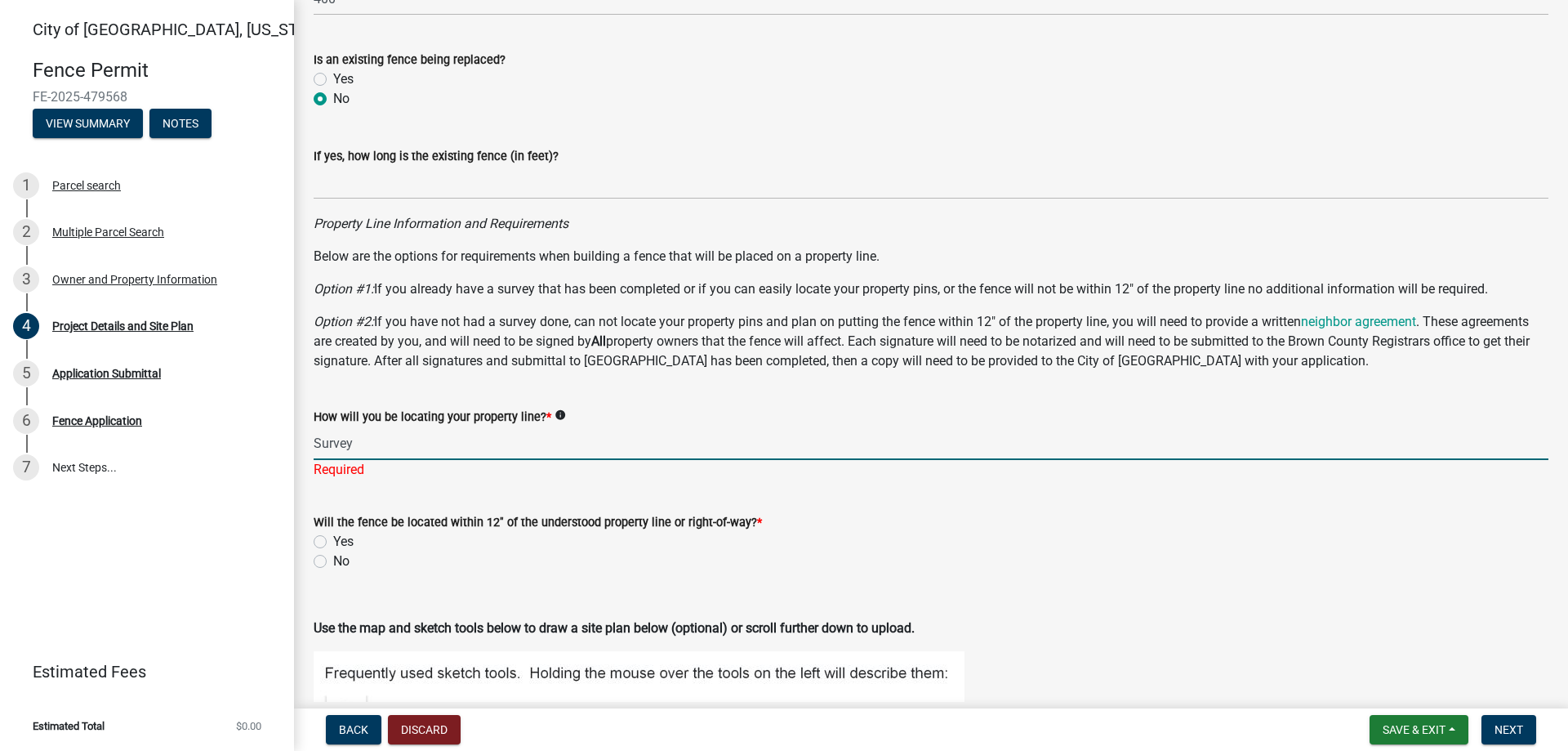
type input "Survey"
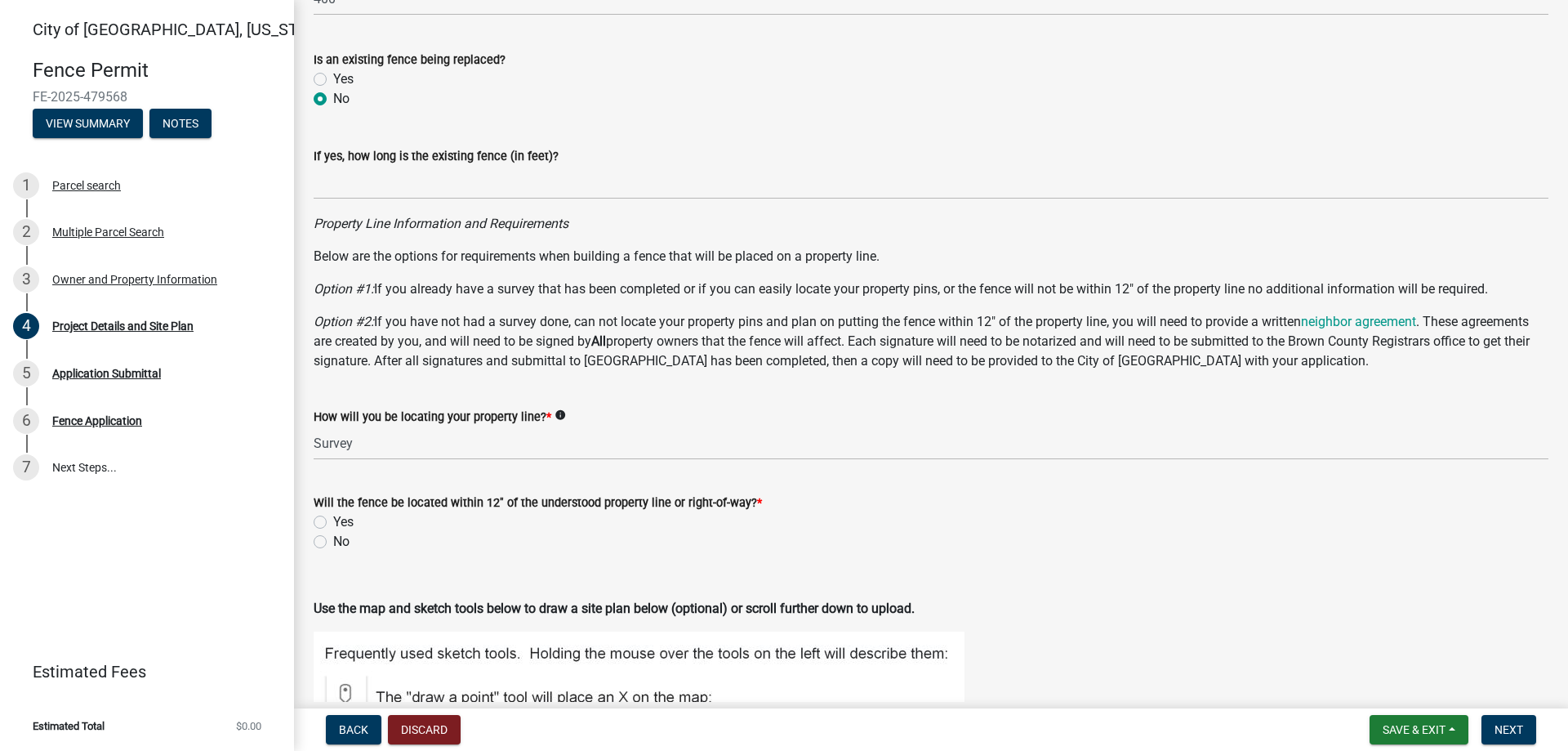
click at [327, 536] on div "Will the fence be located within 12" of the understood property line or right-o…" at bounding box center [931, 522] width 1235 height 59
click at [341, 518] on label "Yes" at bounding box center [343, 522] width 21 height 20
click at [341, 518] on input "Yes" at bounding box center [338, 517] width 11 height 11
radio input "true"
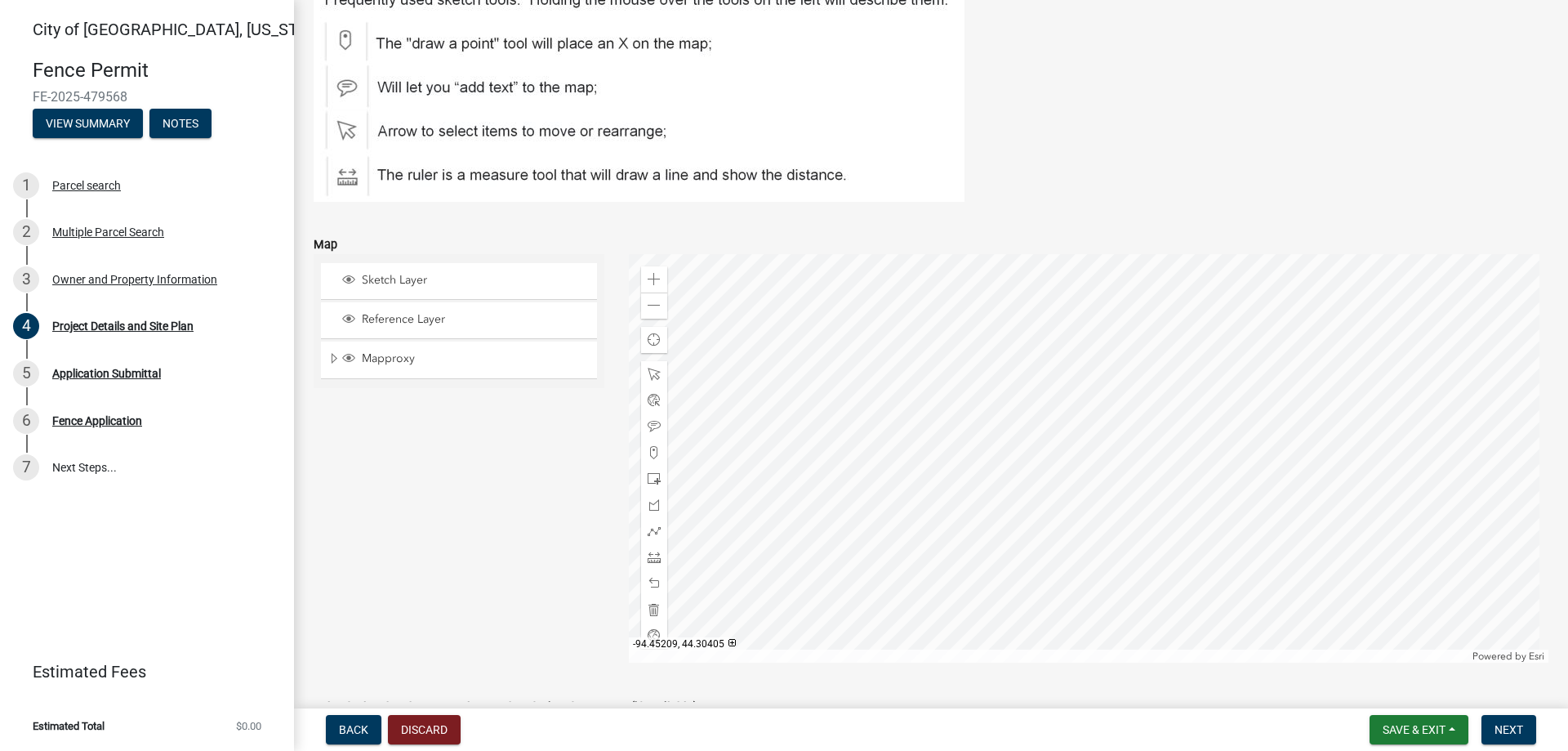
scroll to position [1307, 0]
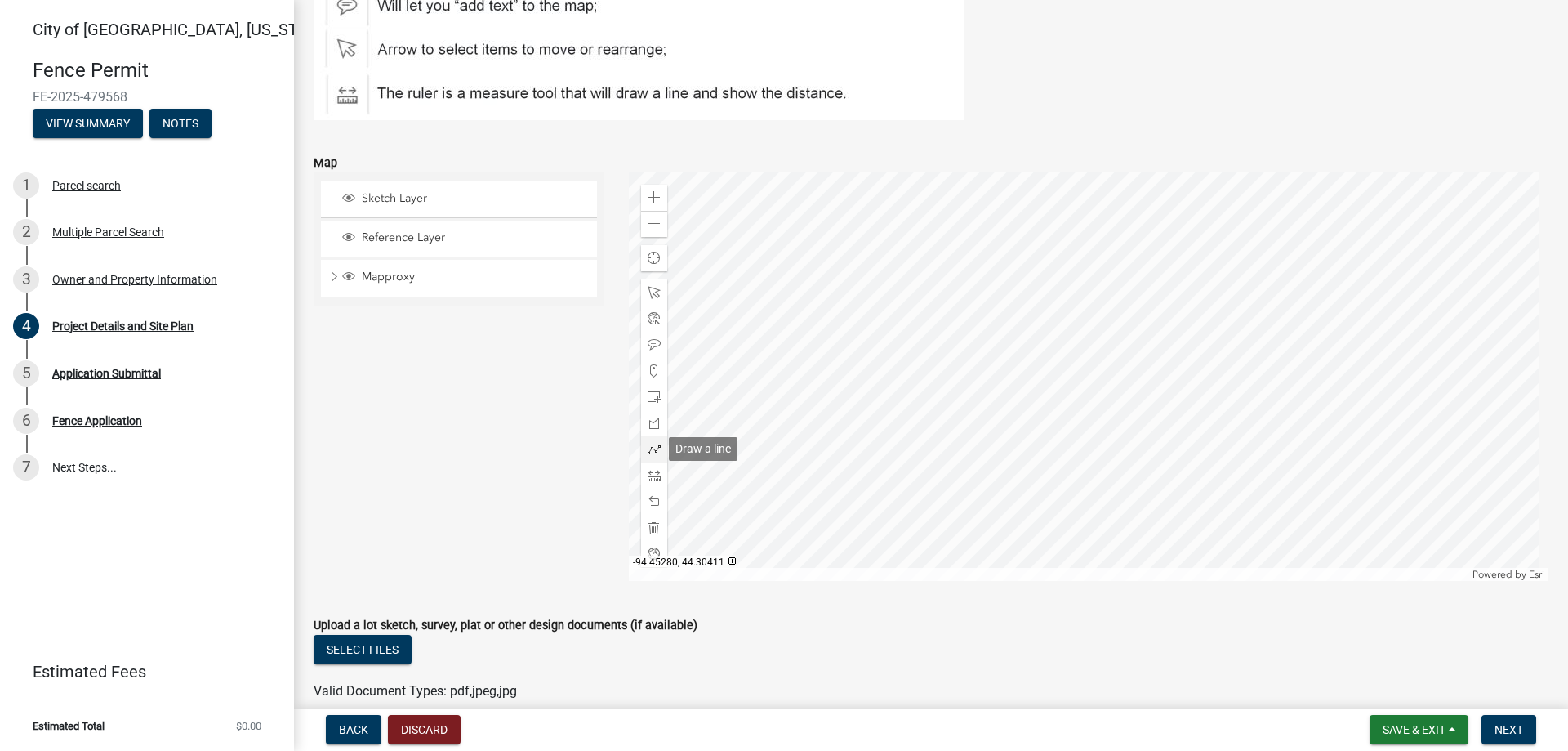
click at [648, 449] on span at bounding box center [654, 449] width 13 height 13
click at [654, 194] on span at bounding box center [654, 197] width 13 height 13
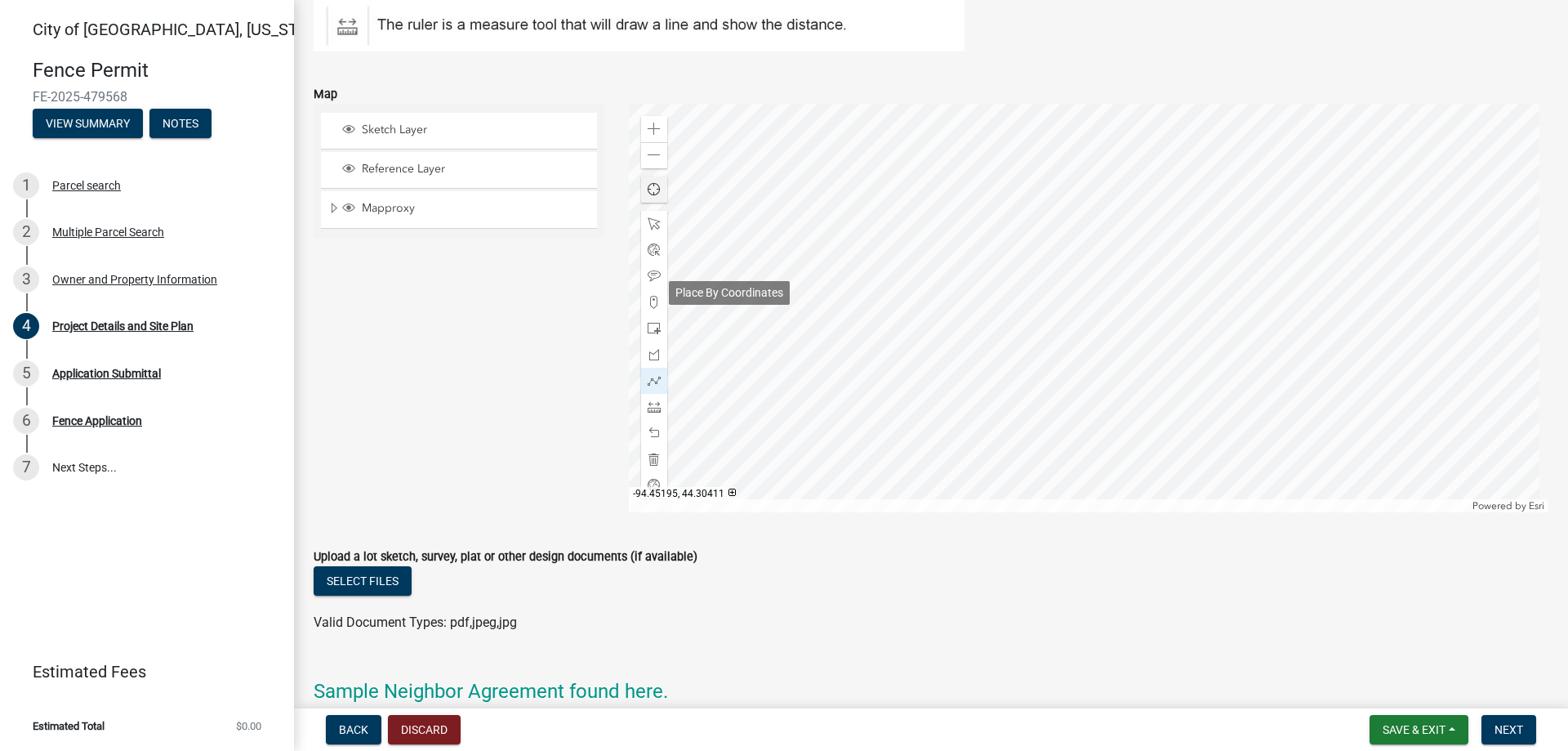
scroll to position [1294, 0]
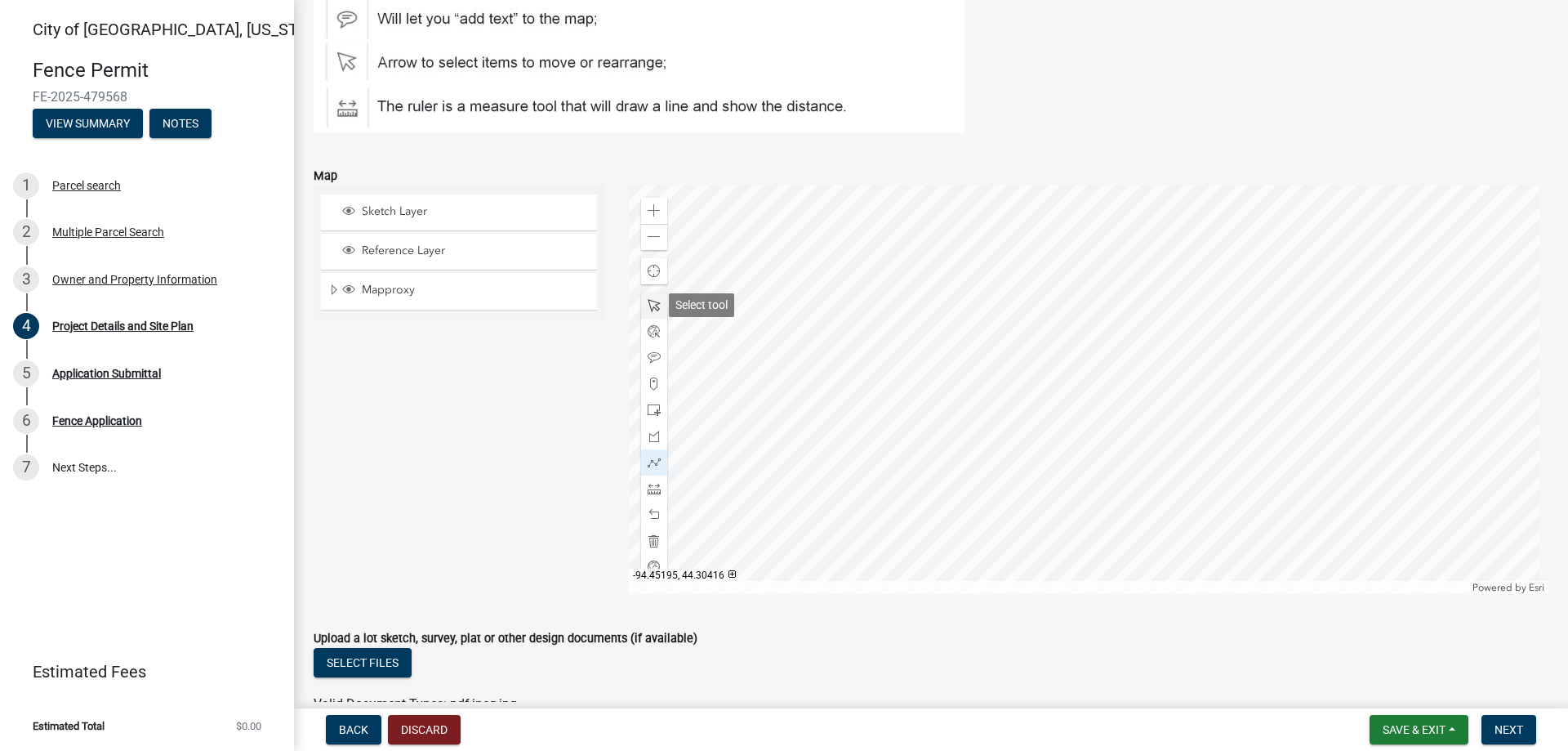
click at [661, 312] on div at bounding box center [654, 306] width 26 height 26
click at [1052, 280] on div at bounding box center [1089, 389] width 920 height 409
click at [799, 366] on div at bounding box center [1089, 389] width 920 height 409
click at [661, 413] on div at bounding box center [654, 410] width 26 height 26
click at [899, 533] on div at bounding box center [1089, 389] width 920 height 409
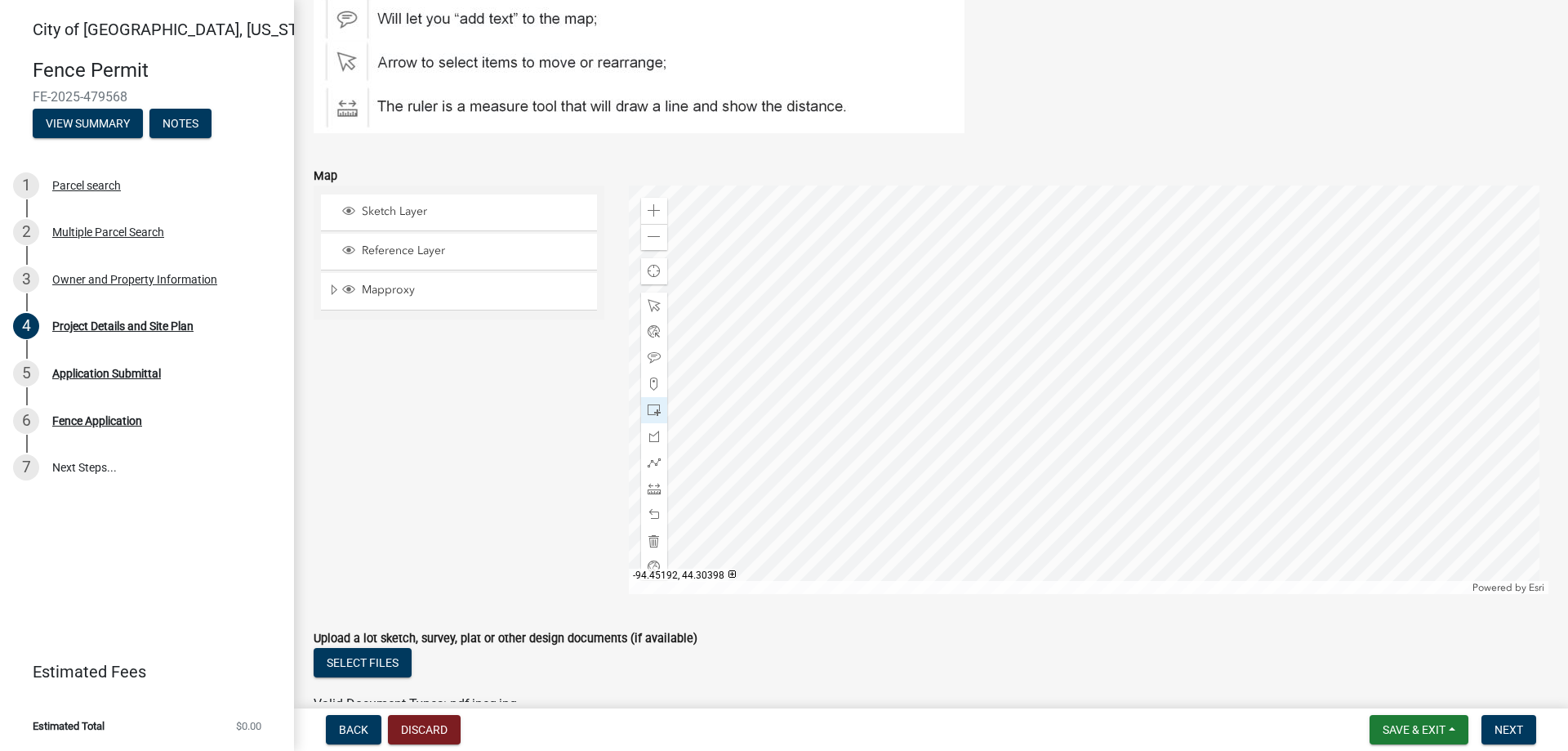
click at [859, 461] on div at bounding box center [1089, 389] width 920 height 409
click at [858, 468] on div at bounding box center [1089, 389] width 920 height 409
click at [653, 518] on span at bounding box center [654, 515] width 13 height 13
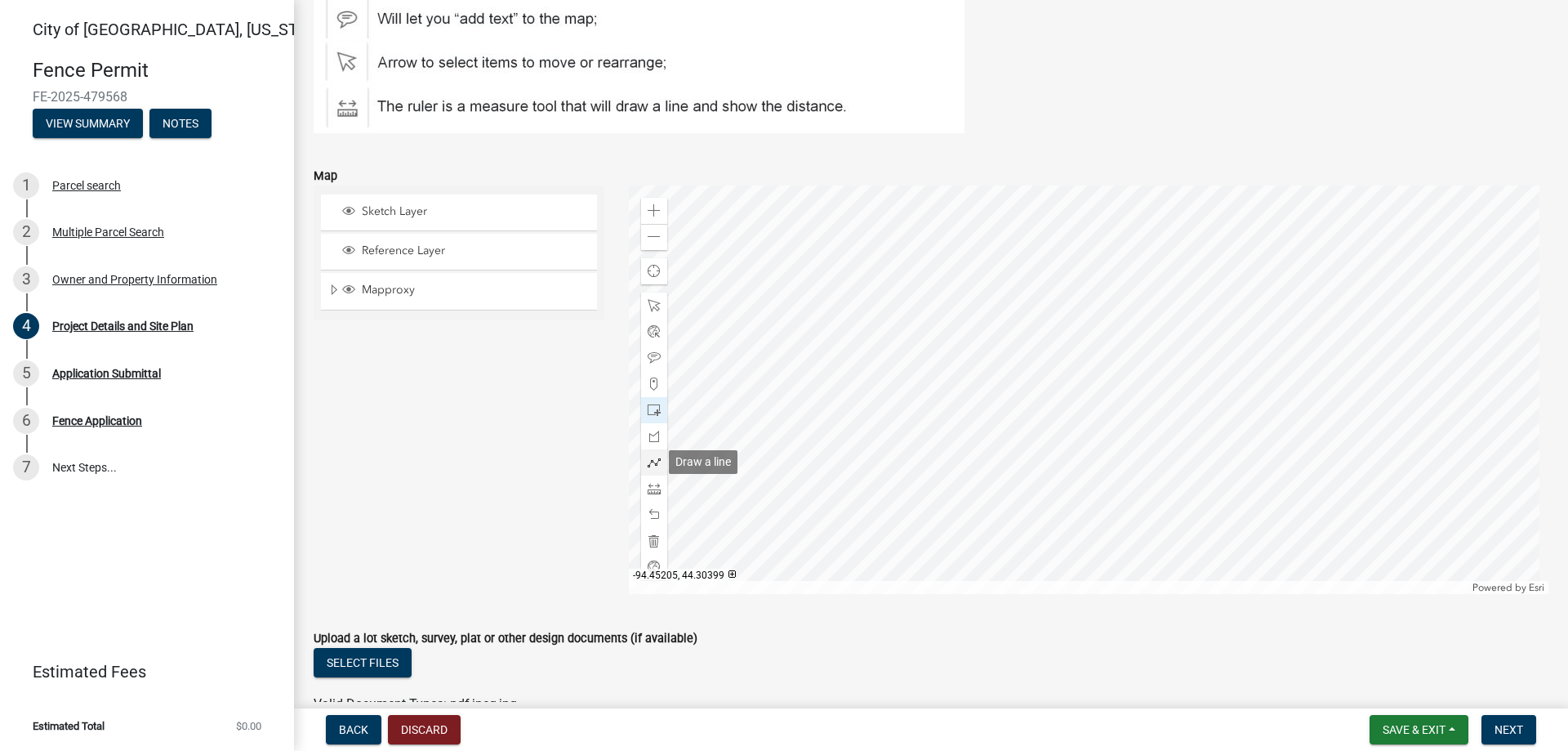
click at [653, 464] on span at bounding box center [654, 462] width 13 height 13
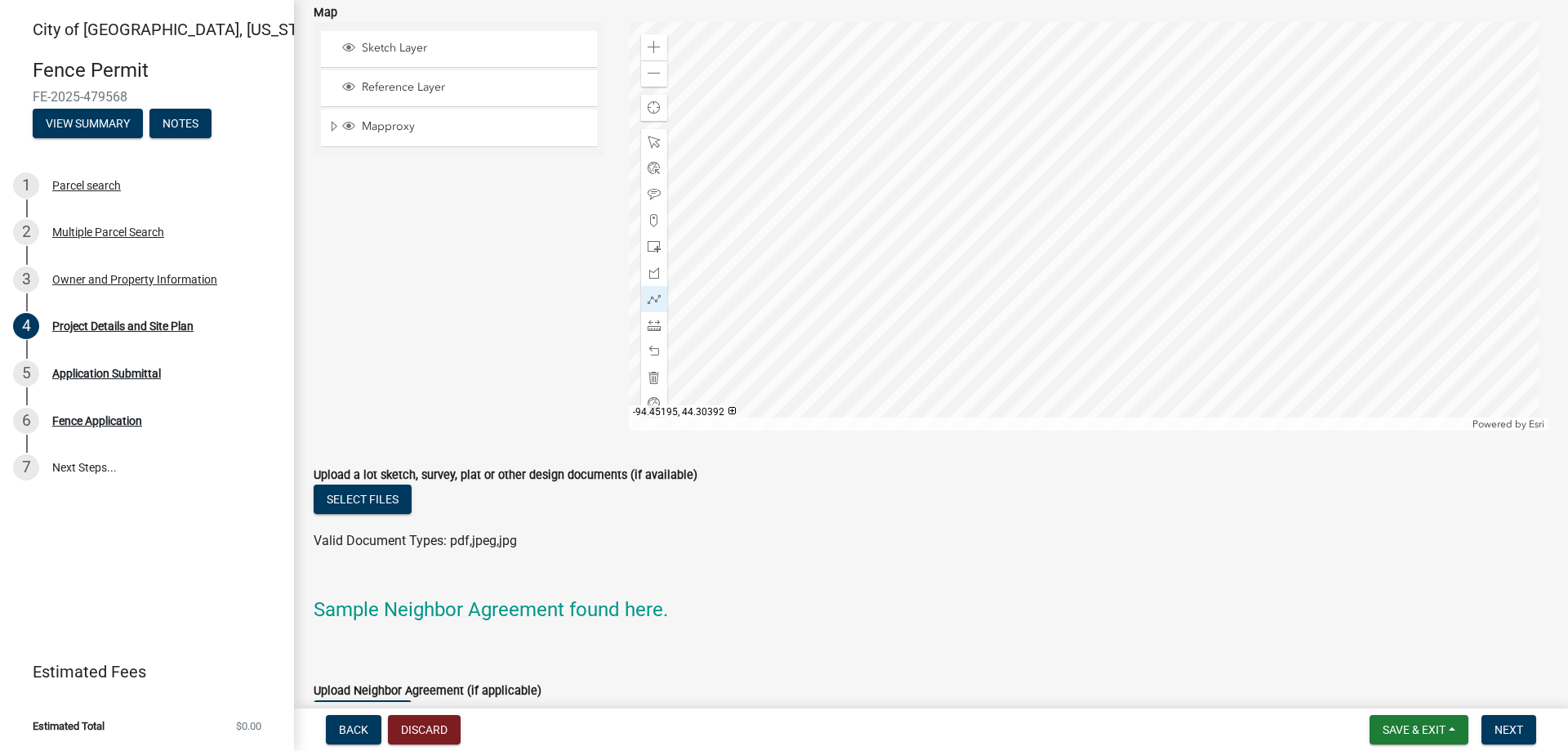
scroll to position [1376, 0]
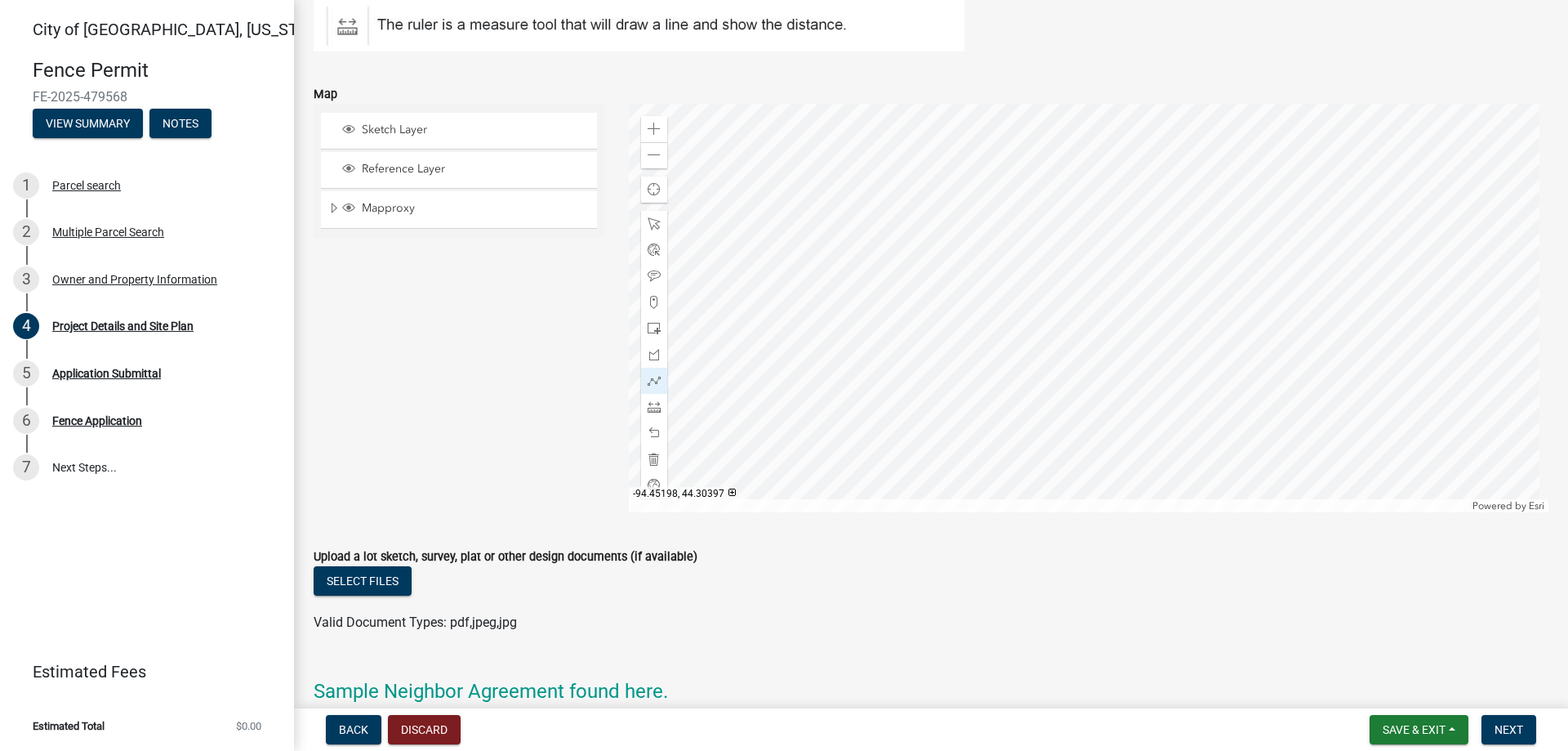
click at [779, 355] on div at bounding box center [1089, 308] width 920 height 409
click at [886, 364] on div at bounding box center [1089, 308] width 920 height 409
click at [650, 323] on span at bounding box center [654, 328] width 13 height 13
click at [982, 373] on div at bounding box center [1089, 308] width 920 height 409
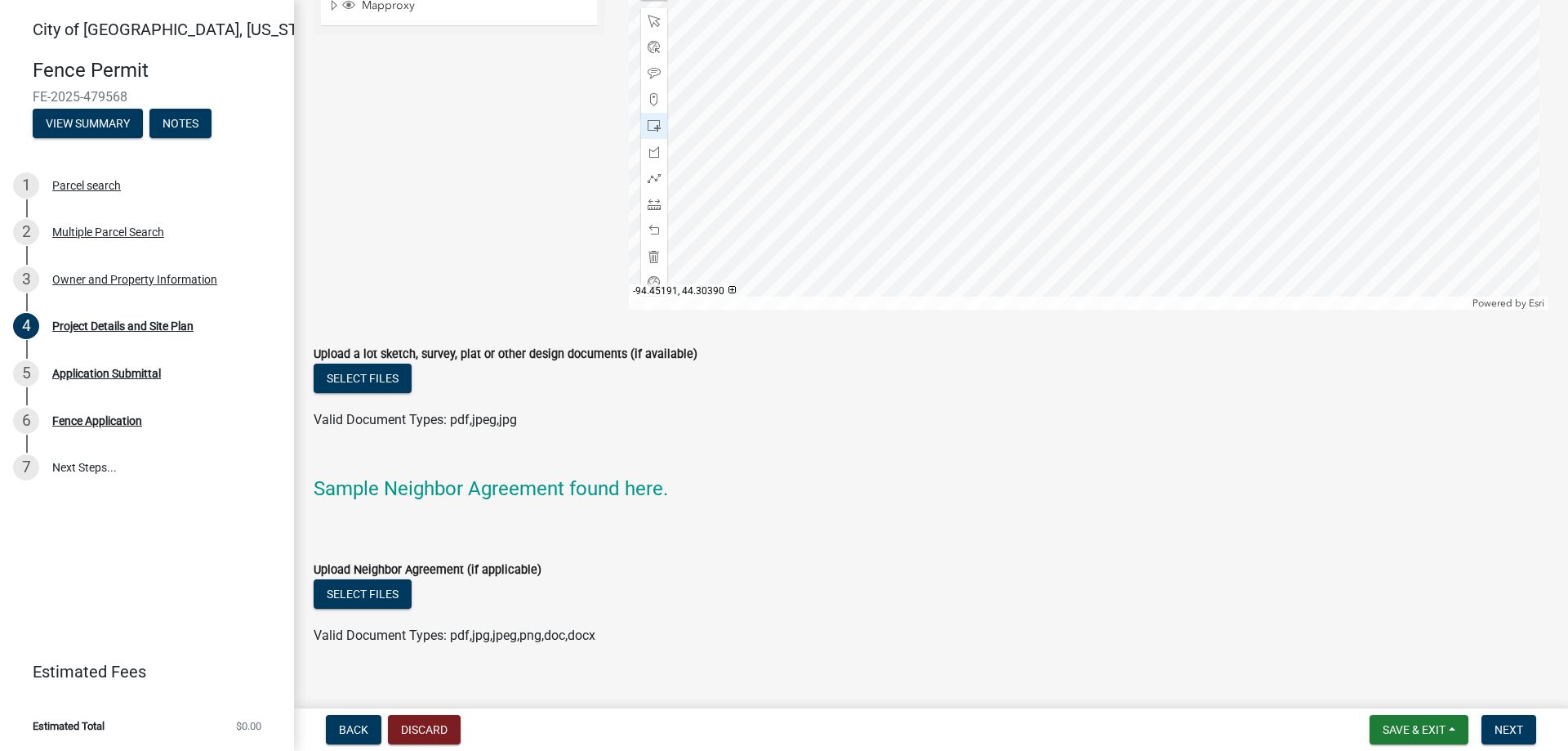
scroll to position [1601, 0]
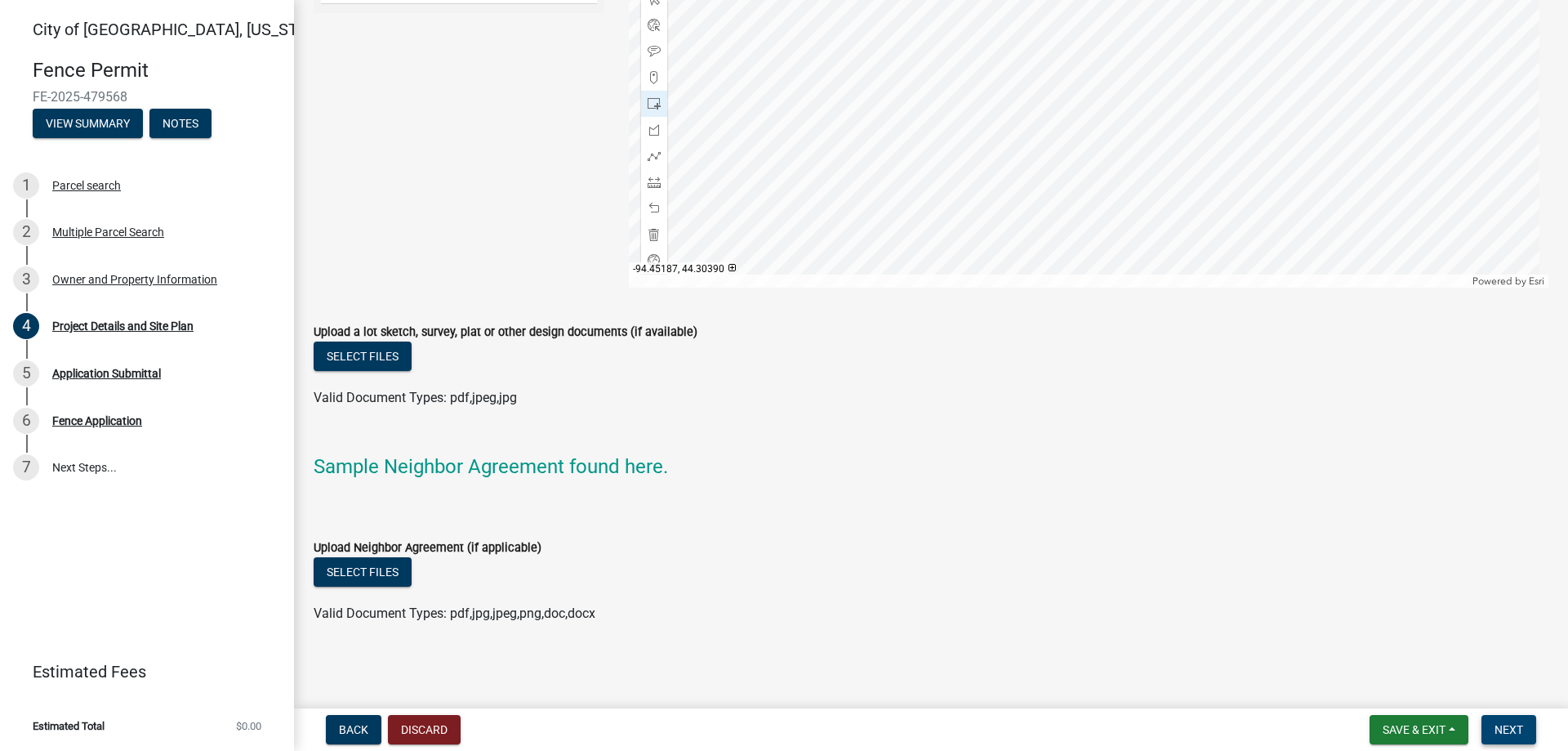
click at [1529, 725] on button "Next" at bounding box center [1509, 730] width 55 height 30
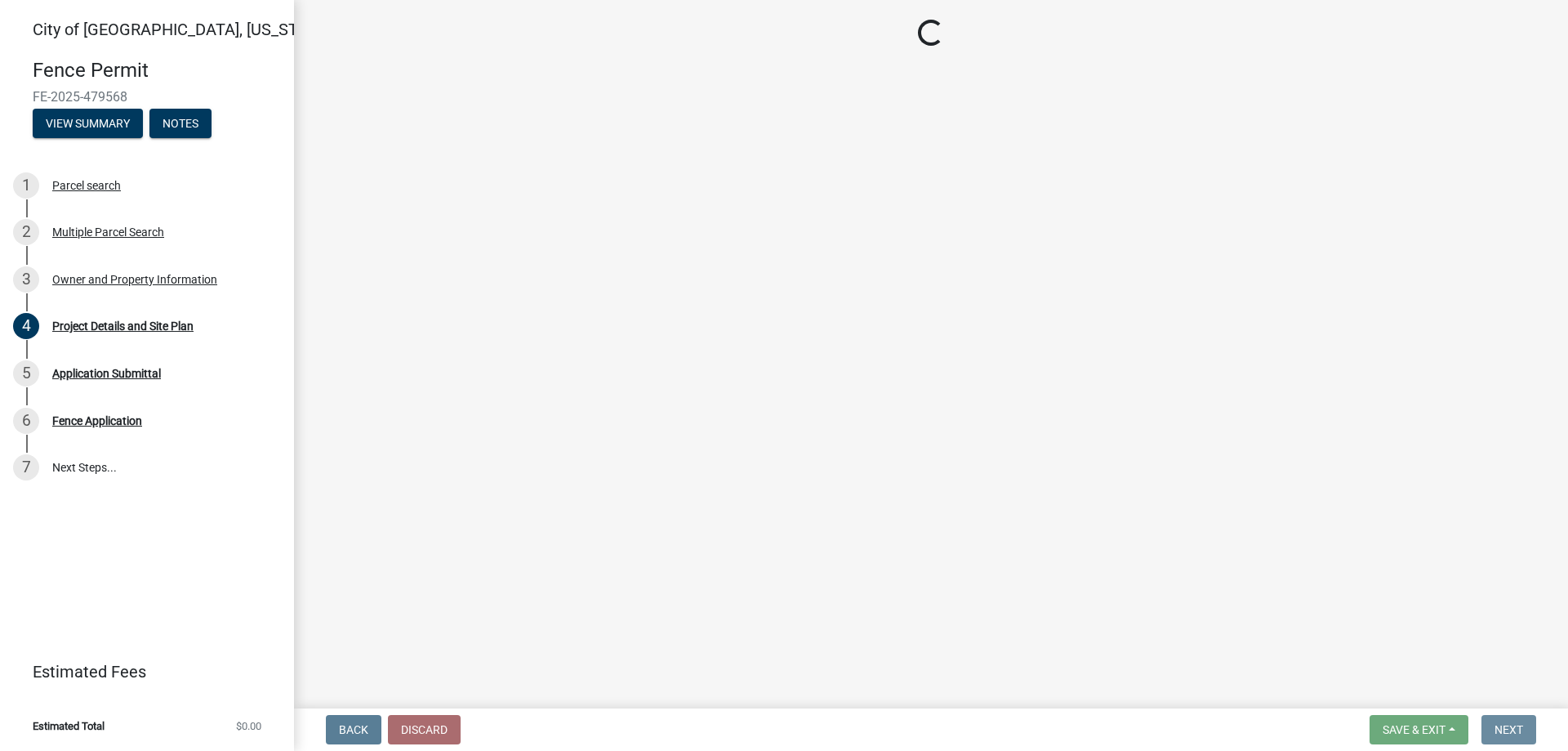
scroll to position [0, 0]
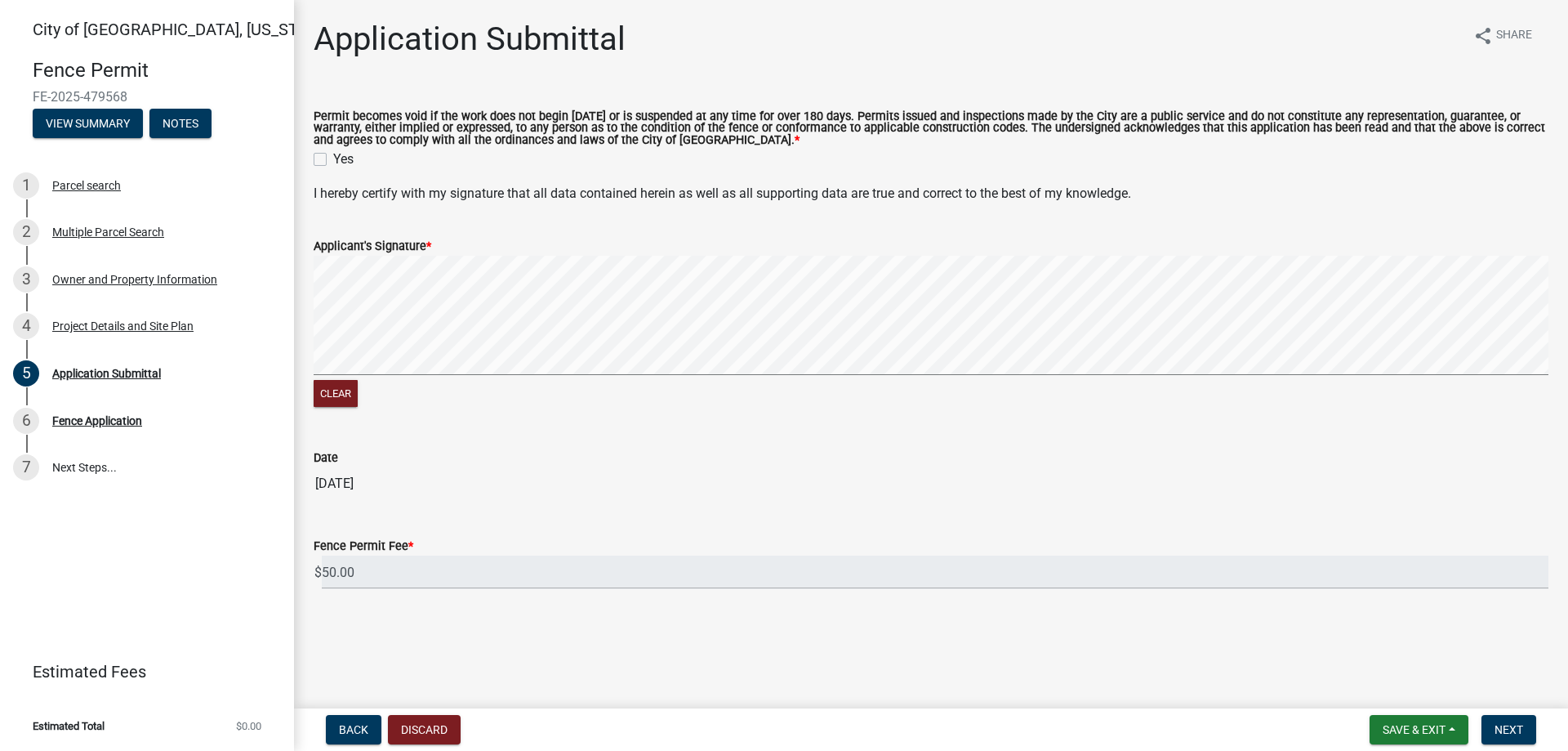
click at [333, 160] on label "Yes" at bounding box center [343, 160] width 21 height 20
click at [333, 160] on input "Yes" at bounding box center [338, 155] width 11 height 11
checkbox input "true"
click at [344, 389] on button "Clear" at bounding box center [335, 393] width 44 height 27
click at [1502, 729] on span "Next" at bounding box center [1509, 730] width 29 height 13
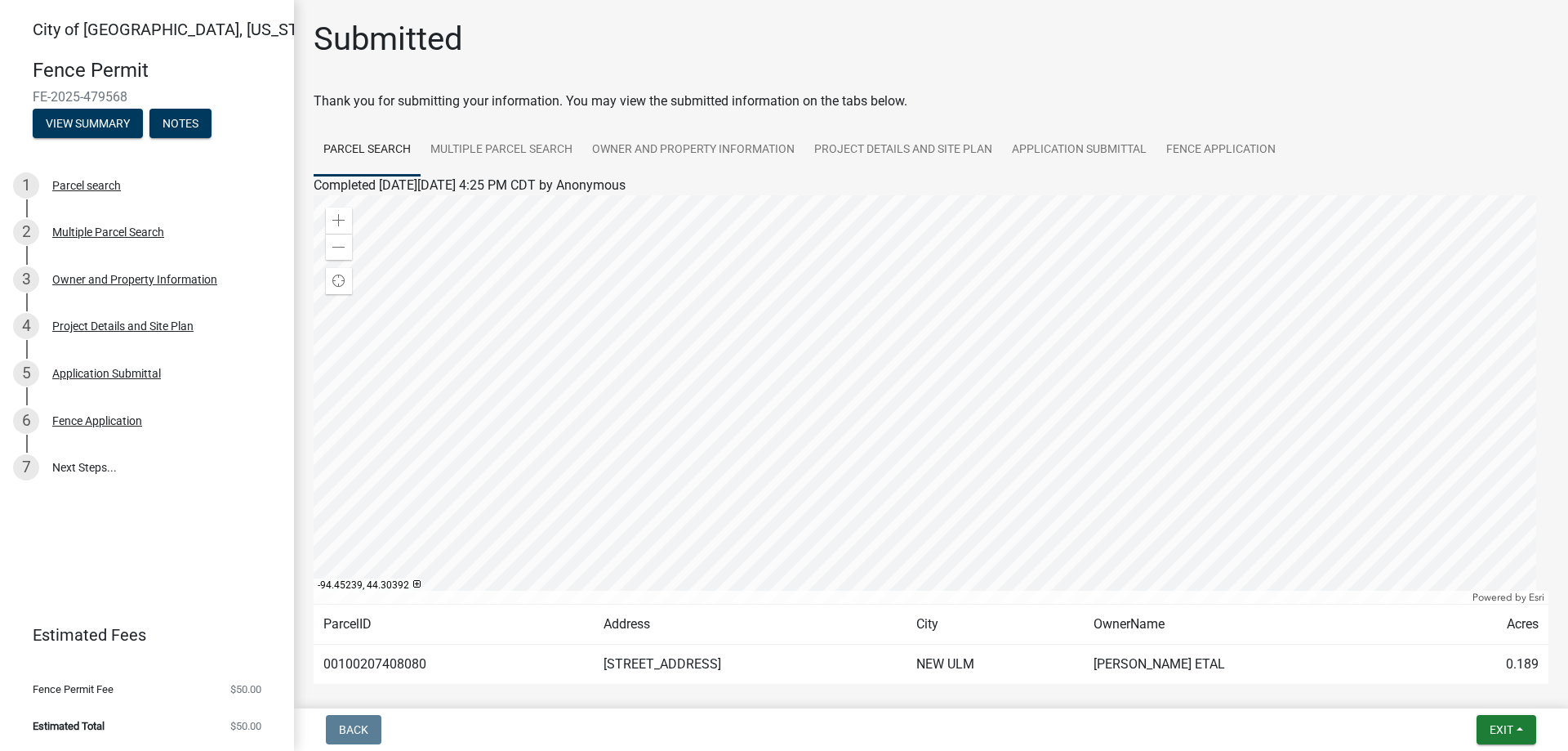
scroll to position [78, 0]
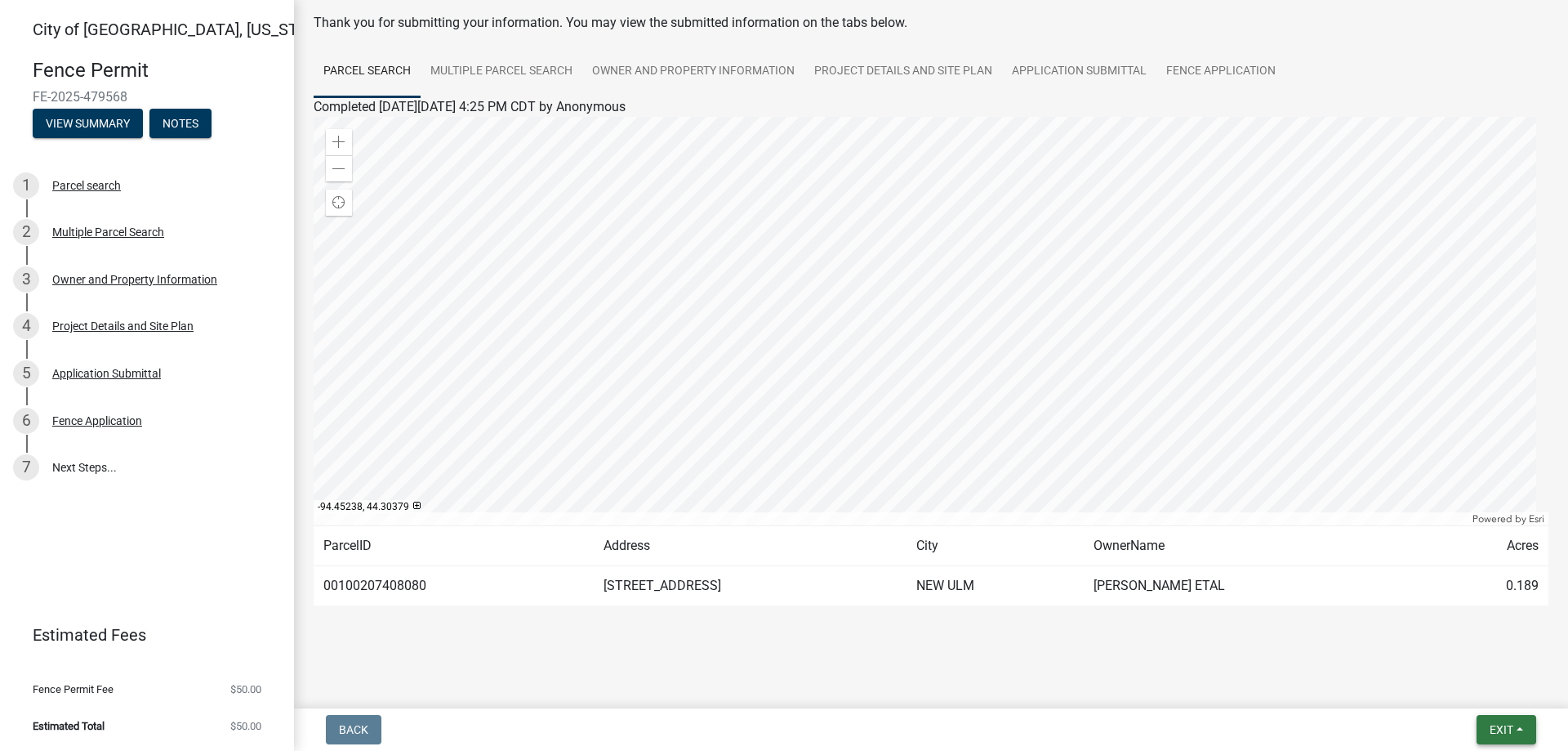
click at [1515, 725] on button "Exit" at bounding box center [1506, 730] width 60 height 30
click at [1465, 688] on button "Save & Exit" at bounding box center [1470, 688] width 131 height 39
